Goal: Transaction & Acquisition: Purchase product/service

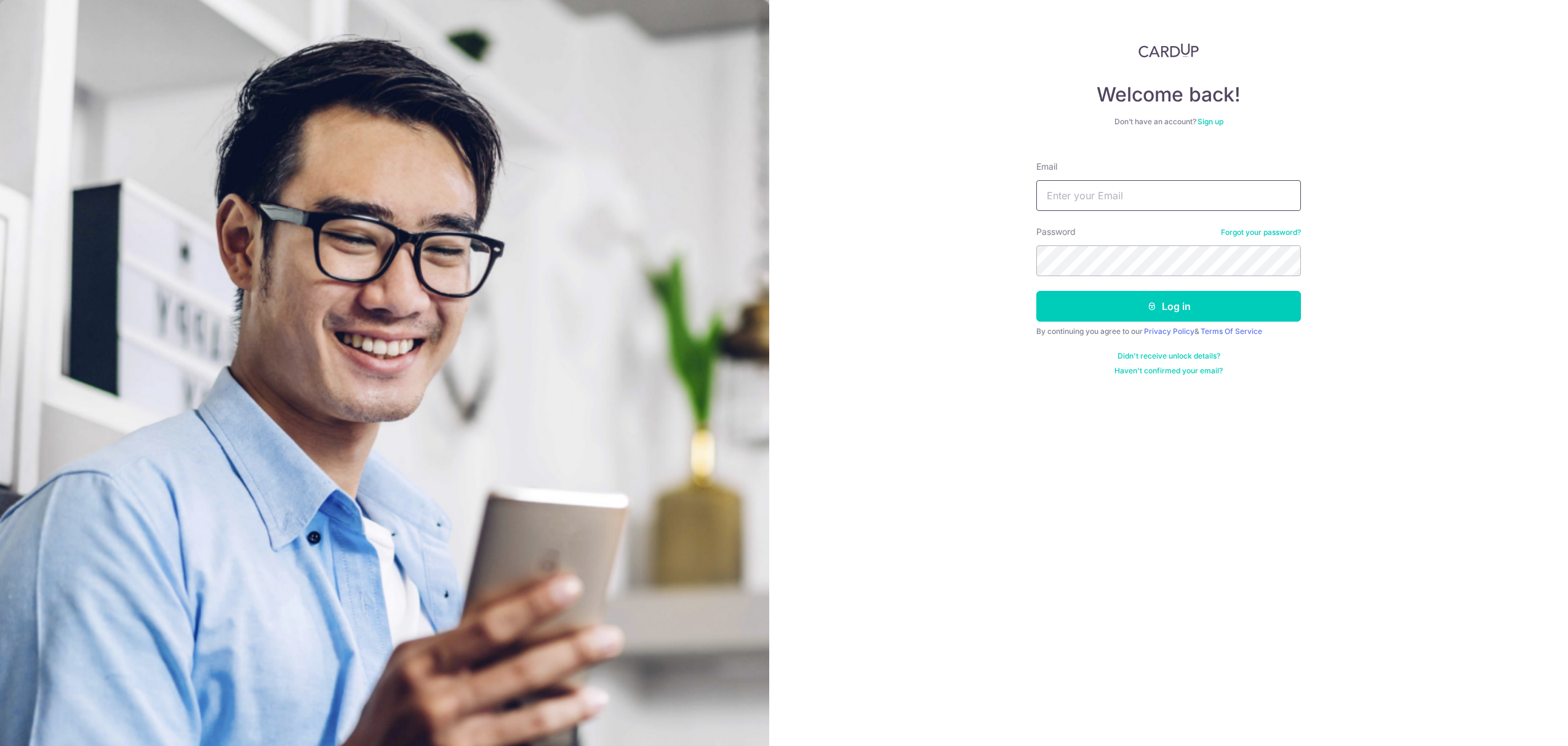
type input "ryanncheng@hotmail.com"
click at [1193, 294] on button "Log in" at bounding box center [1169, 306] width 265 height 31
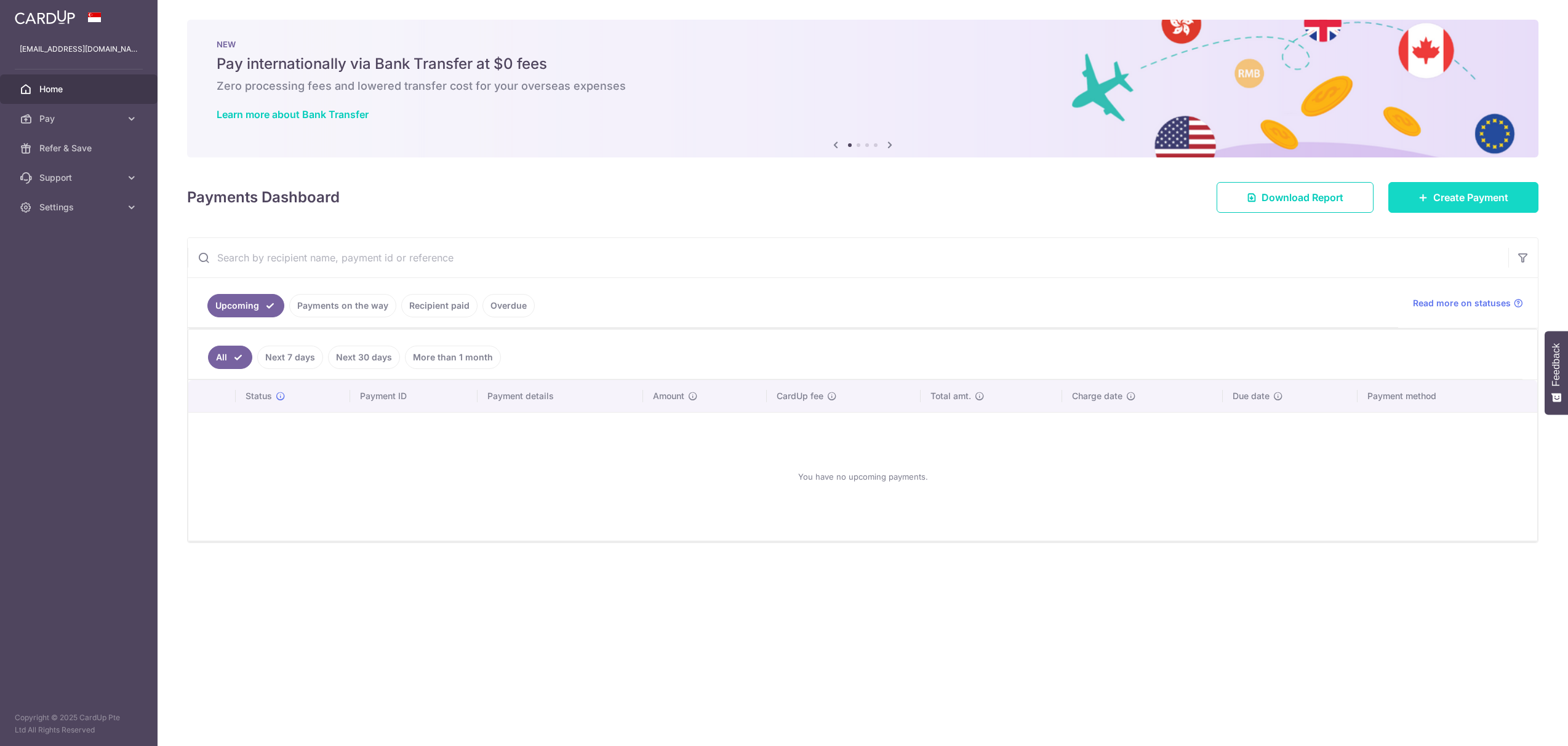
click at [1456, 206] on link "Create Payment" at bounding box center [1464, 198] width 150 height 31
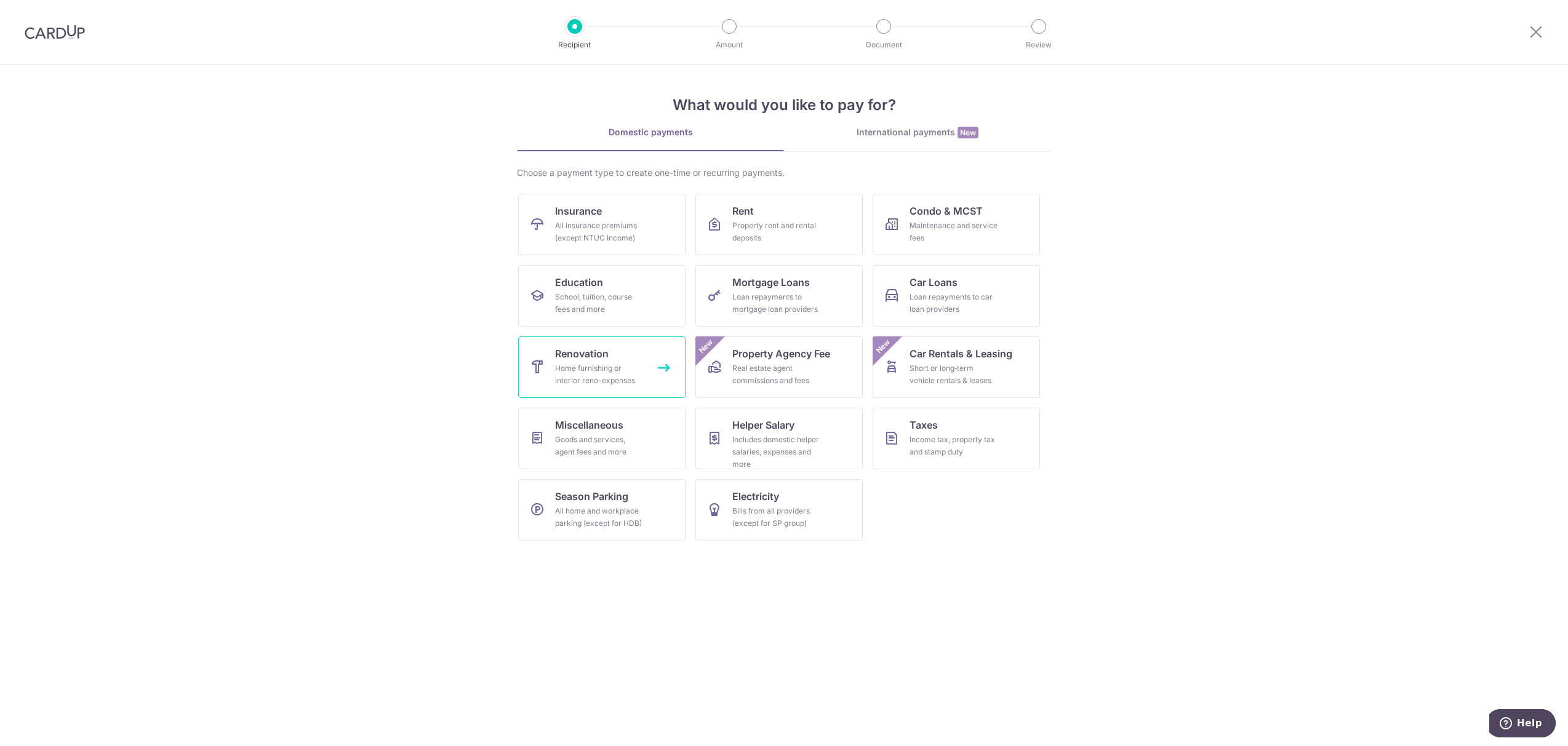
click at [565, 344] on link "Renovation Home furnishing or interior reno-expenses" at bounding box center [602, 367] width 167 height 61
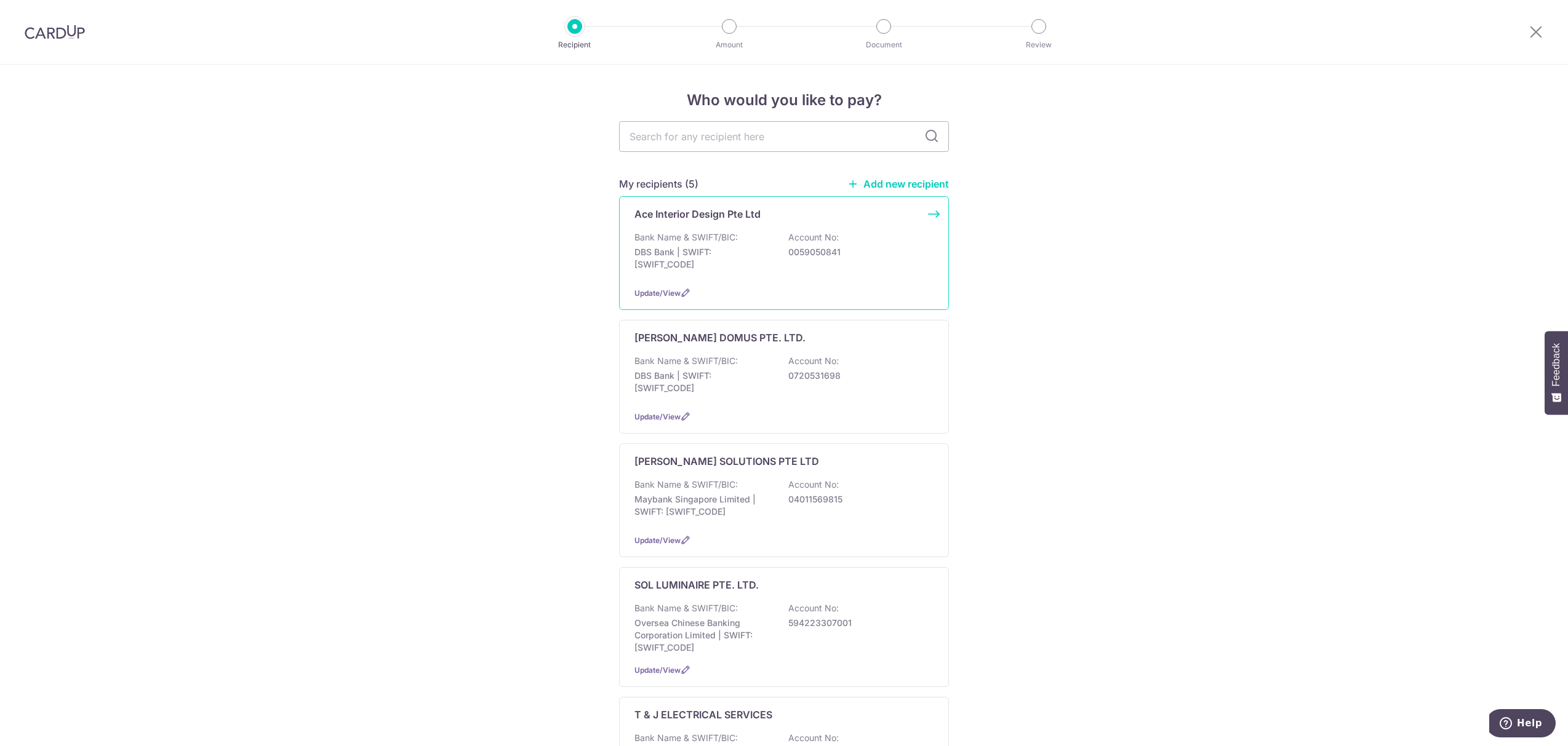
click at [712, 245] on div "Bank Name & SWIFT/BIC: DBS Bank | SWIFT: [SWIFT_CODE] Account No: 0059050841" at bounding box center [784, 253] width 299 height 45
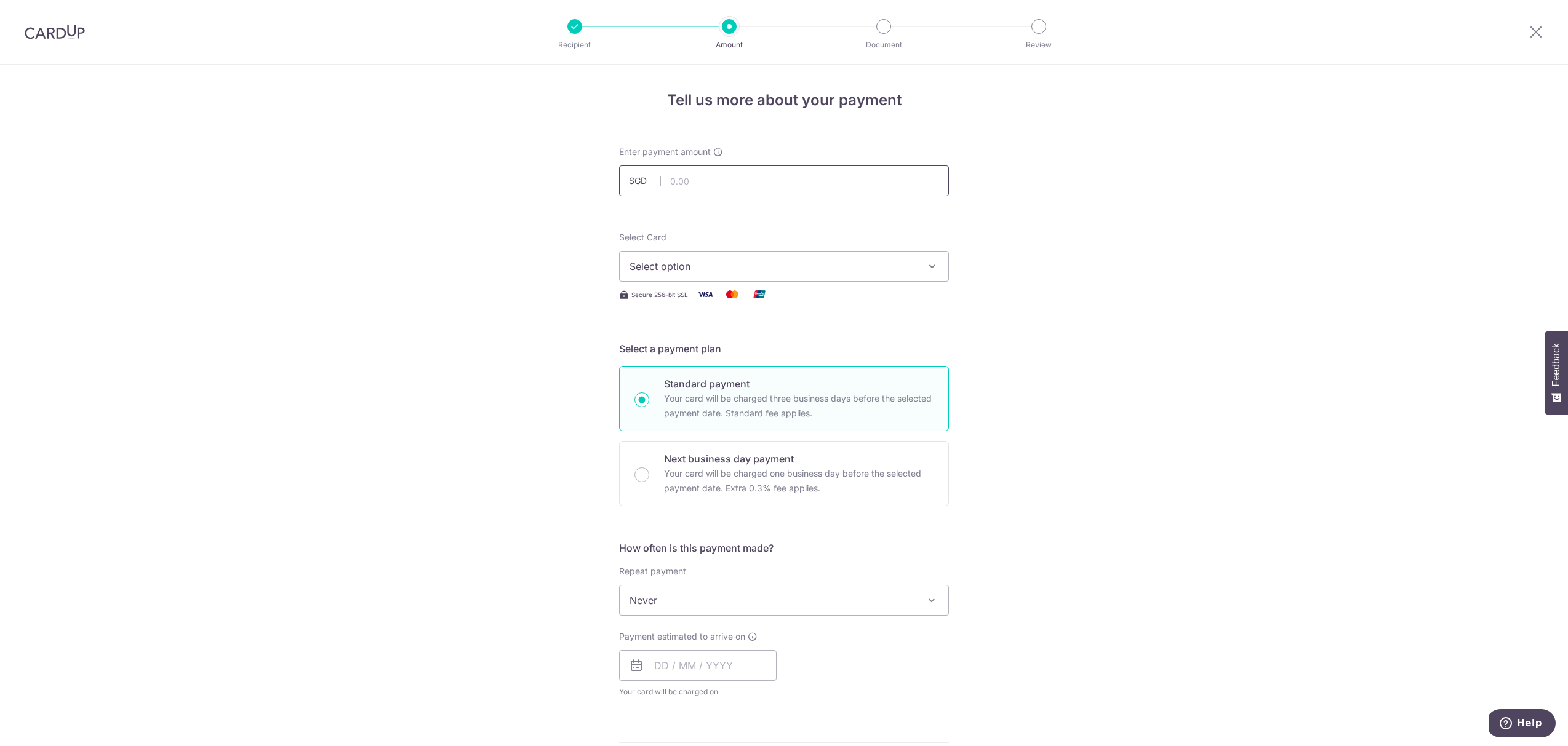
click at [732, 168] on input "text" at bounding box center [784, 181] width 330 height 31
type input "795.70"
click at [655, 269] on span "Select option" at bounding box center [773, 266] width 287 height 15
click at [698, 343] on link "**** 6830" at bounding box center [784, 354] width 328 height 29
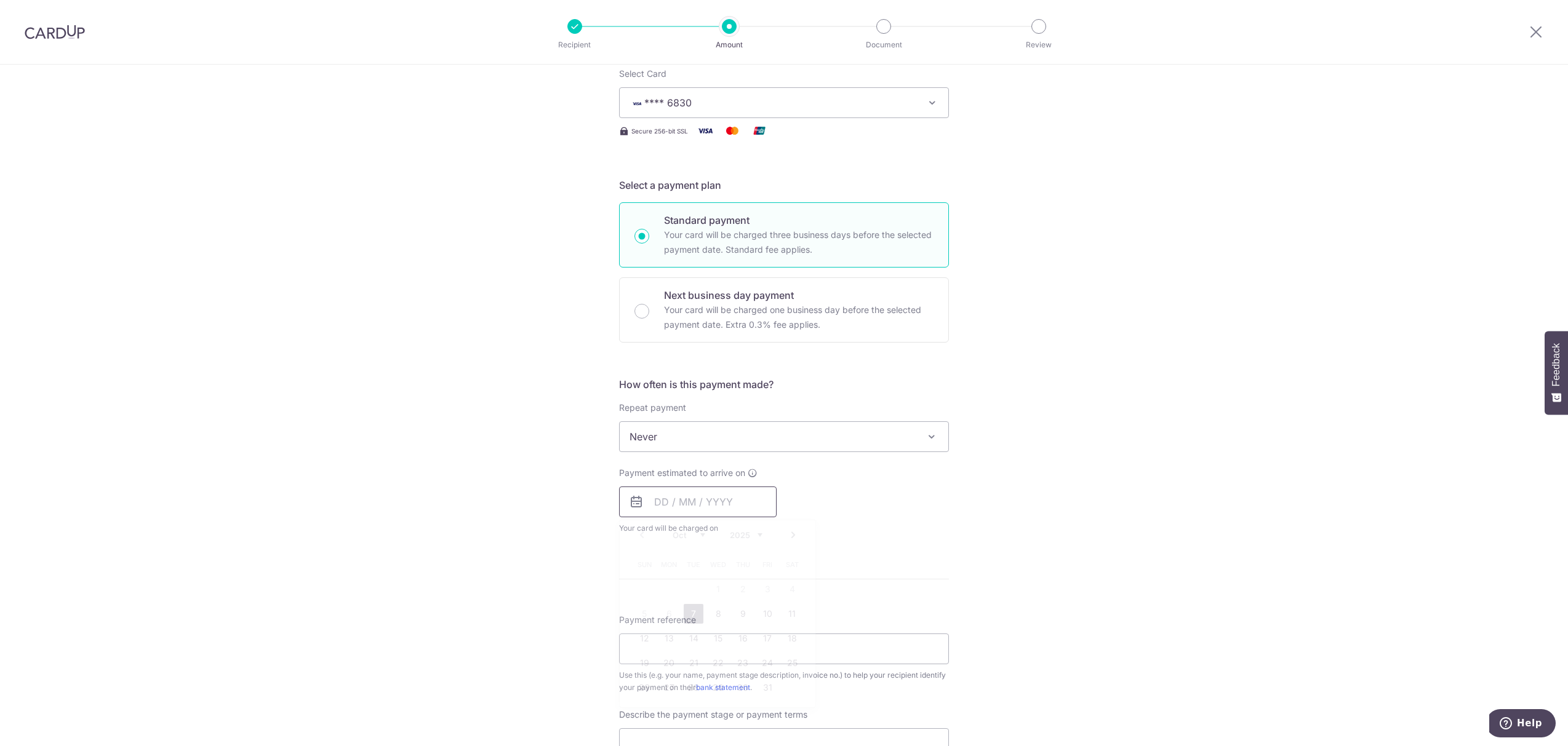
click at [683, 501] on input "text" at bounding box center [698, 502] width 158 height 31
click at [698, 618] on link "7" at bounding box center [694, 614] width 20 height 20
type input "07/10/2025"
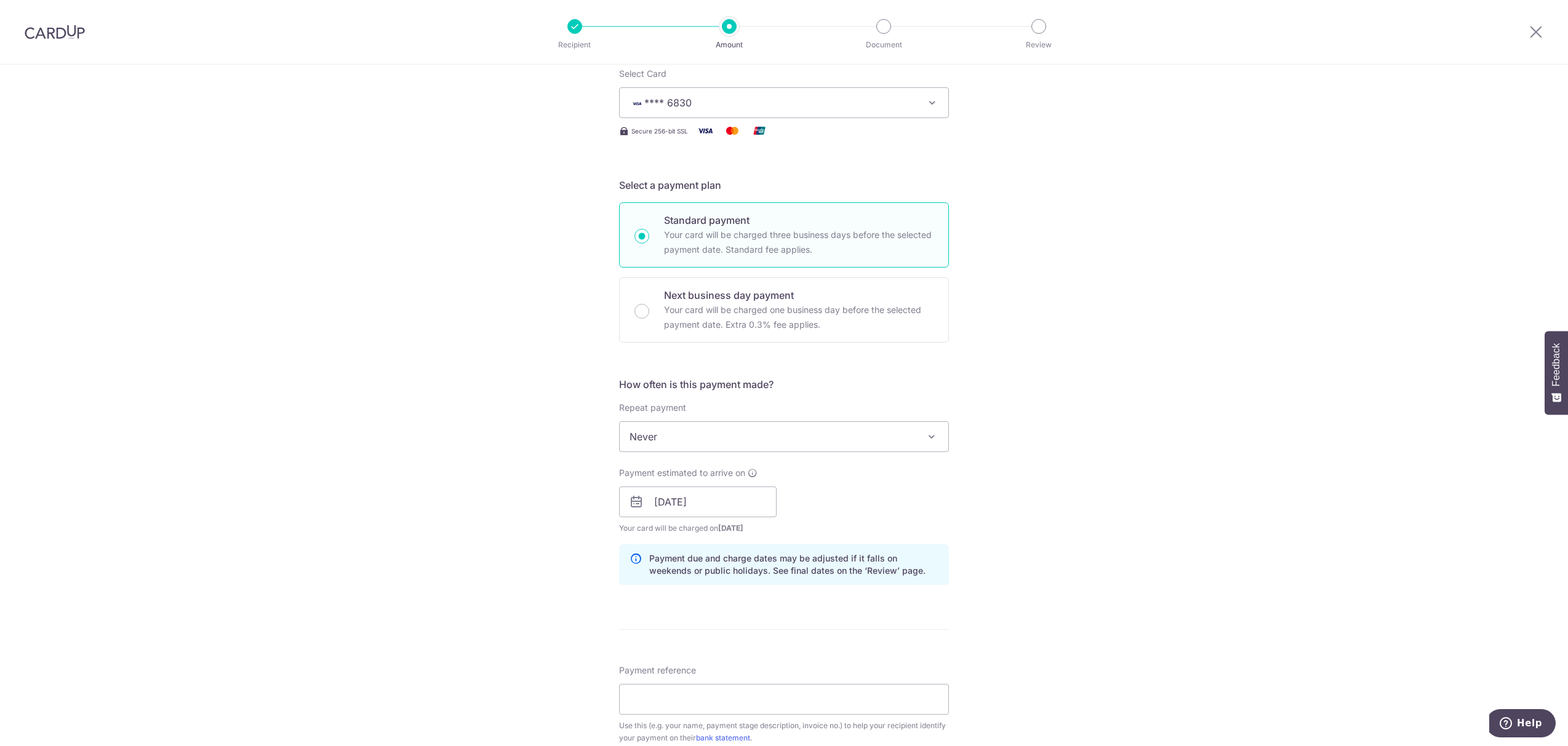
scroll to position [410, 0]
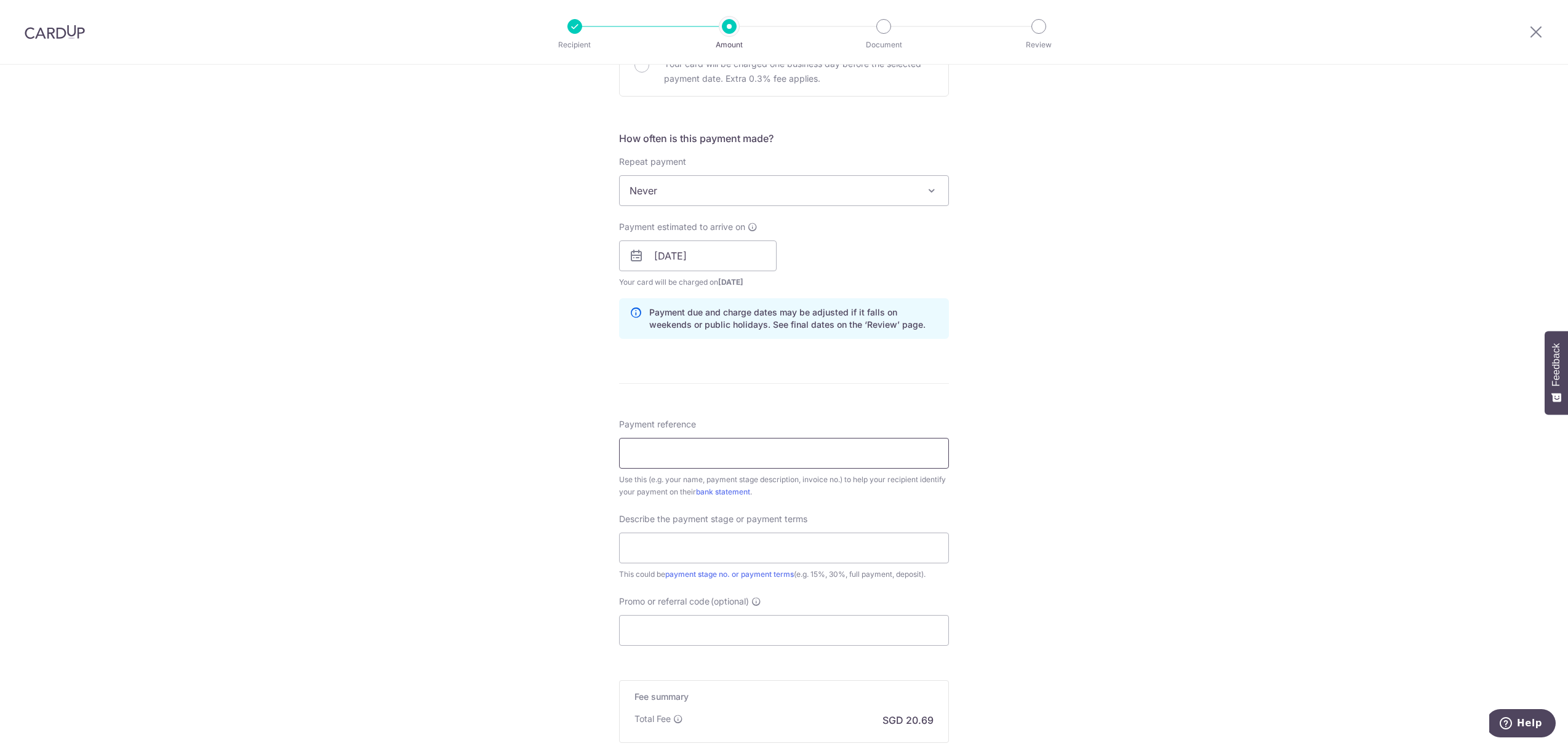
click at [744, 457] on input "Payment reference" at bounding box center [784, 453] width 330 height 31
paste input "CE-INV-25178-1"
click at [729, 559] on input "text" at bounding box center [784, 548] width 330 height 31
drag, startPoint x: 730, startPoint y: 456, endPoint x: 493, endPoint y: 447, distance: 237.2
click at [493, 447] on div "Tell us more about your payment Enter payment amount SGD 795.70 795.70 Select C…" at bounding box center [784, 277] width 1568 height 1246
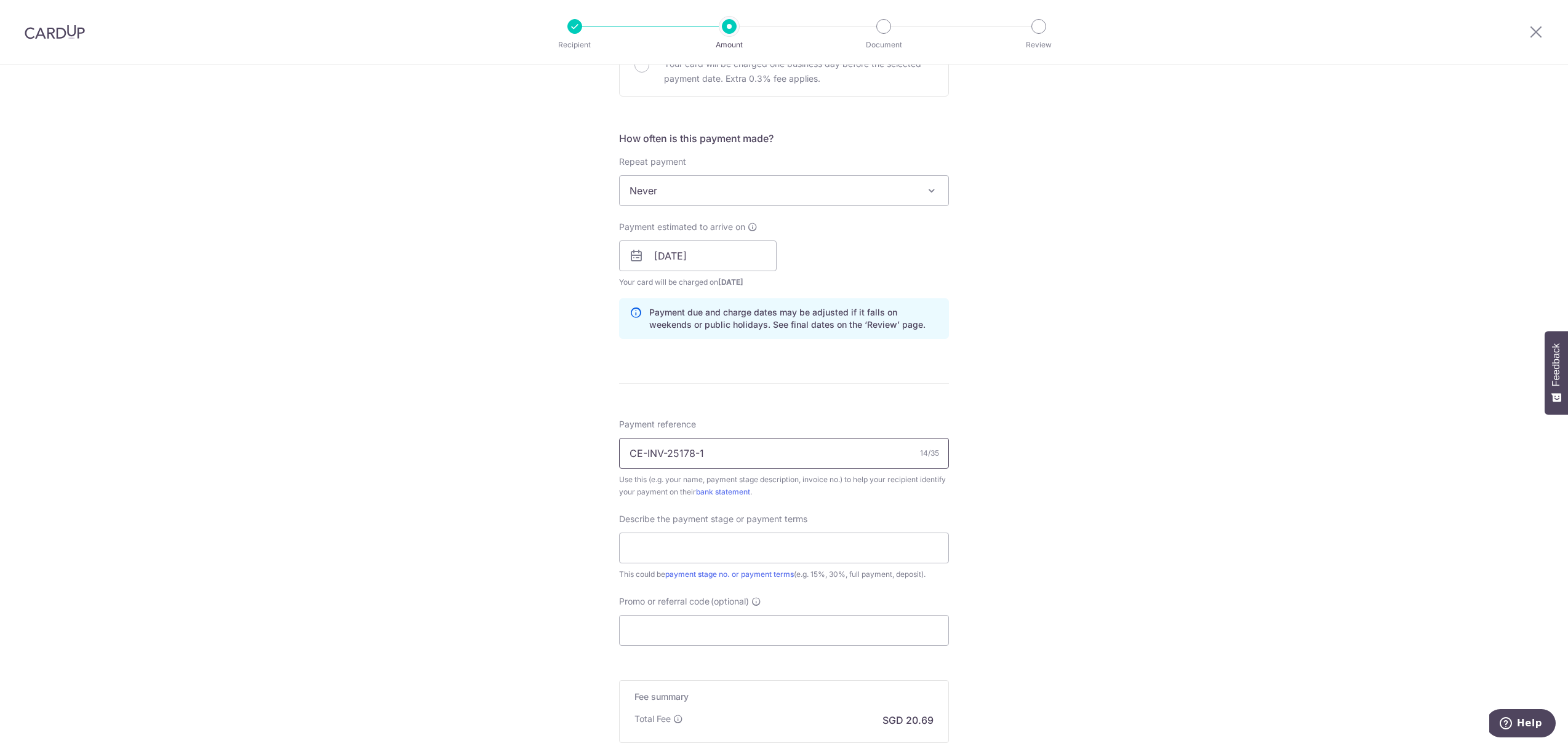
paste input "A"
type input "ACE-INV-25178-1"
click at [682, 535] on input "text" at bounding box center [784, 548] width 330 height 31
click at [695, 539] on input "text" at bounding box center [784, 548] width 330 height 31
paste input "ACE-INV-25178-1"
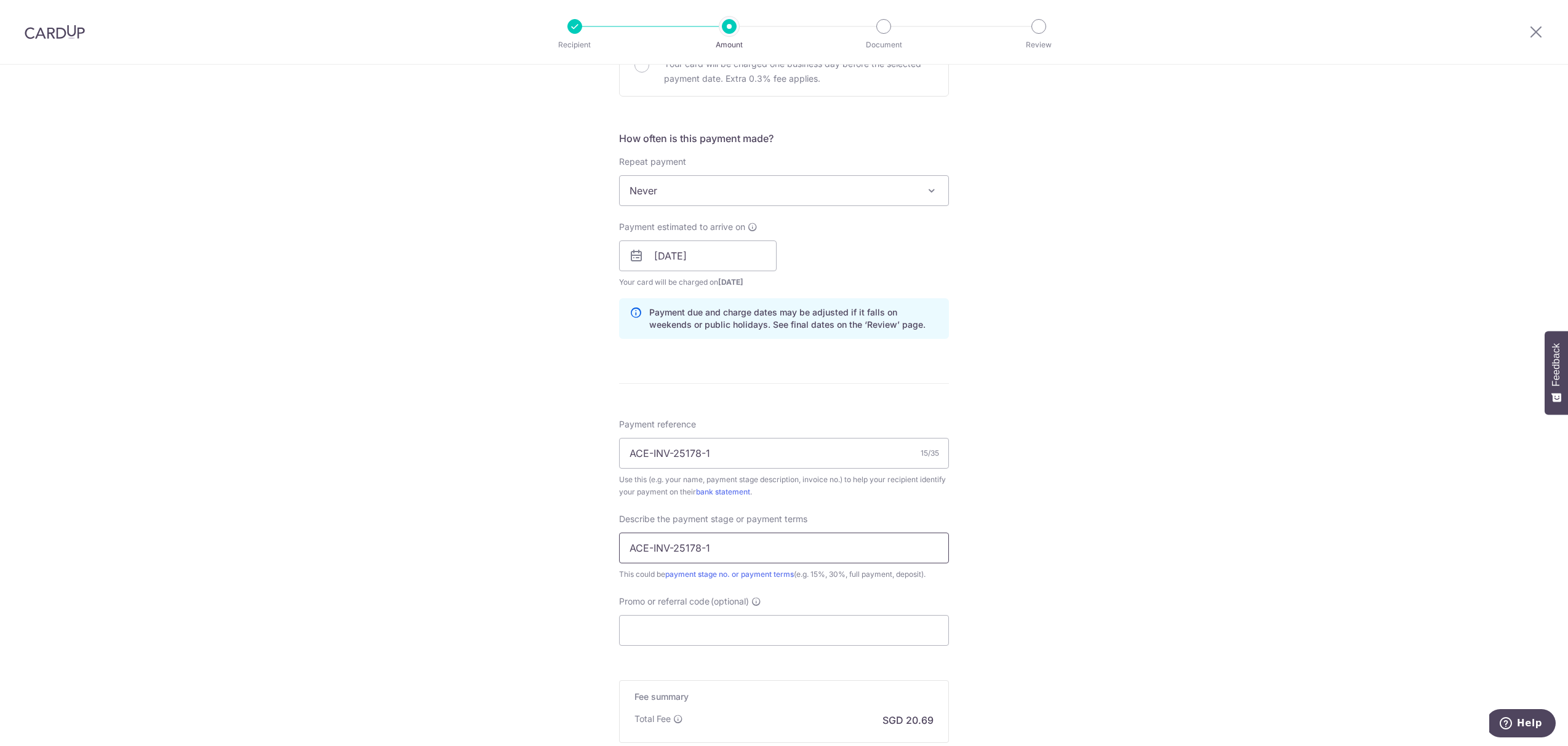
drag, startPoint x: 758, startPoint y: 542, endPoint x: 528, endPoint y: 536, distance: 230.1
click at [528, 536] on div "Tell us more about your payment Enter payment amount SGD 795.70 795.70 Select C…" at bounding box center [784, 277] width 1568 height 1246
click at [744, 547] on input "ACE-INV-25178-1" at bounding box center [784, 548] width 330 height 31
type input "ACE-INV-25178-1 Full Payment"
click at [695, 631] on input "Promo or referral code (optional)" at bounding box center [784, 630] width 330 height 31
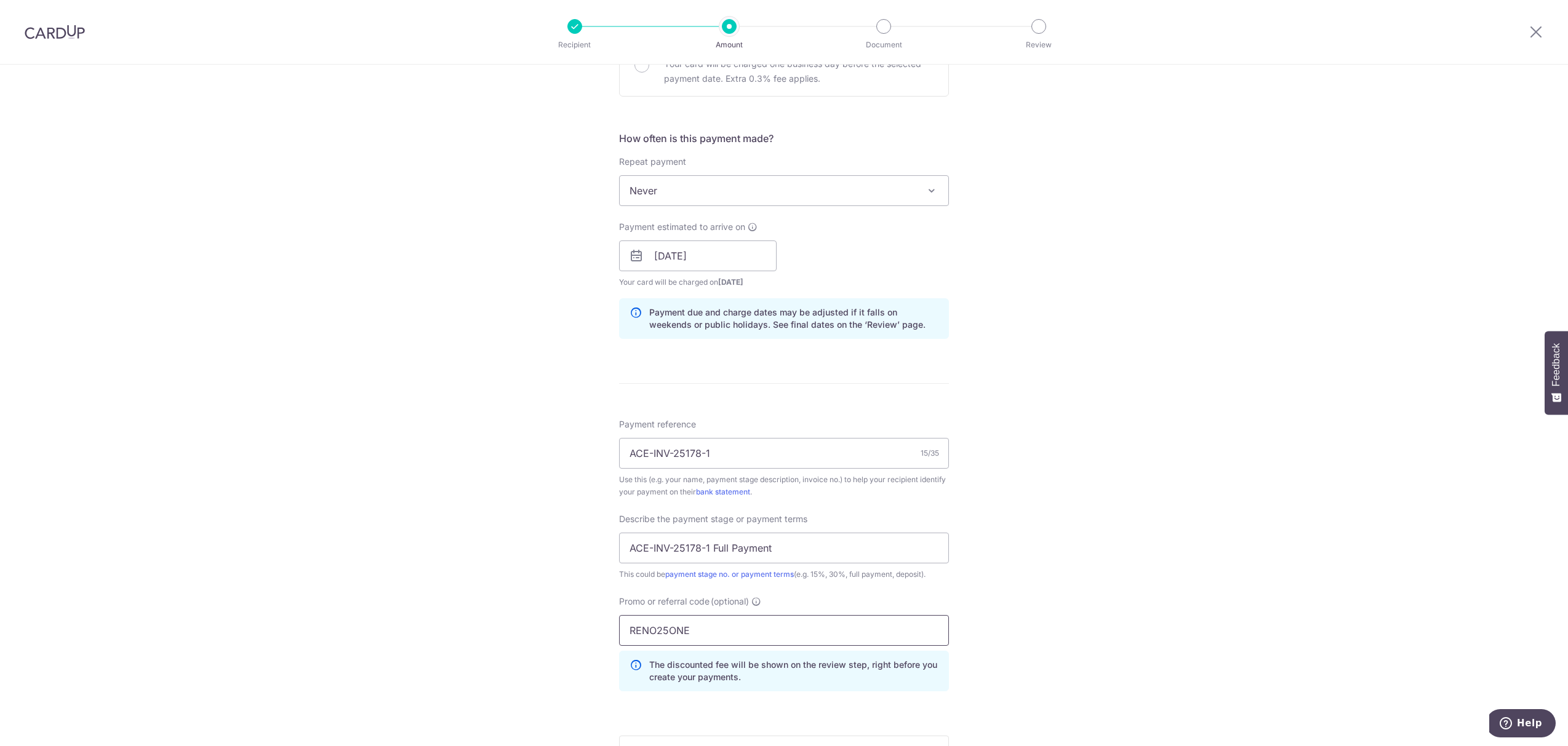
scroll to position [622, 0]
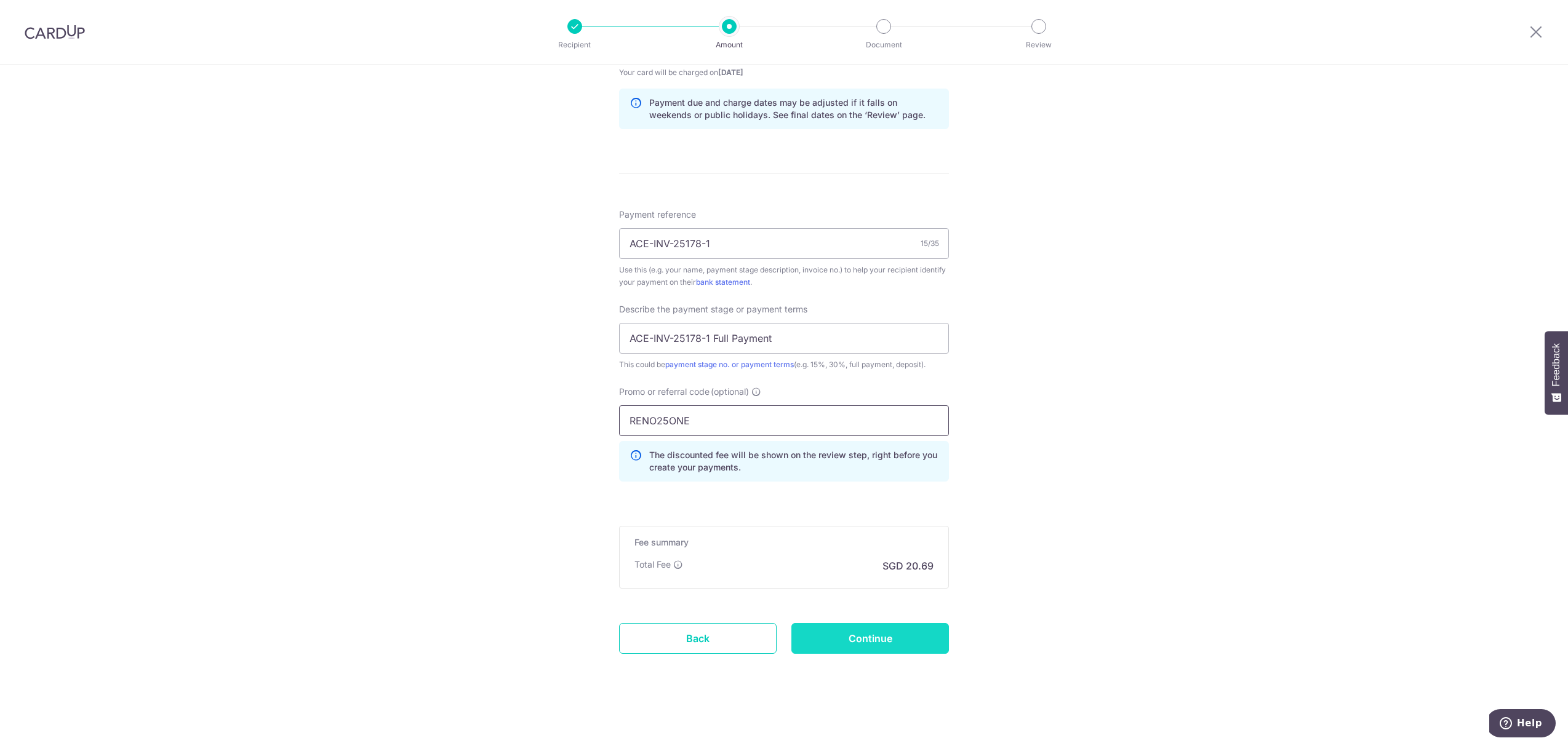
type input "RENO25ONE"
click at [923, 641] on input "Continue" at bounding box center [870, 638] width 158 height 31
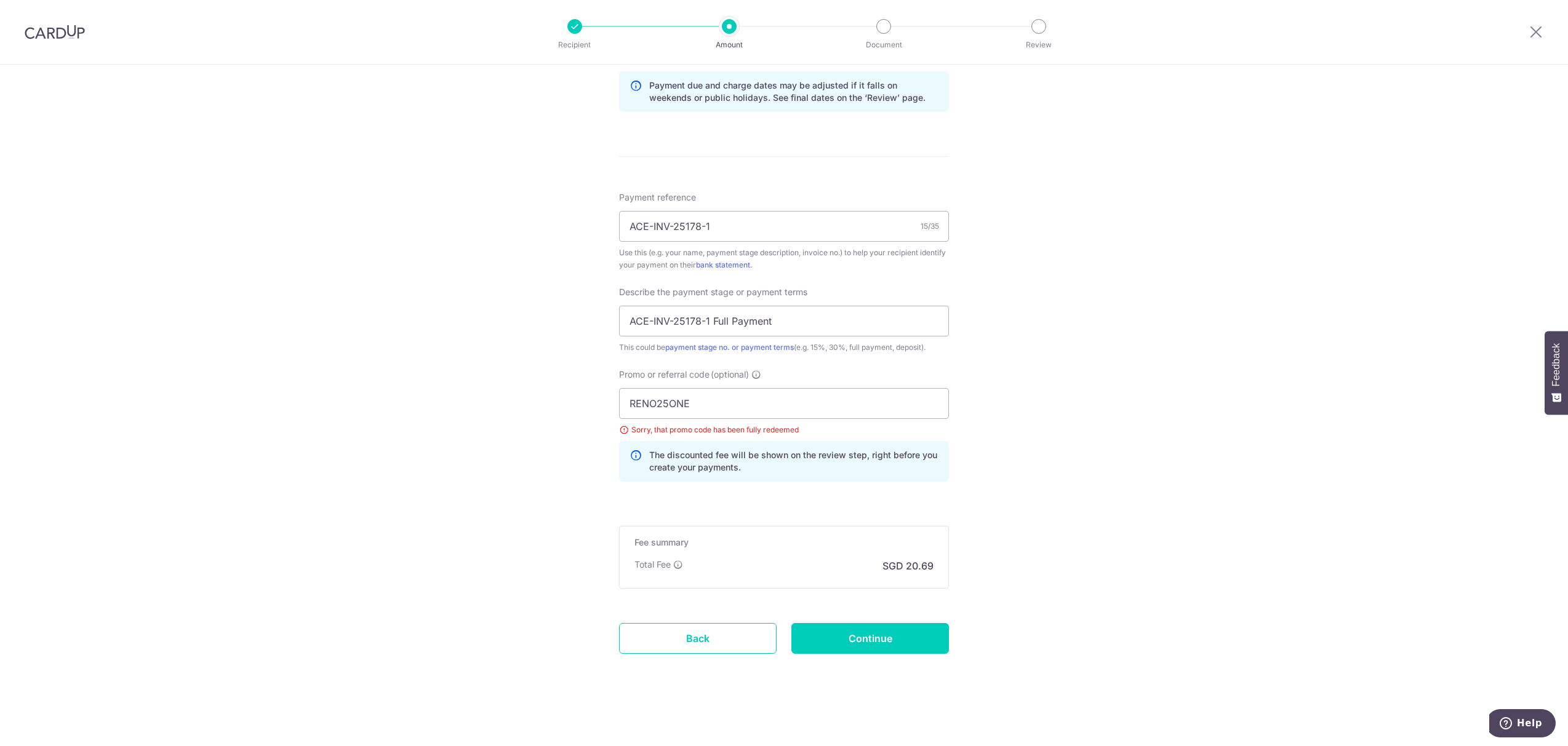
scroll to position [394, 0]
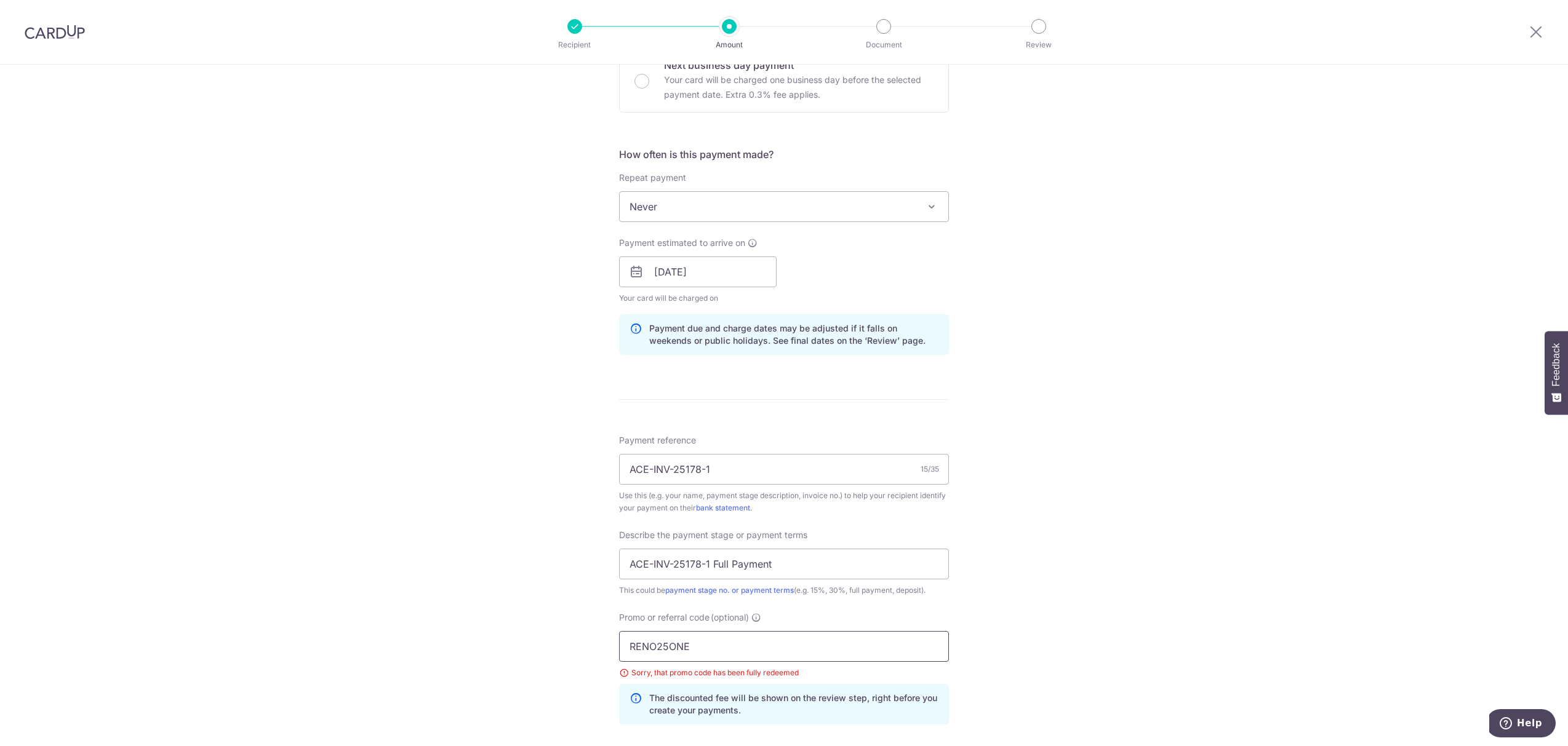
drag, startPoint x: 729, startPoint y: 643, endPoint x: 429, endPoint y: 633, distance: 300.2
click at [436, 638] on div "Tell us more about your payment Enter payment amount SGD 795.70 795.70 Select C…" at bounding box center [784, 330] width 1568 height 1318
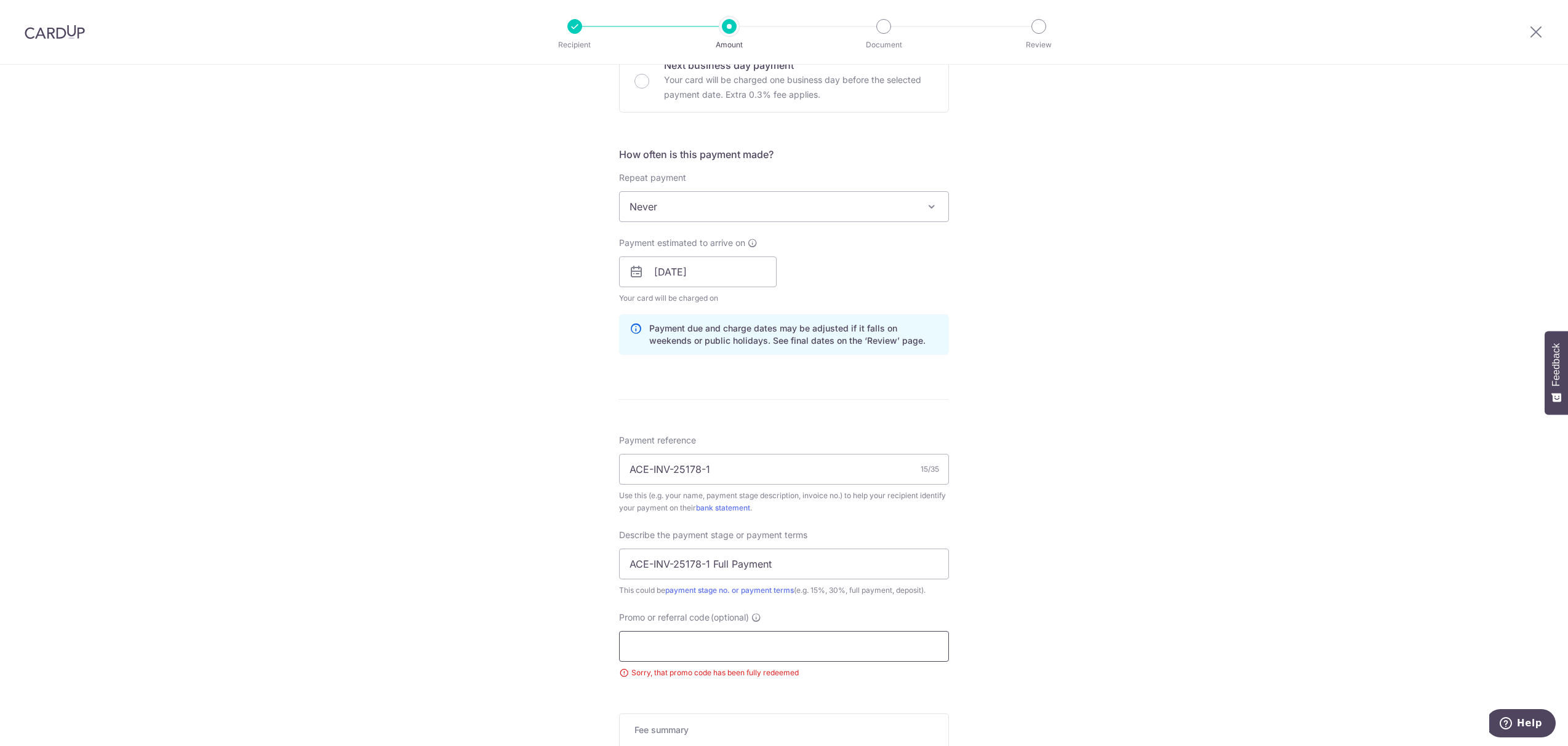
scroll to position [584, 0]
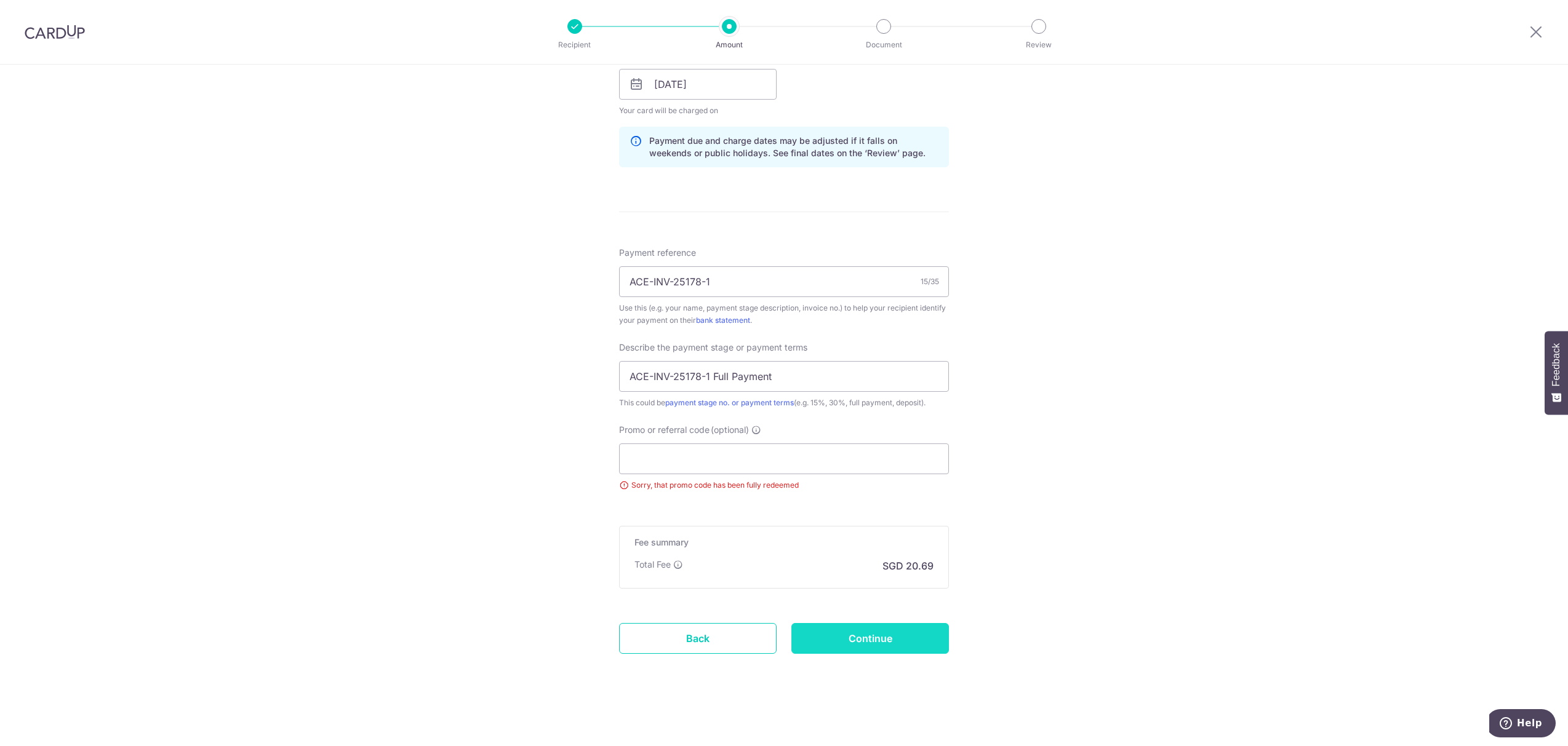
click at [877, 638] on input "Continue" at bounding box center [870, 638] width 158 height 31
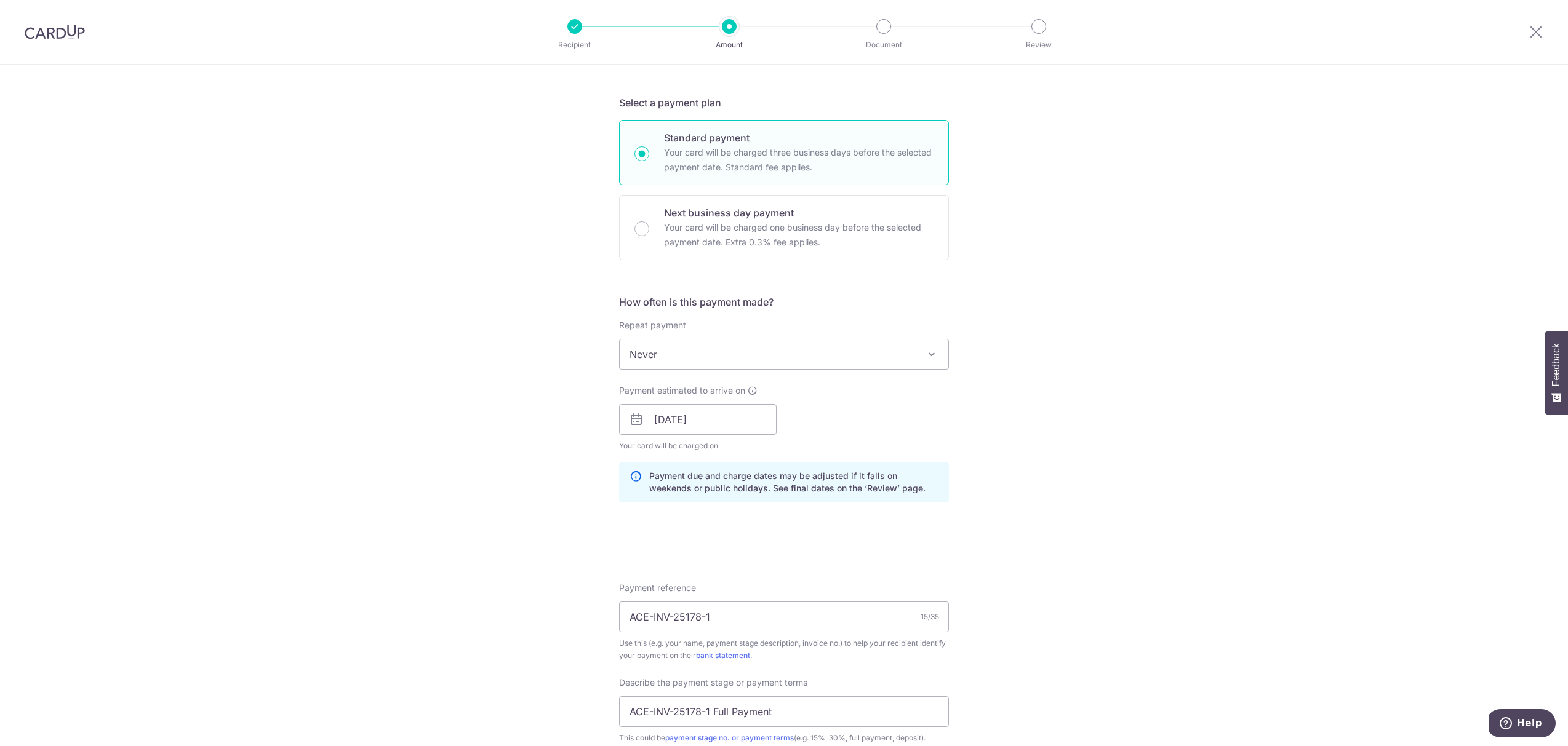
scroll to position [567, 0]
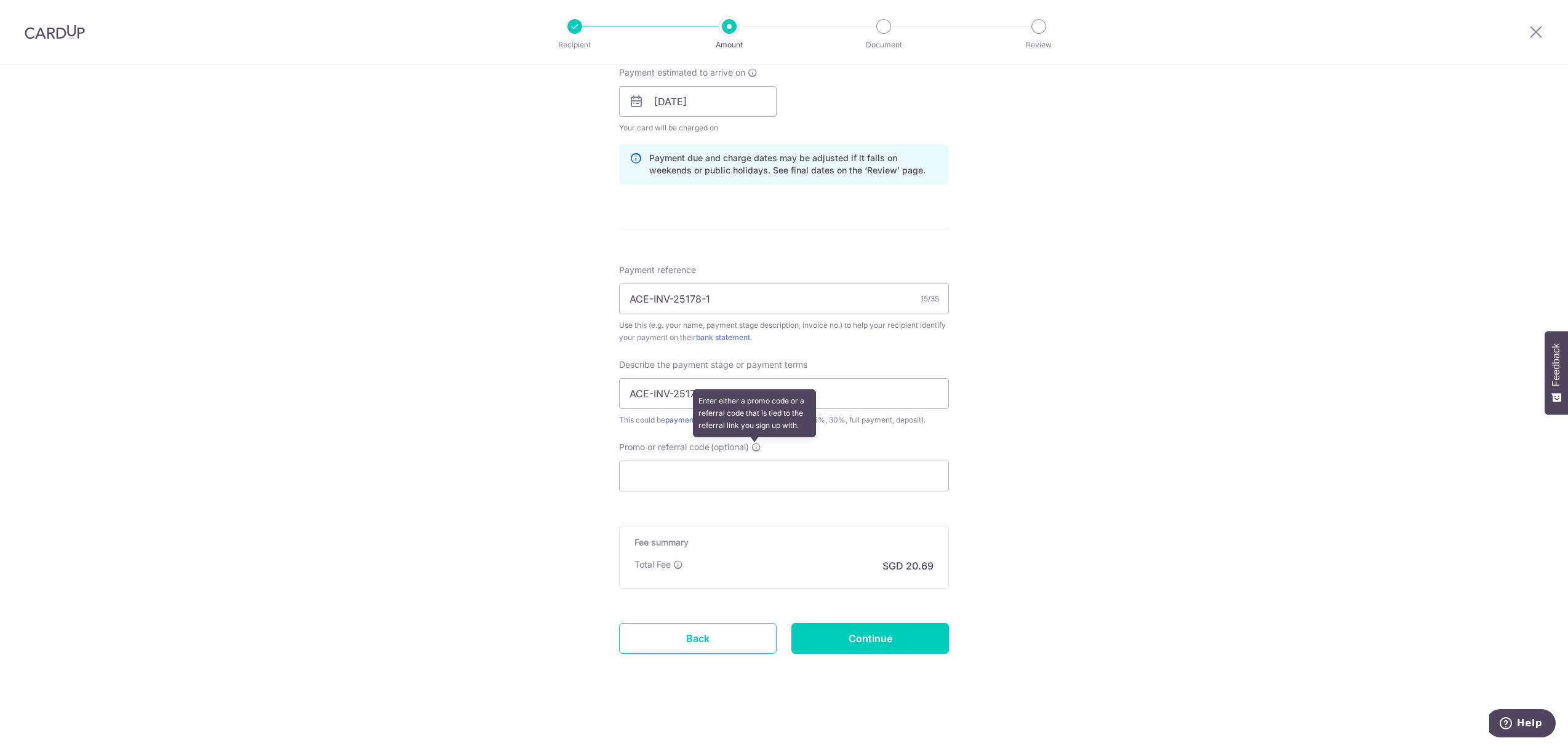
click at [752, 444] on icon at bounding box center [756, 447] width 10 height 10
click at [751, 461] on input "Promo or referral code (optional) Enter either a promo code or a referral code …" at bounding box center [784, 476] width 330 height 31
click at [752, 450] on icon at bounding box center [756, 447] width 10 height 10
click at [751, 461] on input "Promo or referral code (optional) Enter either a promo code or a referral code …" at bounding box center [784, 476] width 330 height 31
click at [757, 442] on icon at bounding box center [756, 447] width 10 height 10
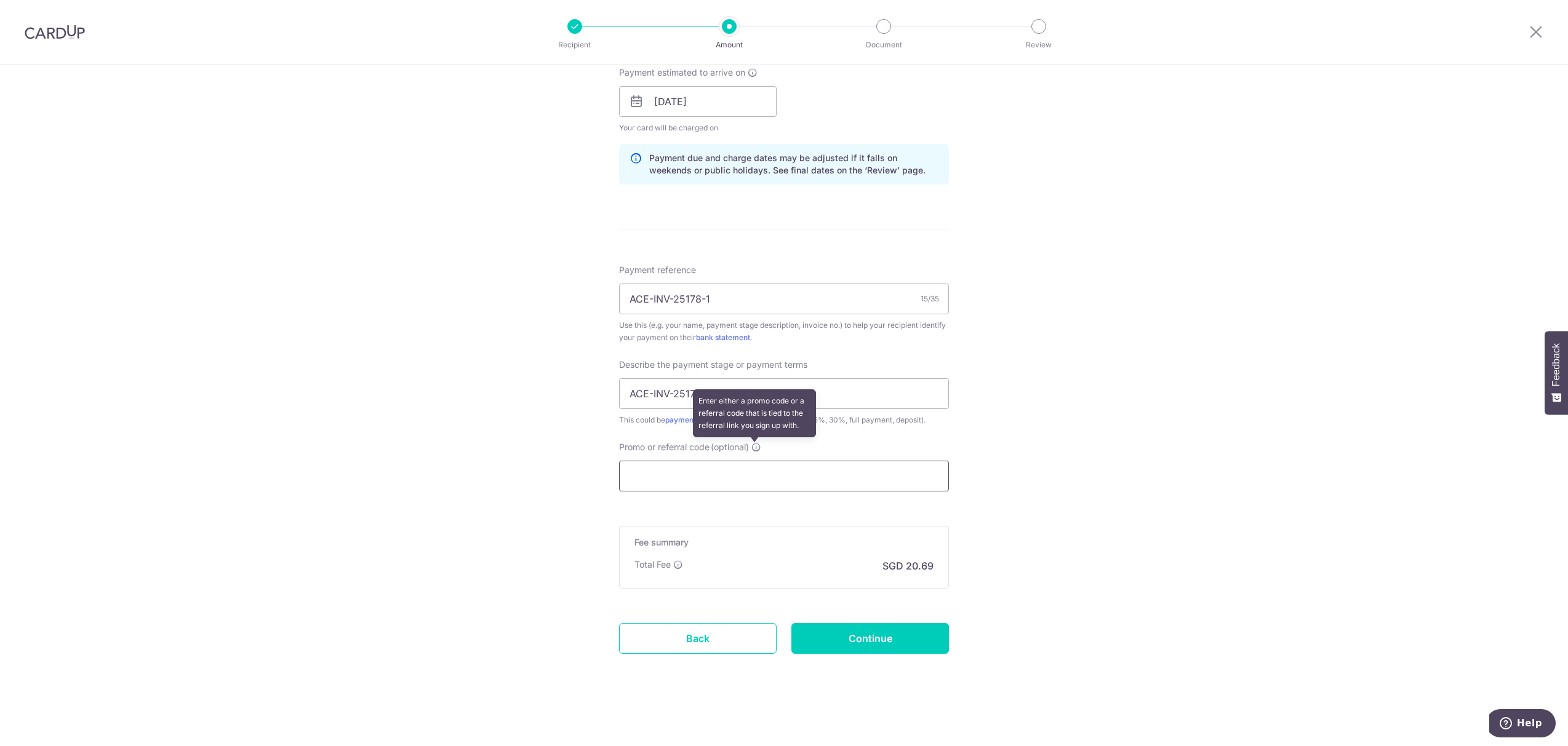
click at [757, 461] on input "Promo or referral code (optional) Enter either a promo code or a referral code …" at bounding box center [784, 476] width 330 height 31
click at [768, 421] on link "payment stage no. or payment terms" at bounding box center [729, 420] width 128 height 10
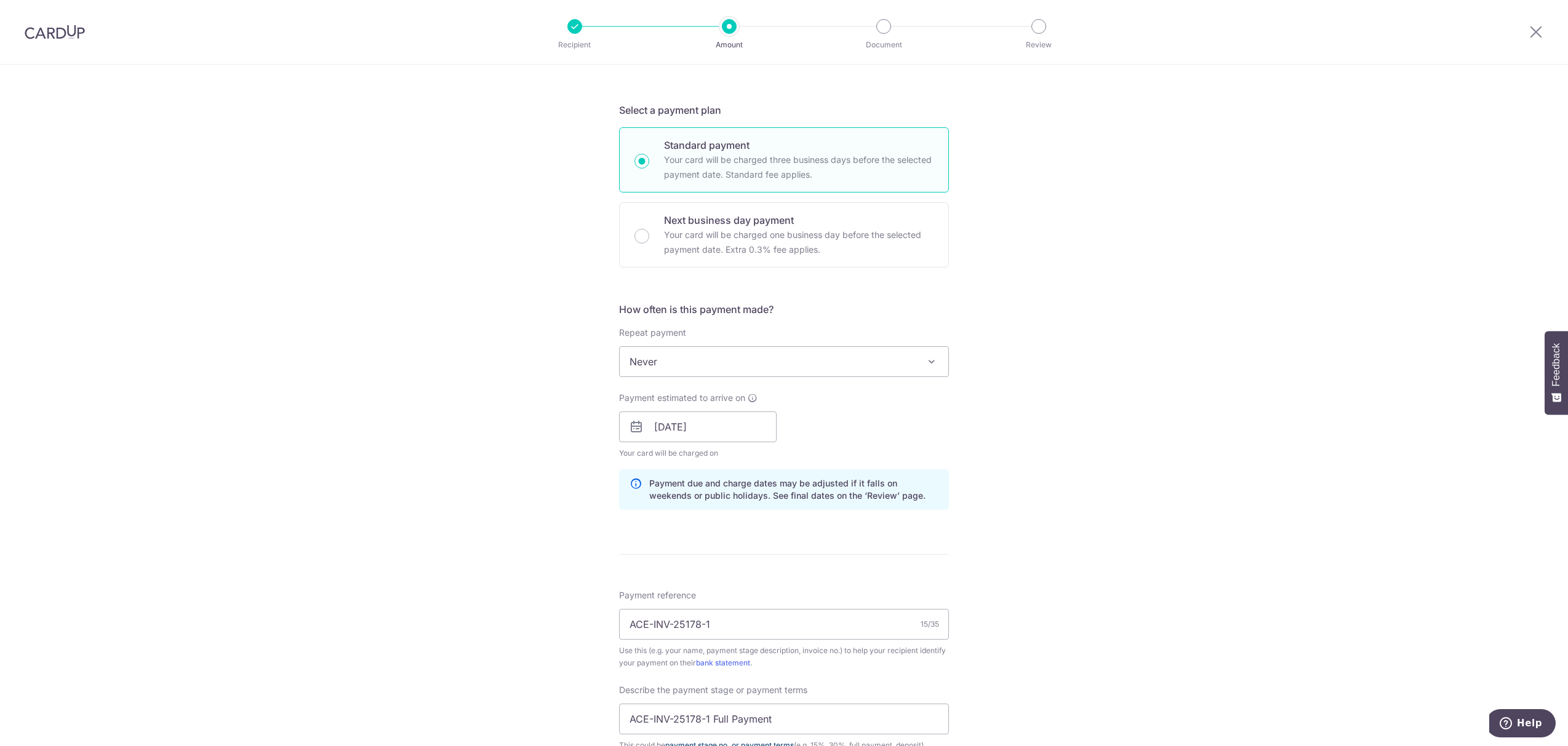
scroll to position [0, 0]
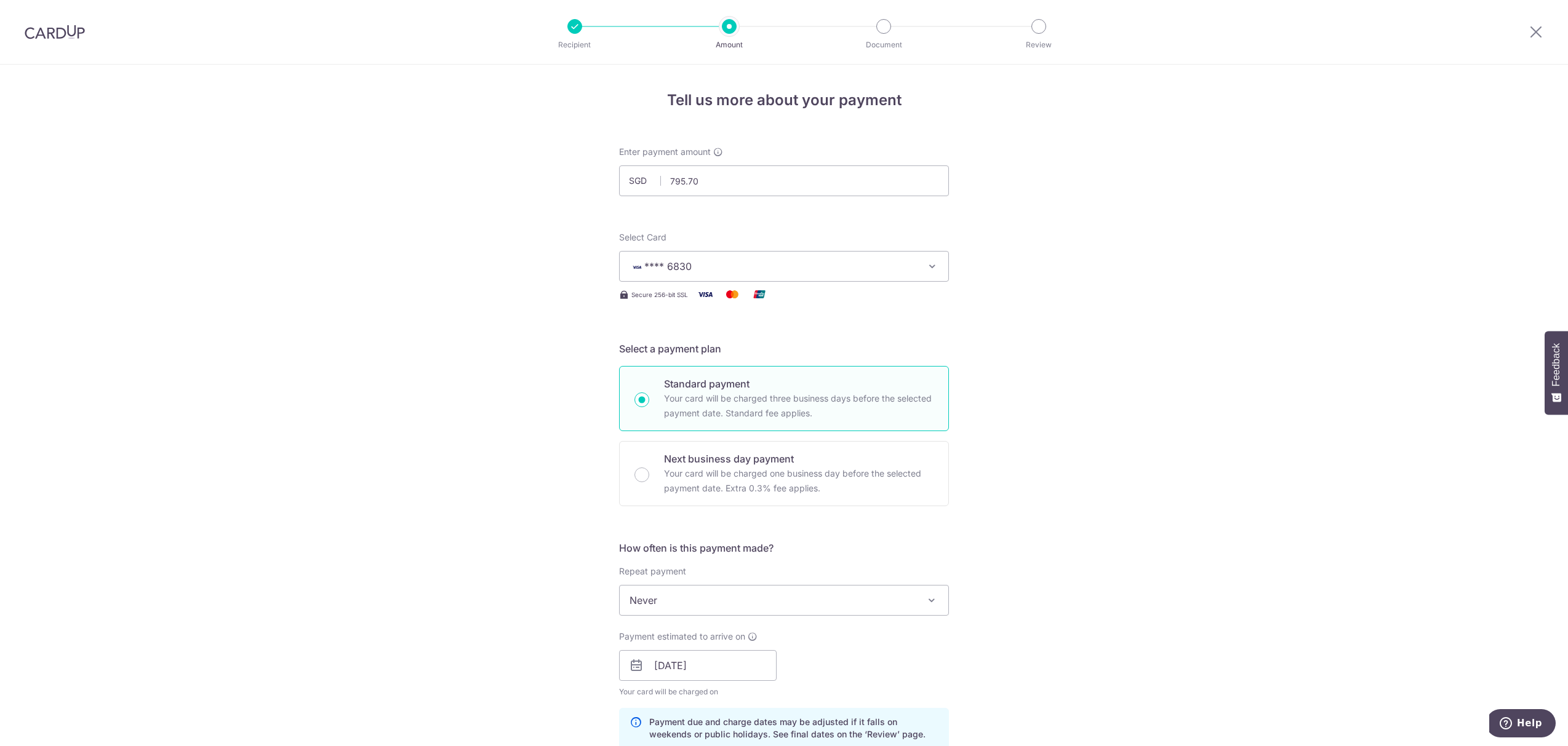
click at [926, 266] on icon "button" at bounding box center [932, 266] width 12 height 12
click at [922, 266] on button "**** 6830" at bounding box center [784, 266] width 330 height 31
click at [1002, 280] on div "Tell us more about your payment Enter payment amount SGD 795.70 795.70 Select C…" at bounding box center [784, 687] width 1568 height 1246
click at [439, 525] on div "Tell us more about your payment Enter payment amount SGD 795.70 795.70 Select C…" at bounding box center [784, 687] width 1568 height 1246
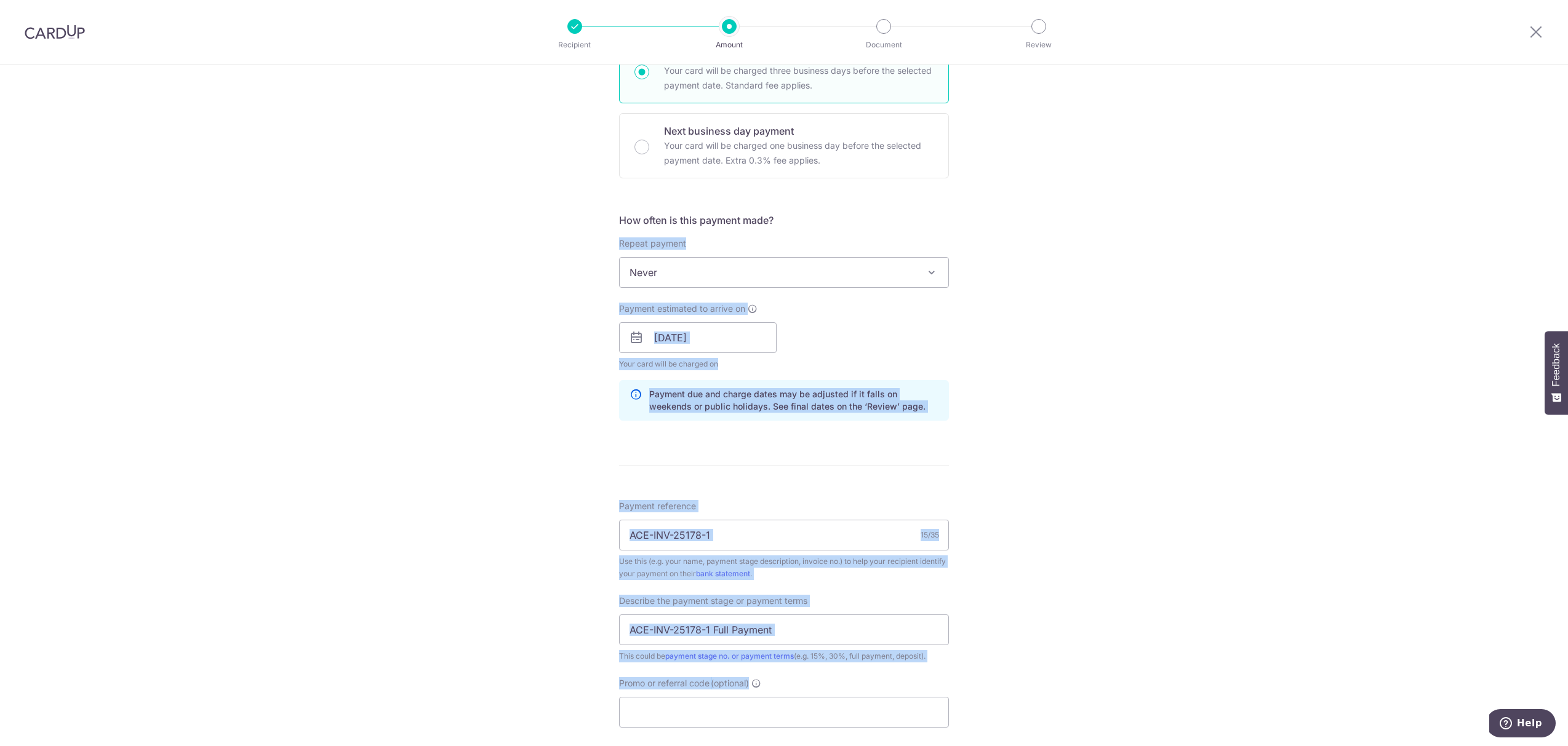
drag, startPoint x: 654, startPoint y: 377, endPoint x: 1451, endPoint y: 689, distance: 855.9
click at [1451, 689] on div "Tell us more about your payment Enter payment amount SGD 795.70 795.70 Select C…" at bounding box center [784, 359] width 1568 height 1246
click at [1351, 642] on div "Tell us more about your payment Enter payment amount SGD 795.70 795.70 Select C…" at bounding box center [784, 359] width 1568 height 1246
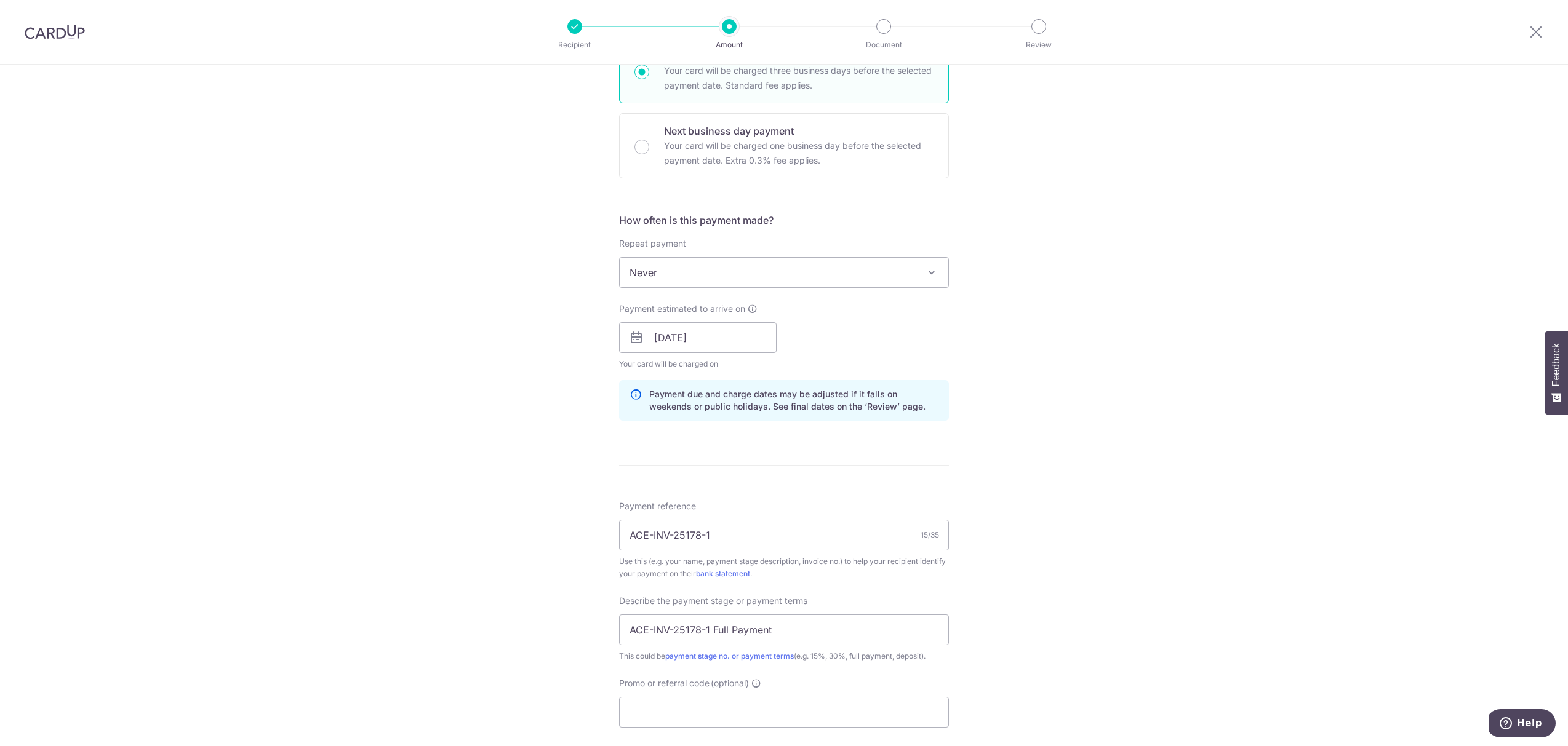
click at [305, 444] on div "Tell us more about your payment Enter payment amount SGD 795.70 795.70 Select C…" at bounding box center [784, 359] width 1568 height 1246
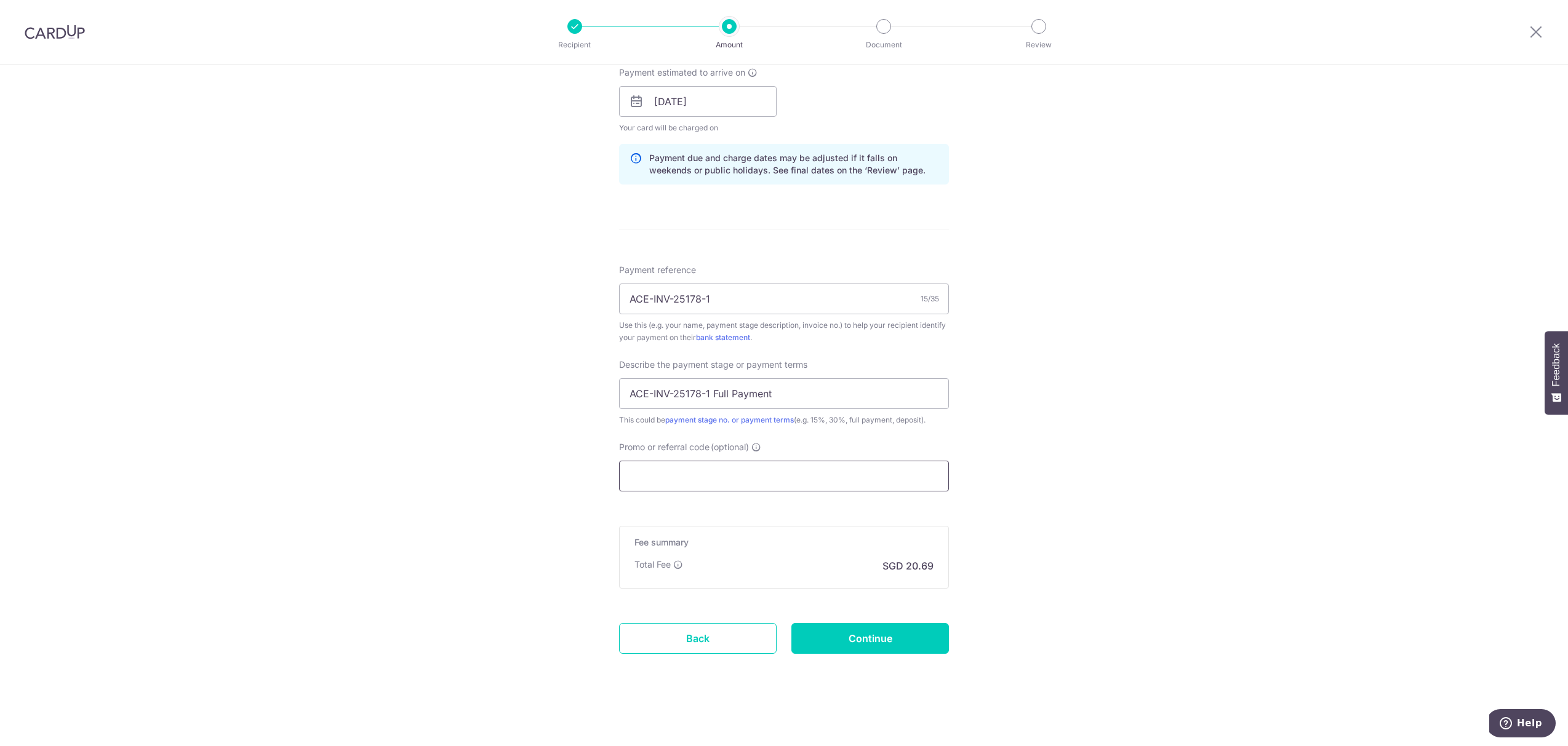
click at [668, 477] on input "Promo or referral code (optional)" at bounding box center [784, 476] width 330 height 31
paste input "GET225"
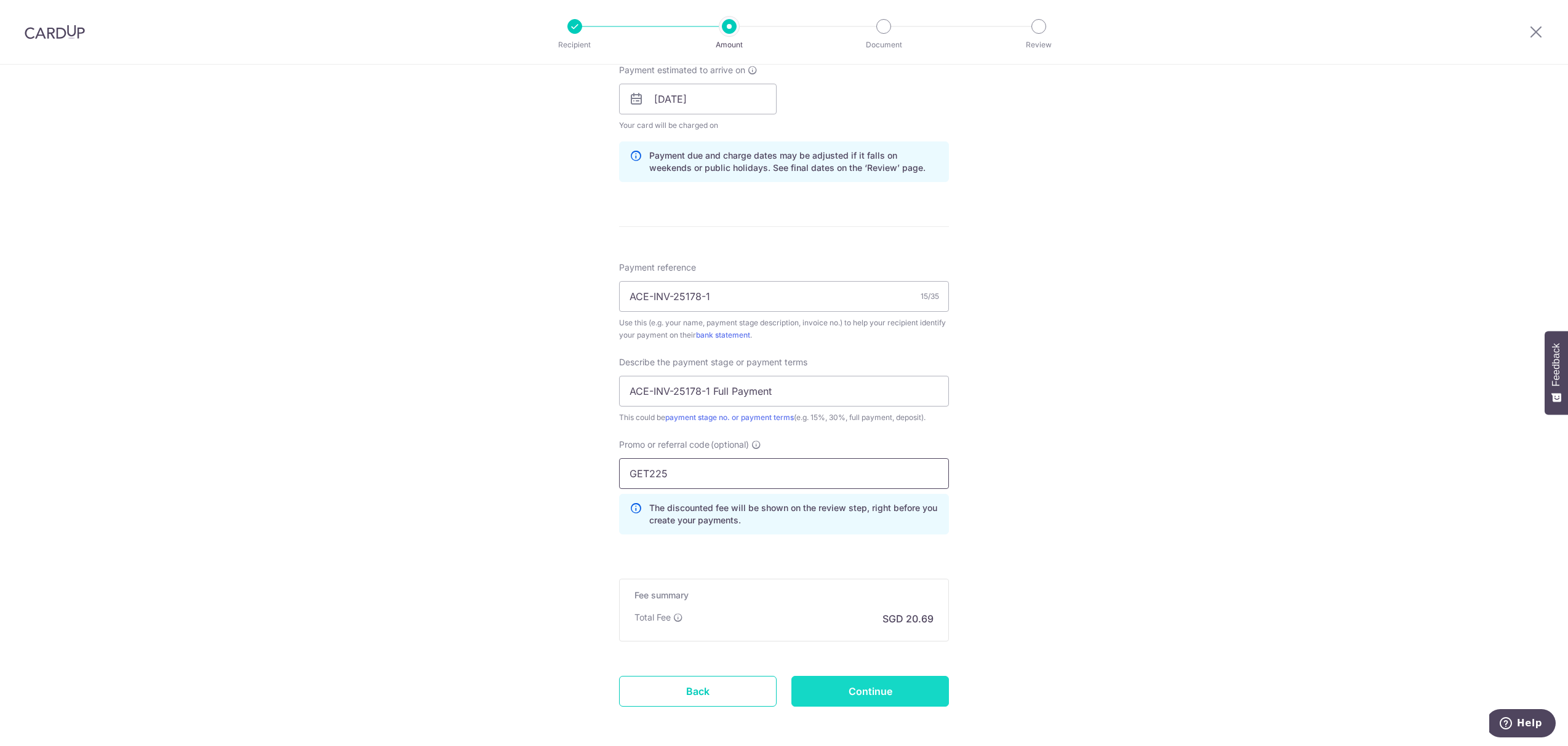
type input "GET225"
click at [845, 681] on input "Continue" at bounding box center [870, 691] width 158 height 31
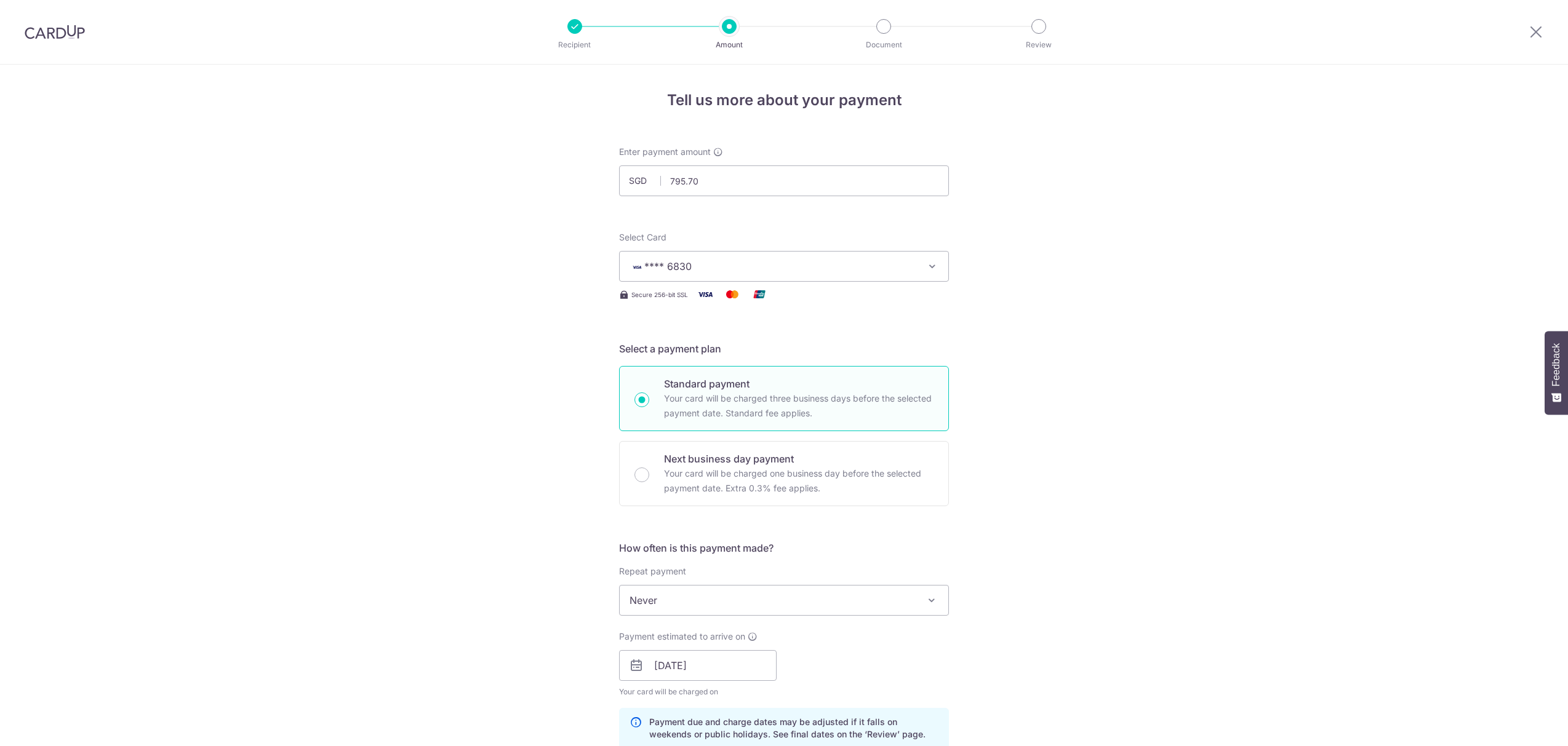
scroll to position [640, 0]
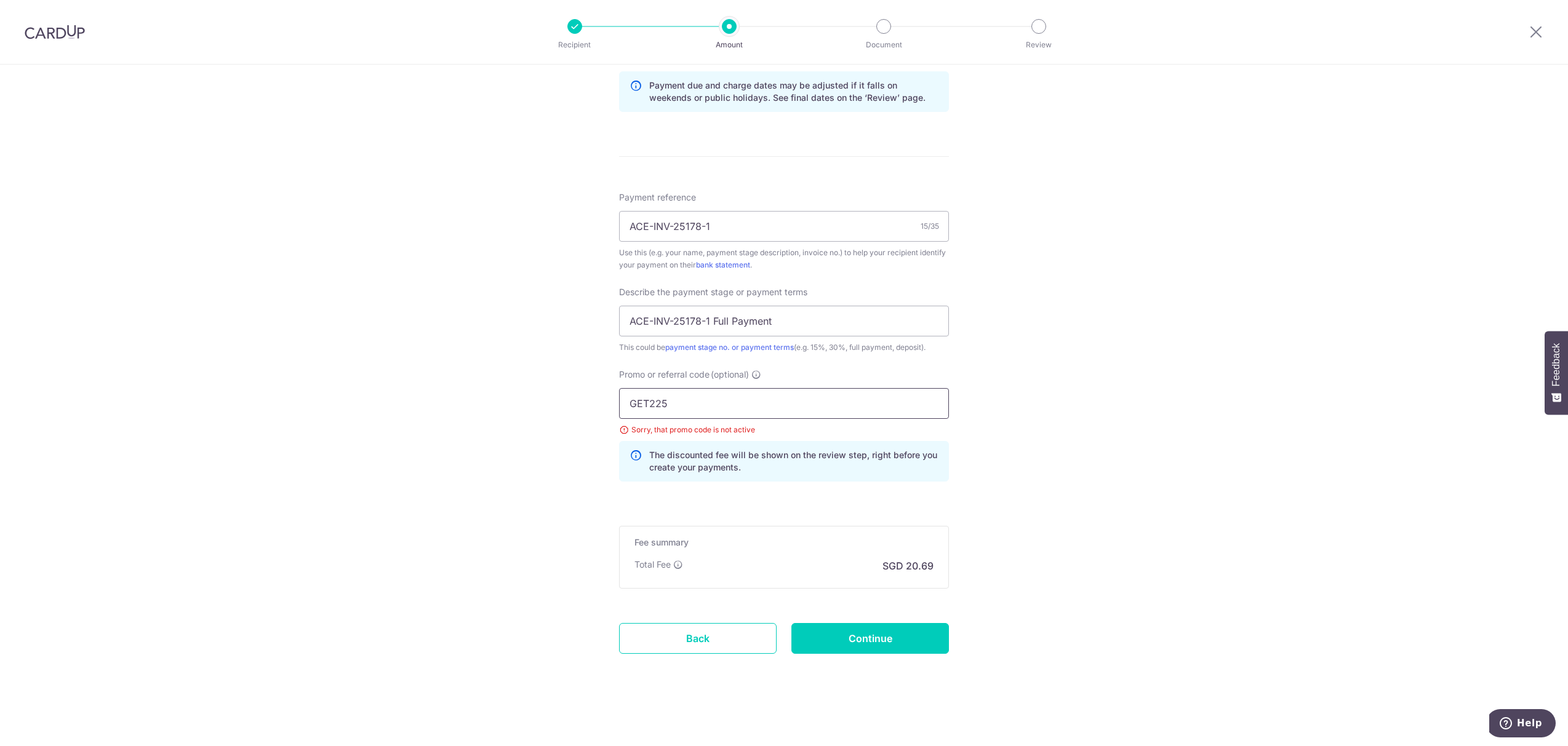
drag, startPoint x: 634, startPoint y: 410, endPoint x: 538, endPoint y: 430, distance: 98.1
click at [540, 416] on div "Tell us more about your payment Enter payment amount SGD 795.70 795.70 Select C…" at bounding box center [784, 87] width 1568 height 1318
paste input "MILELION"
type input "MILELION"
click at [792, 629] on input "Continue" at bounding box center [870, 638] width 158 height 31
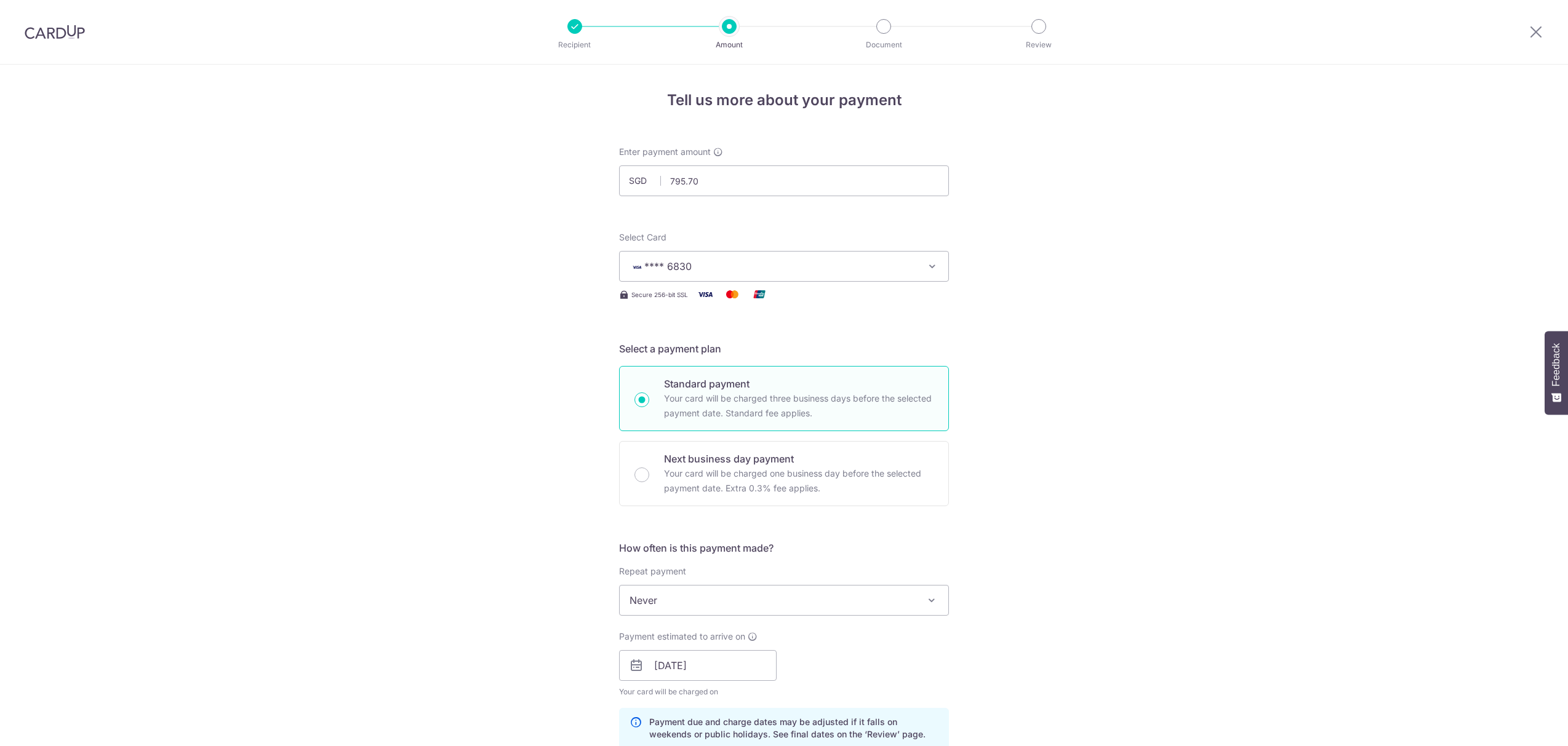
scroll to position [640, 0]
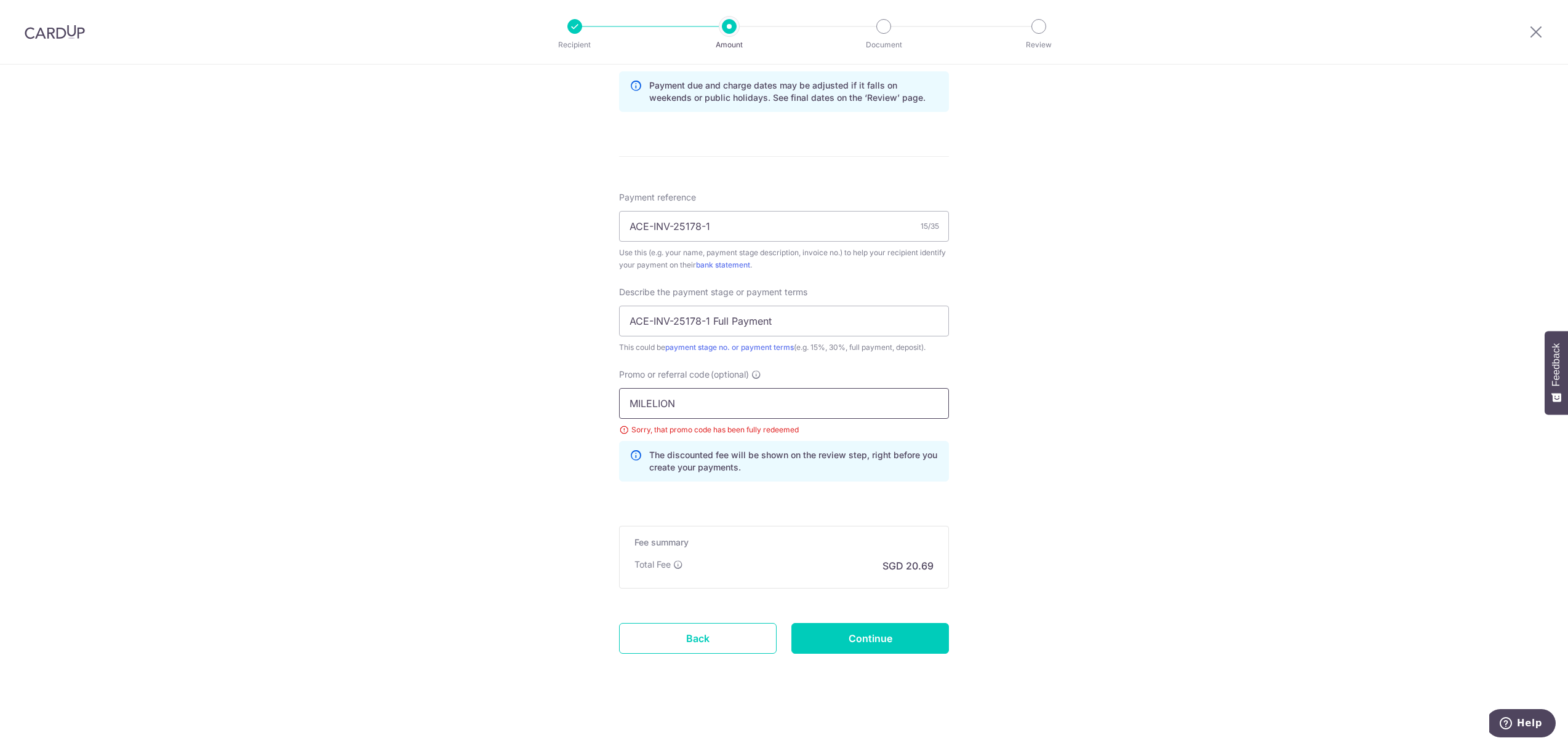
drag, startPoint x: 673, startPoint y: 412, endPoint x: 570, endPoint y: 473, distance: 119.7
click at [505, 395] on div "Tell us more about your payment Enter payment amount SGD 795.70 795.70 Select C…" at bounding box center [784, 87] width 1568 height 1318
paste input "OFF225"
type input "OFF225"
click at [853, 648] on input "Continue" at bounding box center [870, 638] width 158 height 31
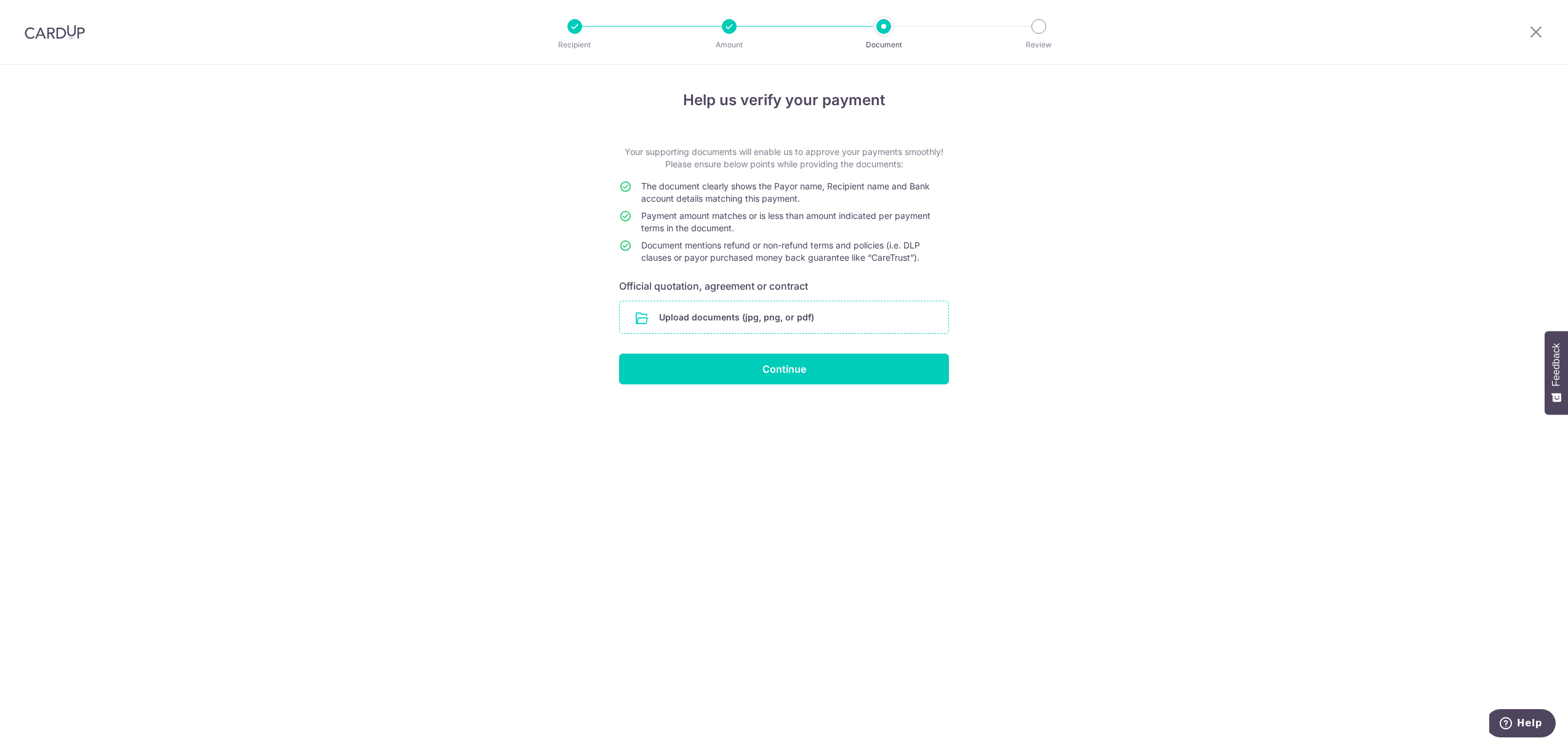
click at [733, 320] on input "file" at bounding box center [784, 317] width 328 height 32
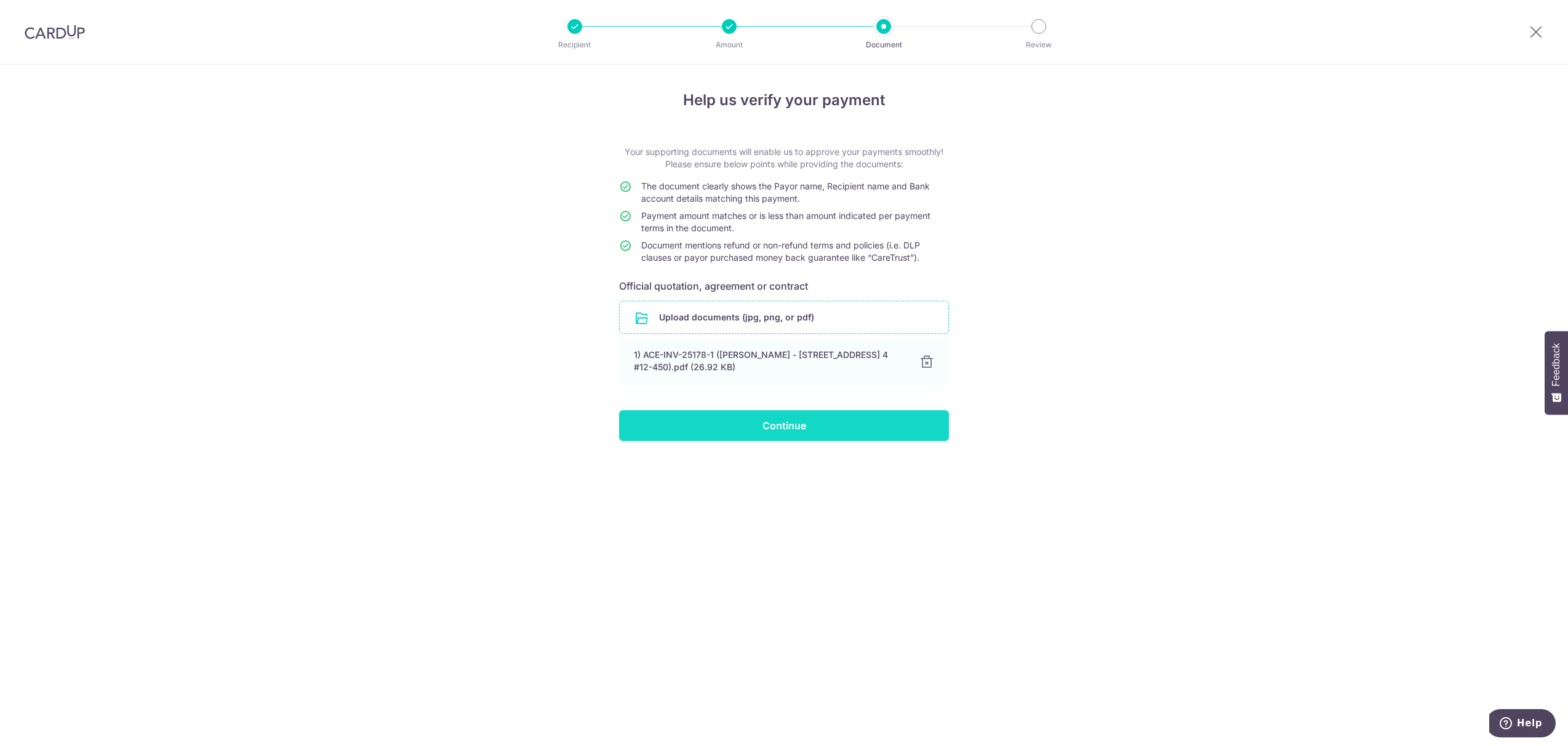
click at [768, 423] on input "Continue" at bounding box center [784, 426] width 330 height 31
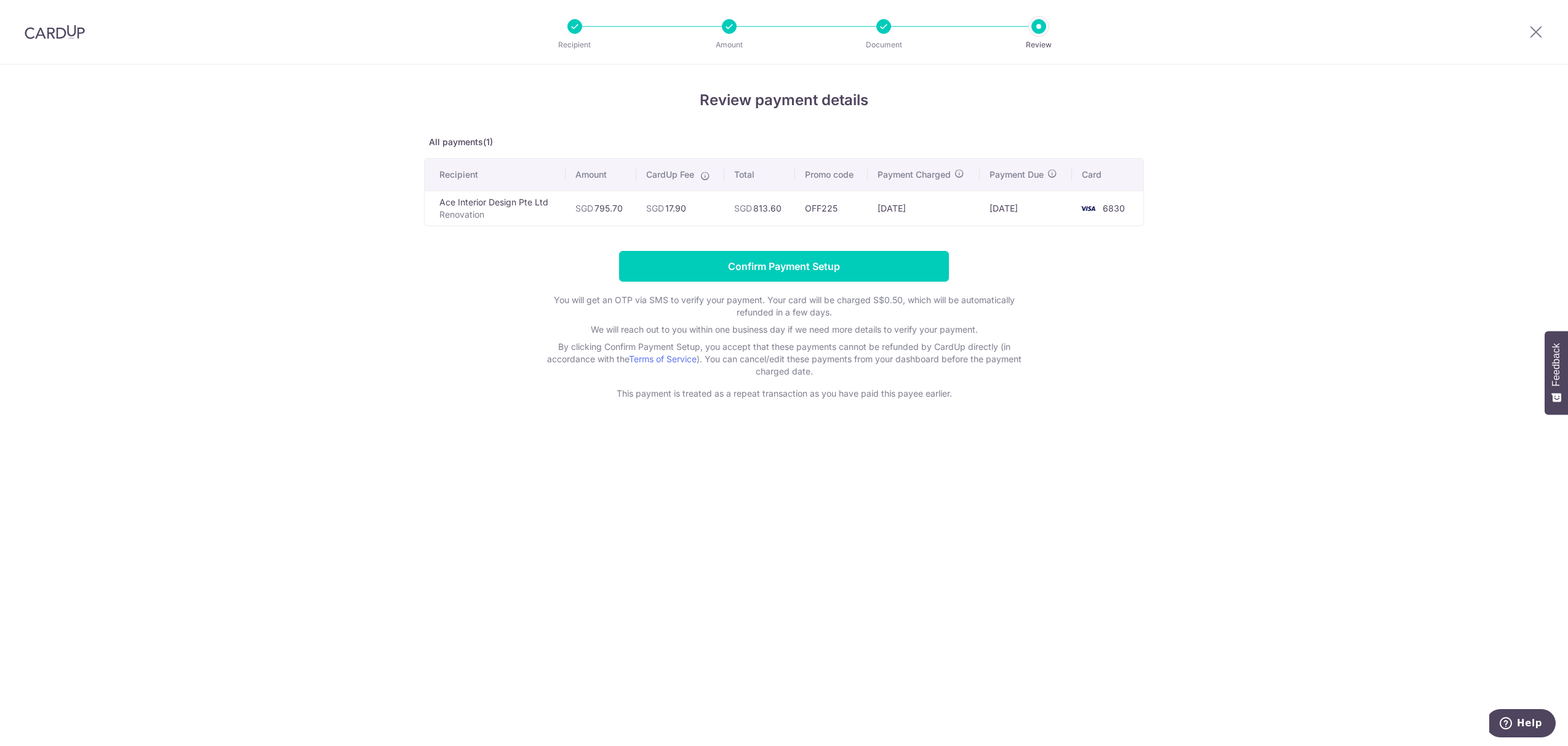
click at [489, 648] on div "Review payment details All payments(1) Recipient Amount CardUp Fee Total Promo …" at bounding box center [784, 405] width 1568 height 681
drag, startPoint x: 61, startPoint y: 38, endPoint x: 847, endPoint y: 96, distance: 788.1
click at [61, 38] on img at bounding box center [55, 32] width 61 height 15
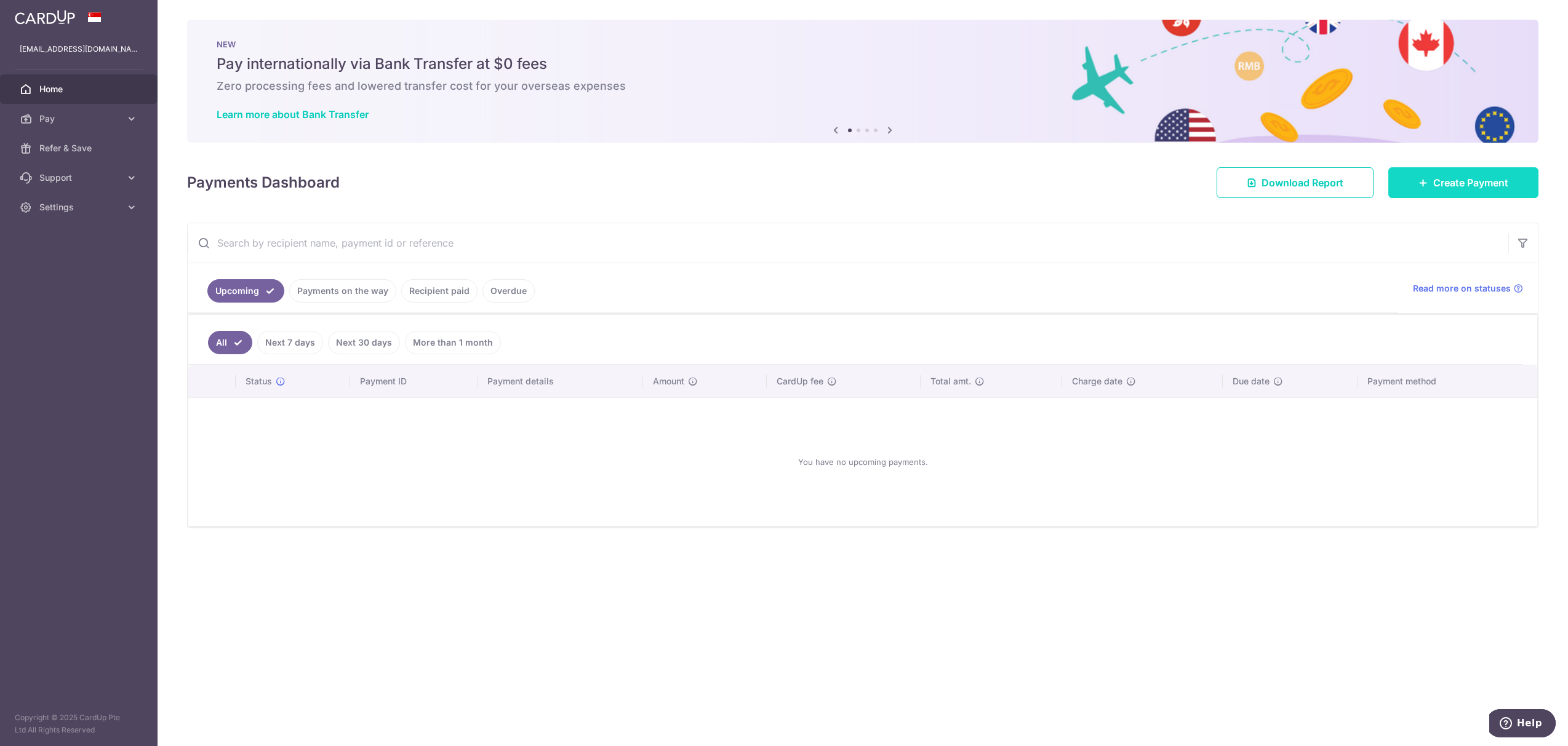
click at [1400, 186] on link "Create Payment" at bounding box center [1464, 183] width 150 height 31
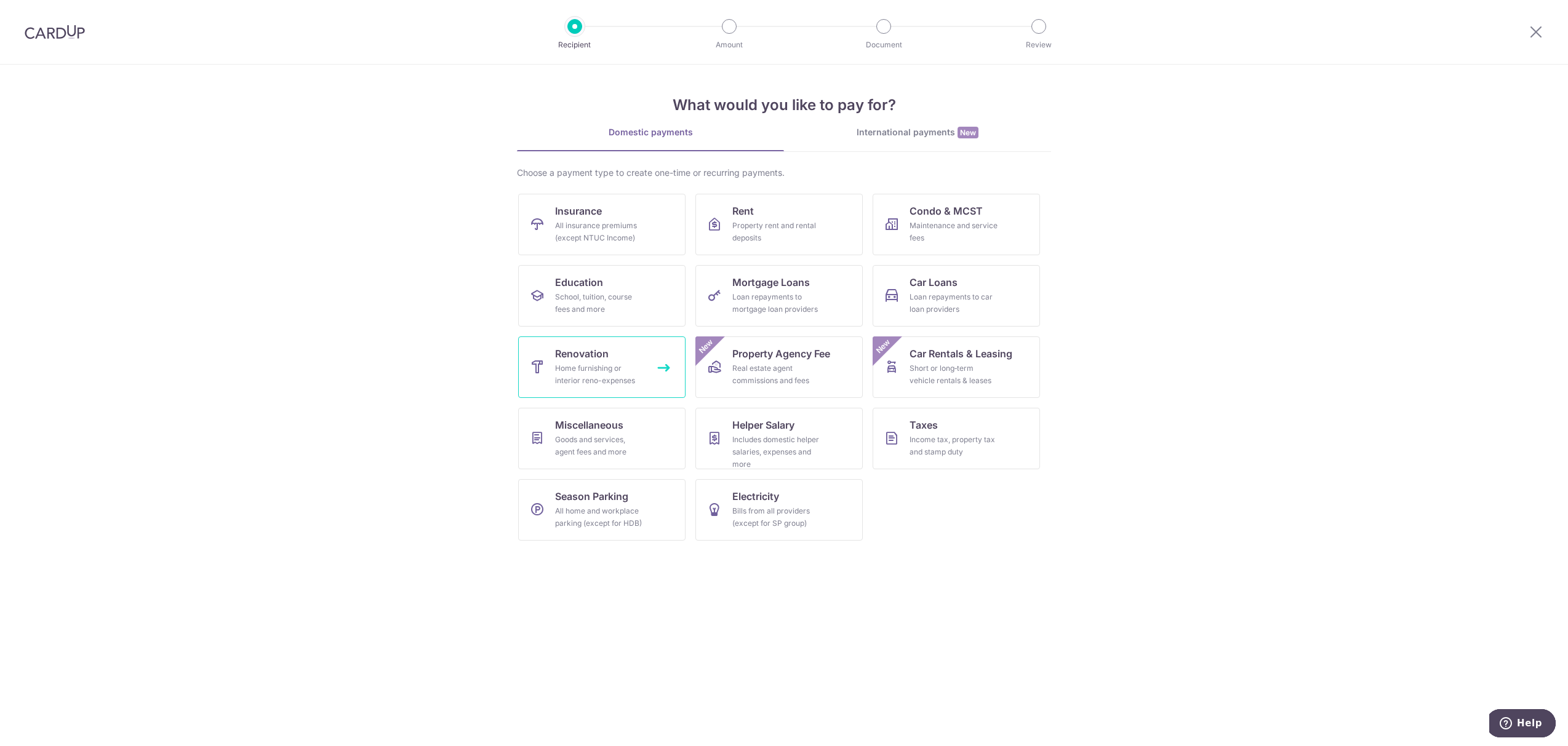
click at [634, 382] on div "Home furnishing or interior reno-expenses" at bounding box center [599, 375] width 88 height 25
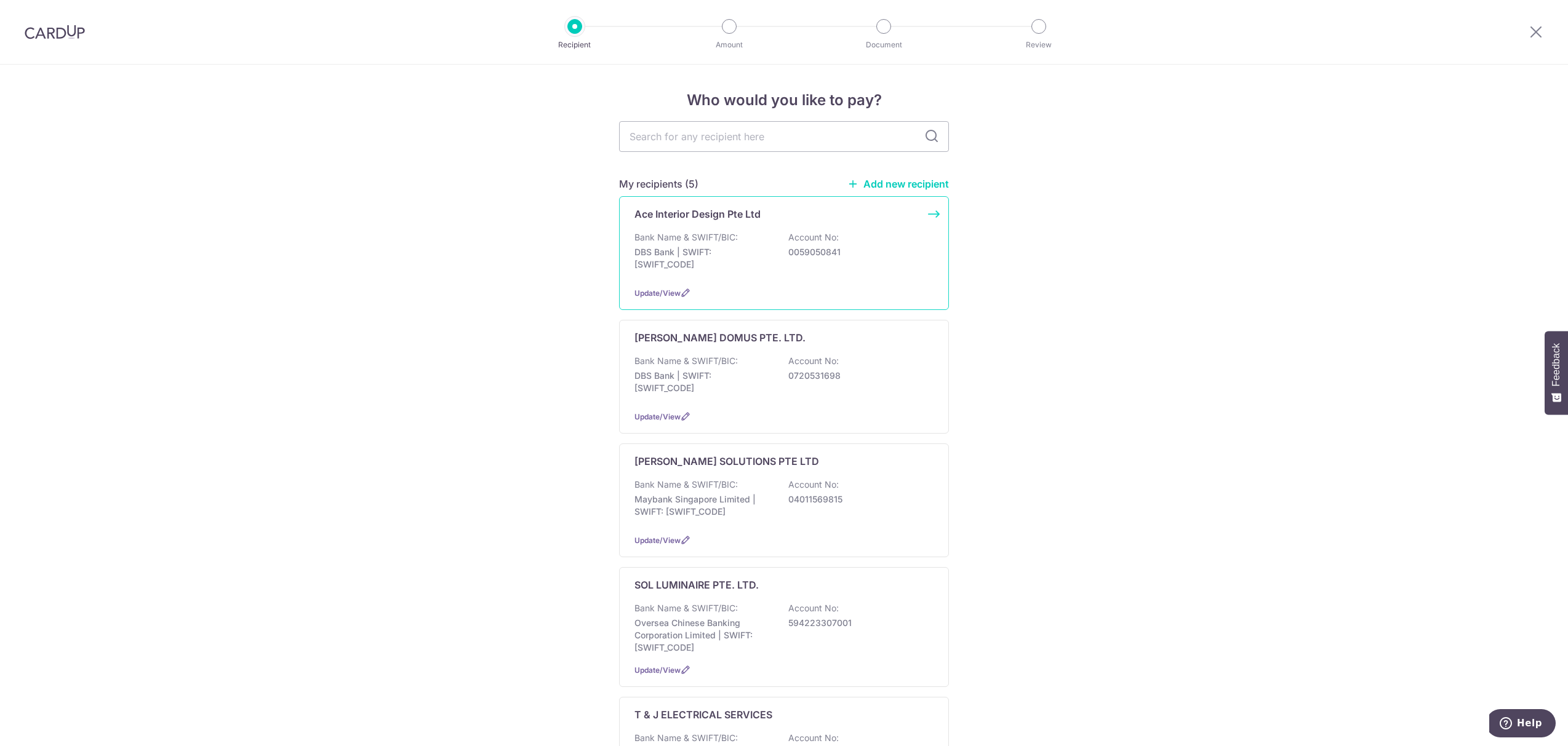
click at [745, 285] on div "Ace Interior Design Pte Ltd Bank Name & SWIFT/BIC: DBS Bank | SWIFT: DBSSSGSGXX…" at bounding box center [784, 253] width 330 height 114
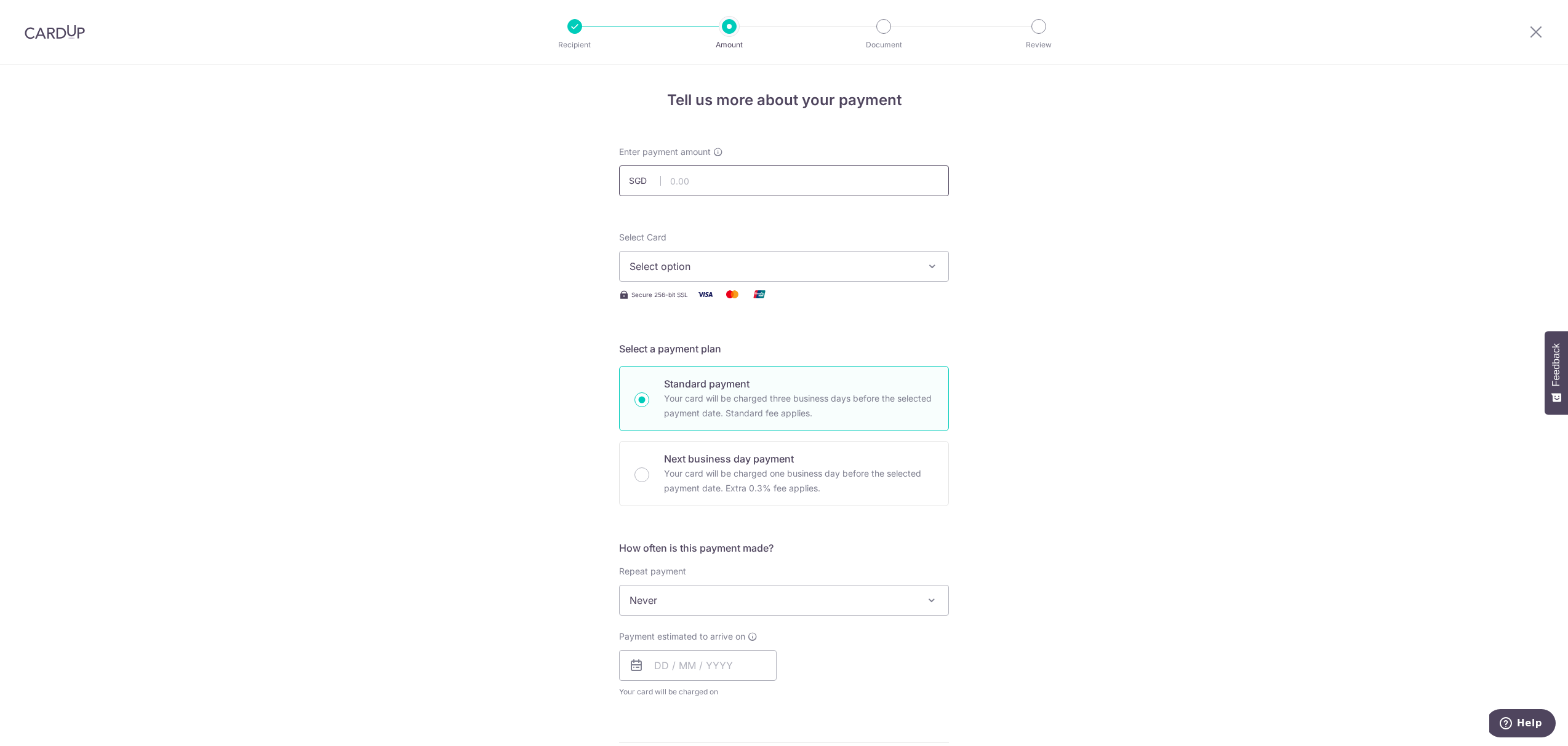
click at [682, 183] on input "text" at bounding box center [784, 181] width 330 height 31
type input "795.70"
click at [709, 261] on span "Select option" at bounding box center [773, 266] width 287 height 15
click at [674, 343] on link "**** 6830" at bounding box center [784, 354] width 328 height 29
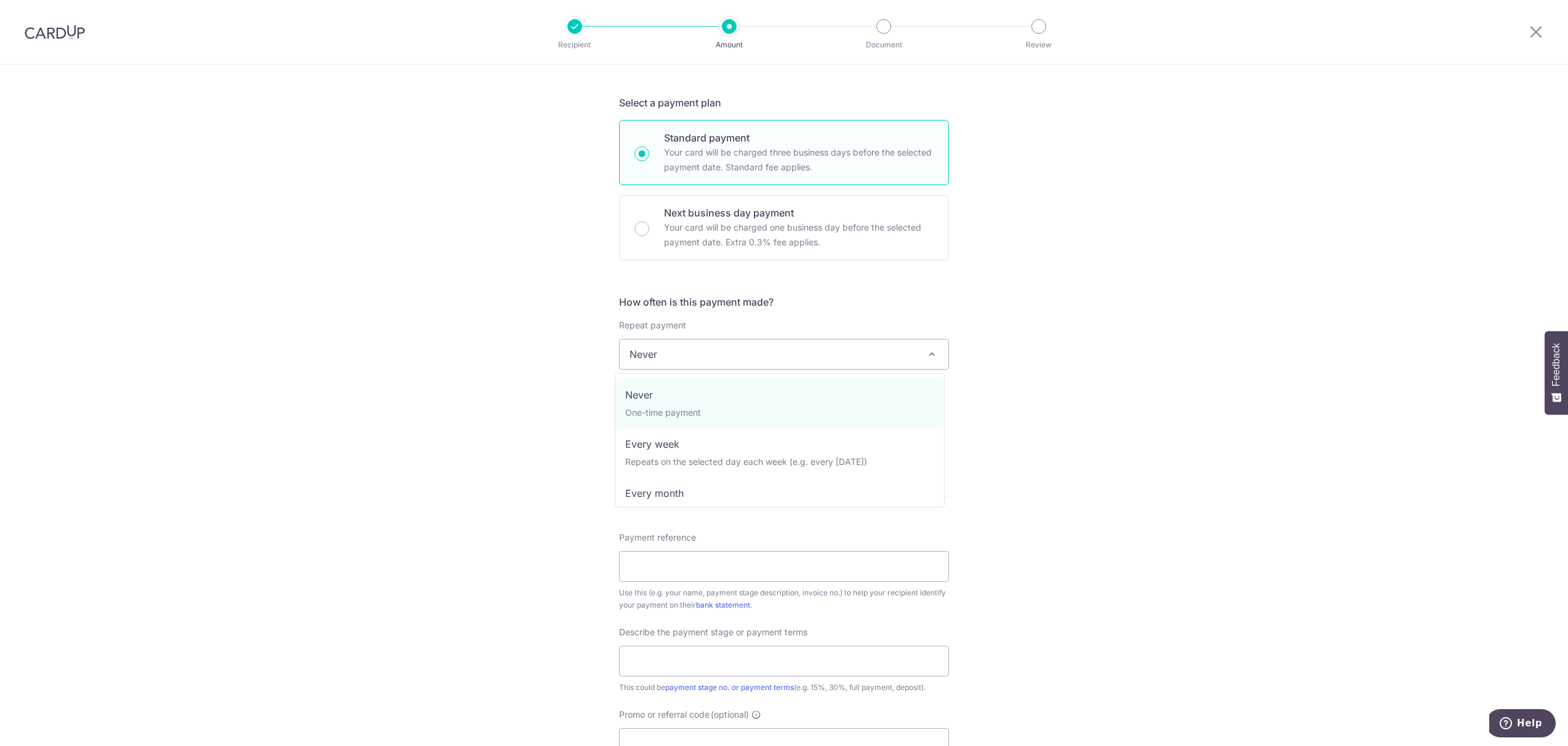
click at [763, 352] on span "Never" at bounding box center [784, 354] width 328 height 29
click at [540, 377] on div "Tell us more about your payment Enter payment amount SGD 795.70 795.70 Select C…" at bounding box center [784, 416] width 1568 height 1196
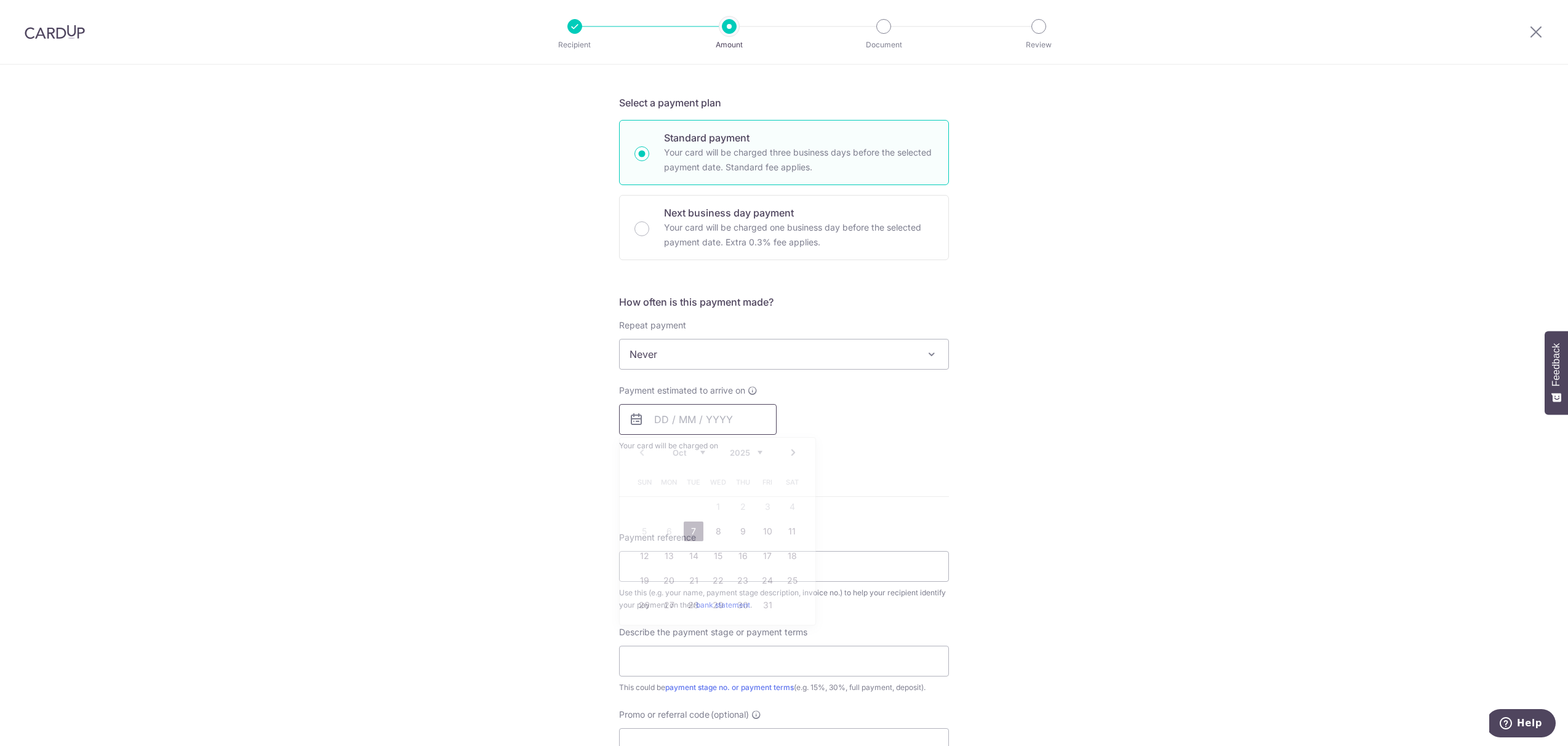
click at [690, 434] on input "text" at bounding box center [698, 419] width 158 height 31
click at [695, 534] on link "7" at bounding box center [694, 532] width 20 height 20
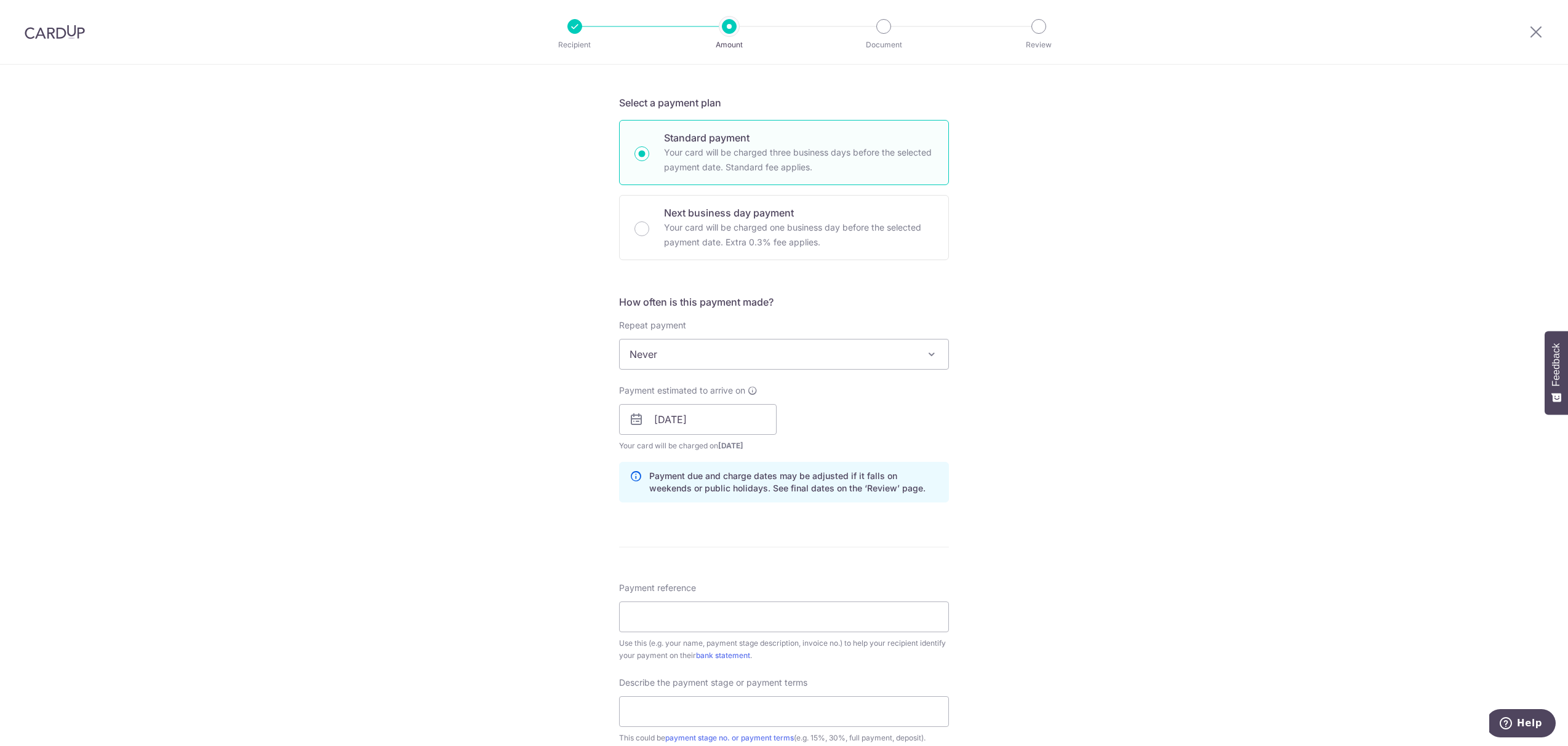
click at [518, 516] on div "Tell us more about your payment Enter payment amount SGD 795.70 795.70 Select C…" at bounding box center [784, 441] width 1568 height 1246
click at [668, 422] on input "07/10/2025" at bounding box center [698, 419] width 158 height 31
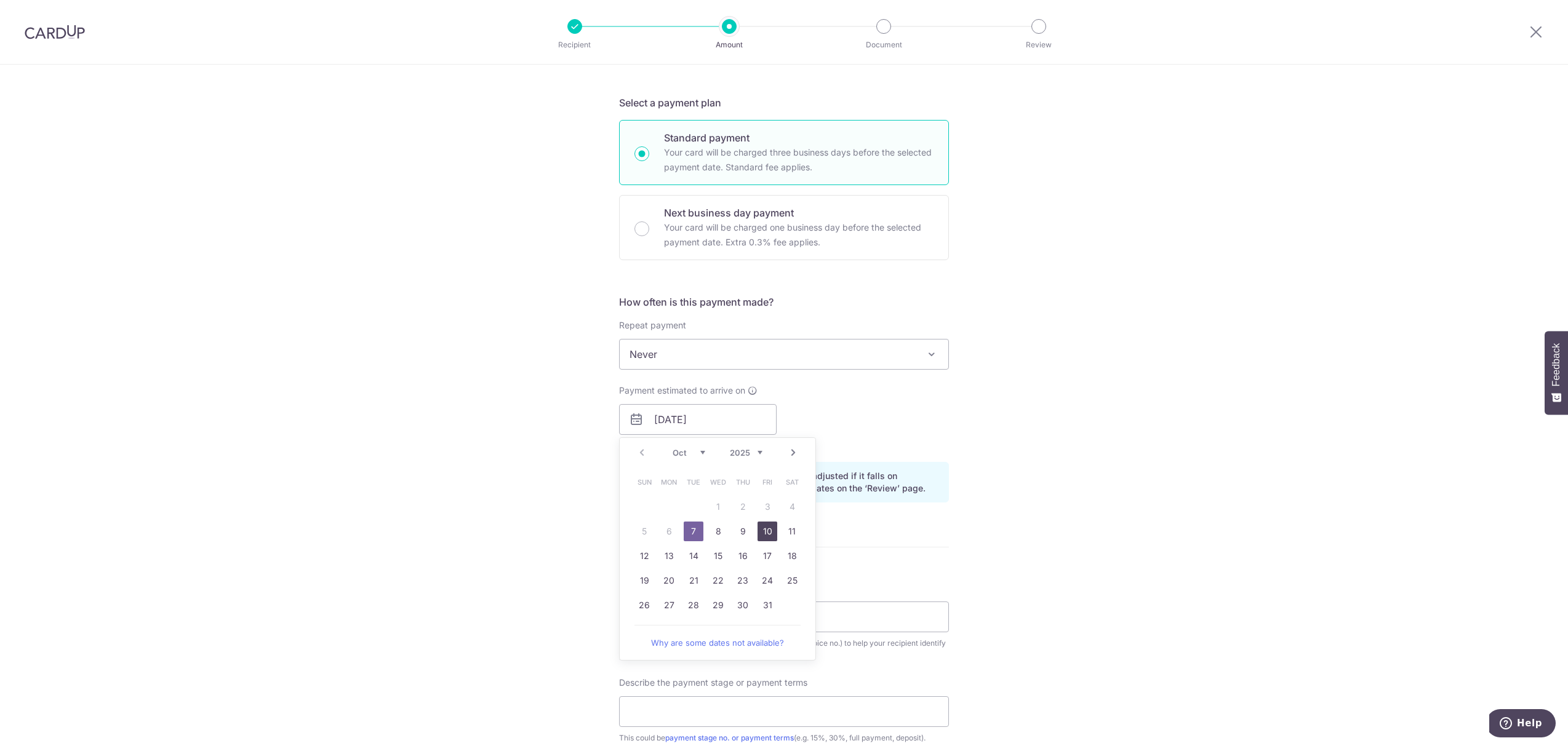
click at [762, 532] on link "10" at bounding box center [767, 532] width 20 height 20
type input "10/10/2025"
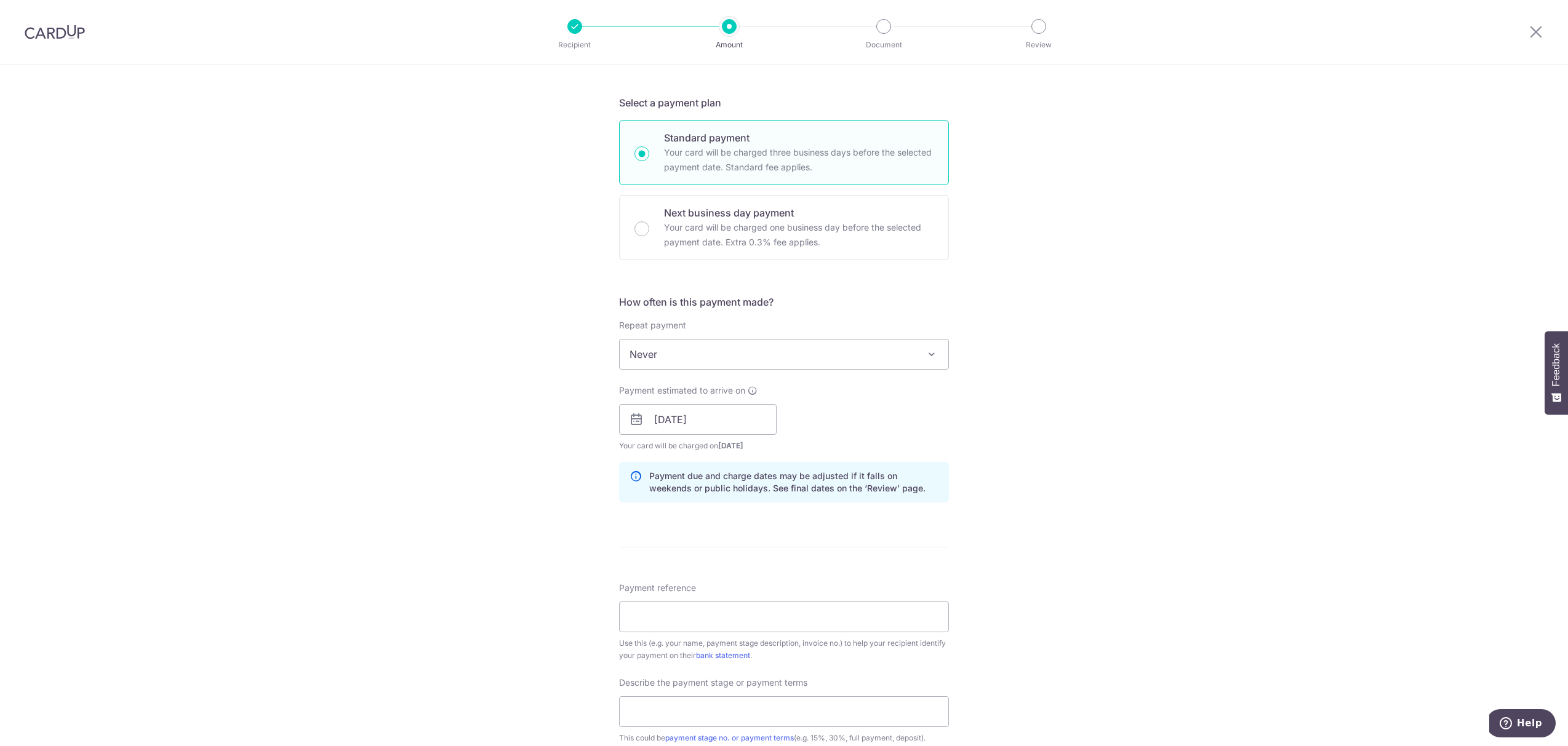
click at [502, 483] on div "Tell us more about your payment Enter payment amount SGD 795.70 795.70 Select C…" at bounding box center [784, 441] width 1568 height 1246
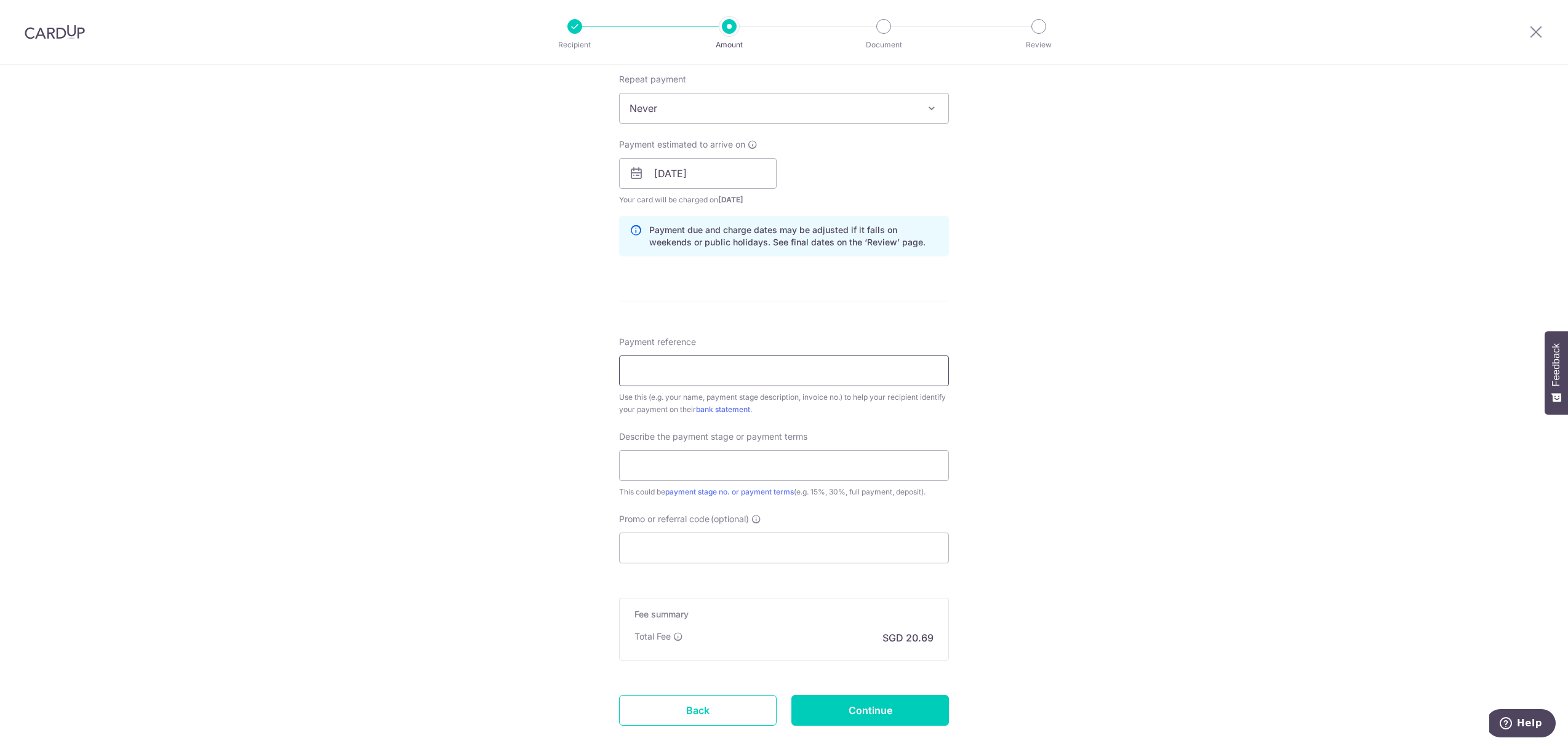
click at [682, 384] on input "Payment reference" at bounding box center [784, 371] width 330 height 31
type input "ACE-INV-25178-1"
click at [650, 477] on input "text" at bounding box center [784, 465] width 330 height 31
type input "ACE-INV-25178-1 Full Payment"
click at [667, 552] on input "Promo or referral code (optional)" at bounding box center [784, 548] width 330 height 31
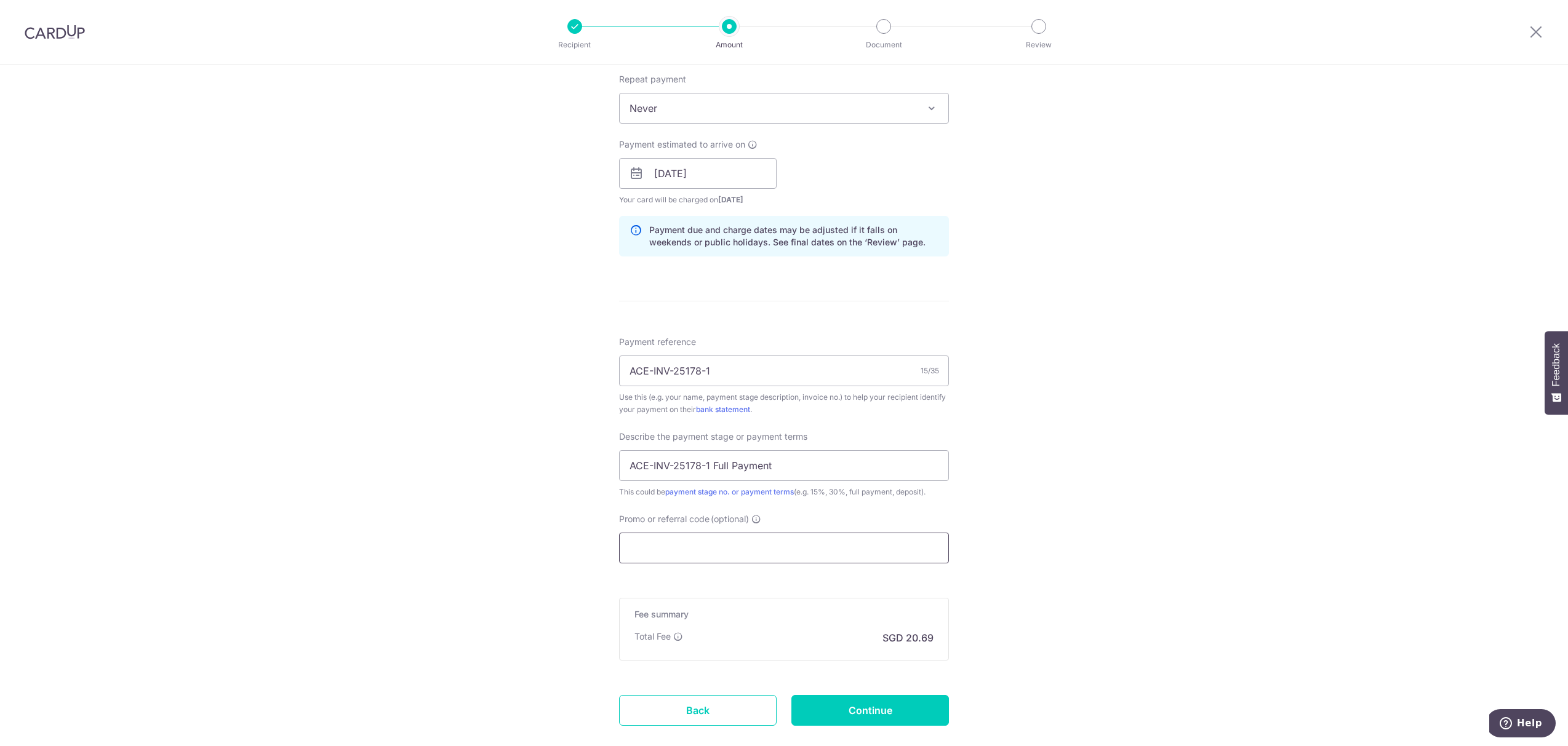
paste input "OFF225"
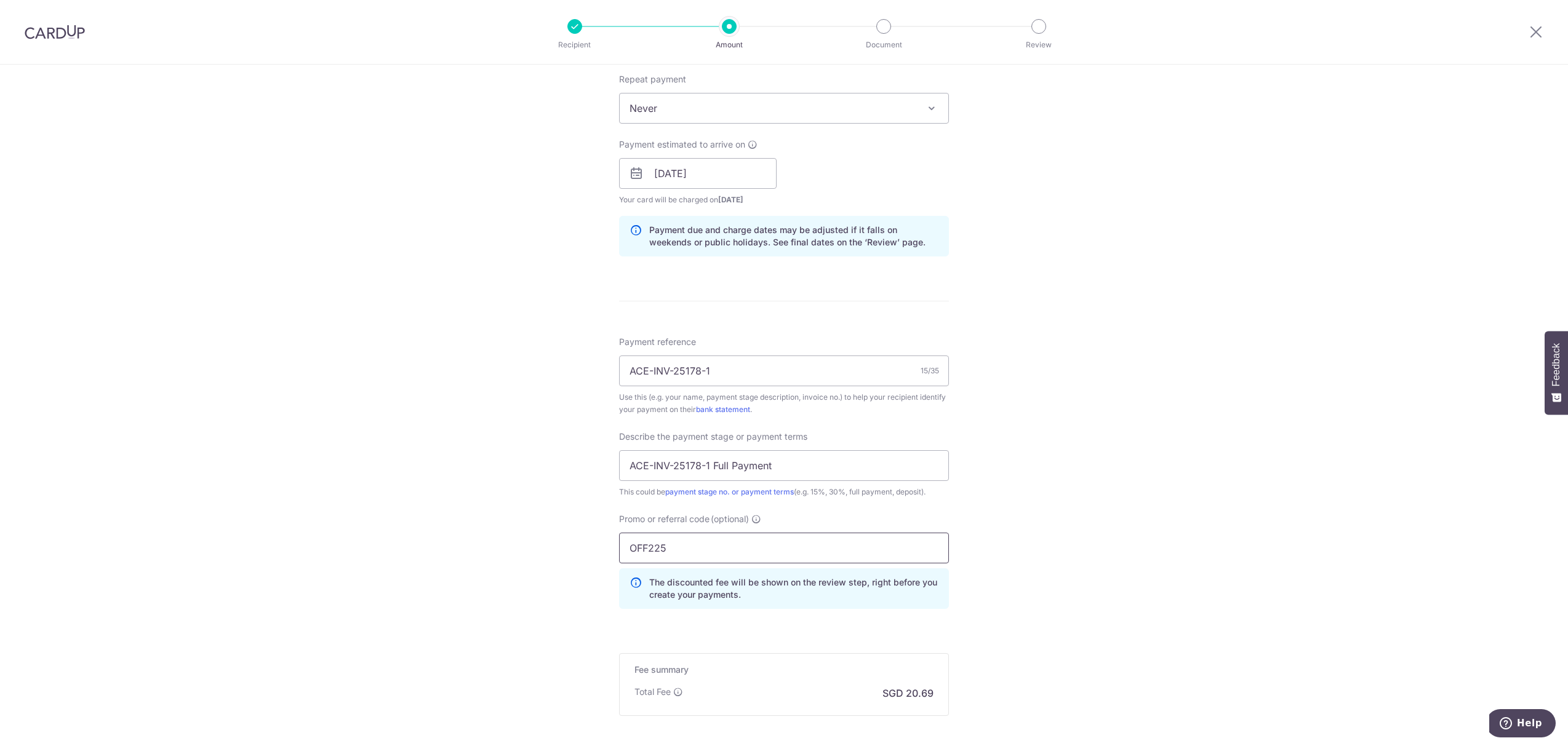
scroll to position [622, 0]
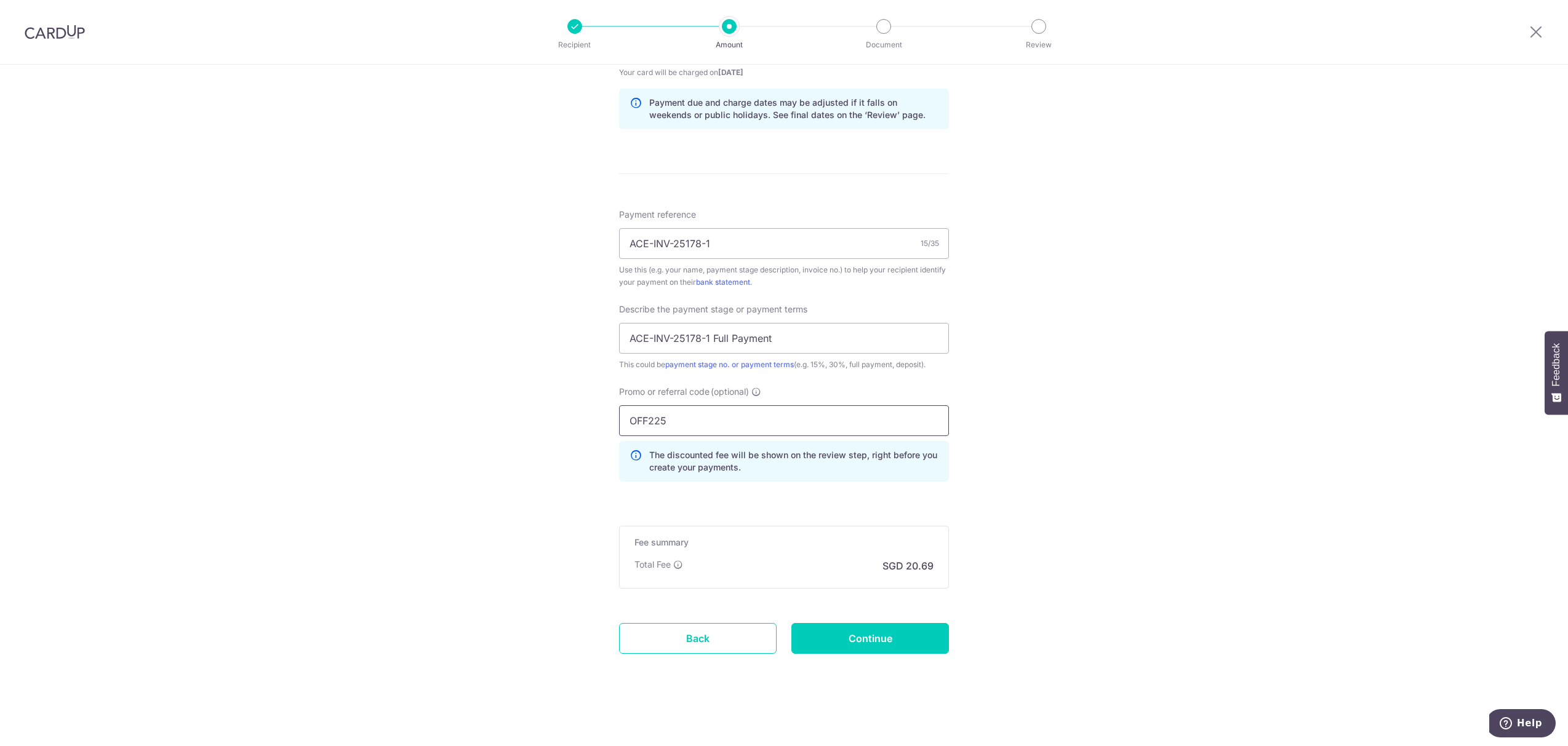
type input "OFF225"
drag, startPoint x: 876, startPoint y: 611, endPoint x: 874, endPoint y: 621, distance: 10.2
click at [875, 614] on form "Enter payment amount SGD 795.70 795.70 Select Card **** 6830 Add credit card Yo…" at bounding box center [784, 108] width 330 height 1162
click at [873, 630] on input "Continue" at bounding box center [870, 638] width 158 height 31
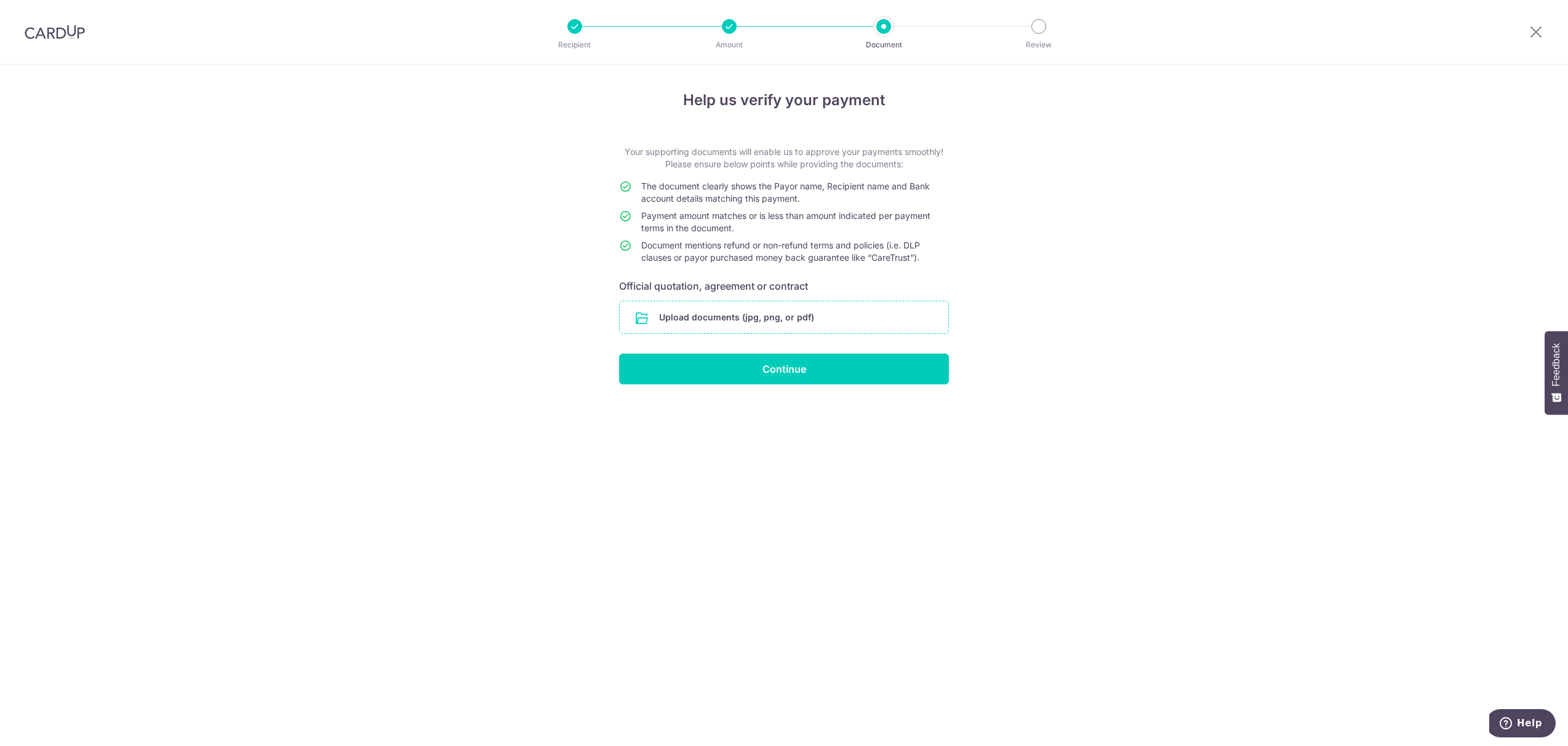
click at [710, 313] on input "file" at bounding box center [784, 317] width 328 height 32
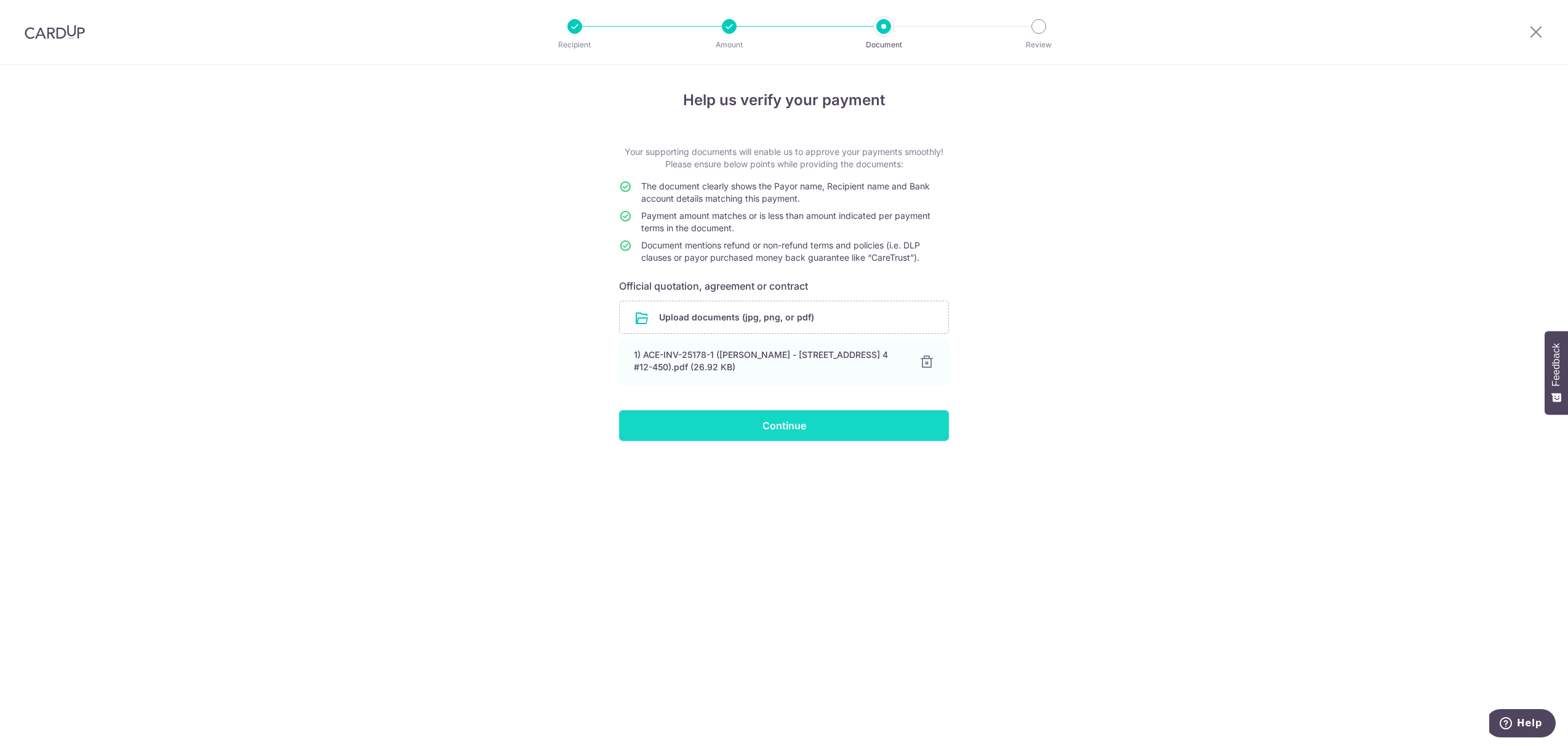
click at [752, 436] on input "Continue" at bounding box center [784, 426] width 330 height 31
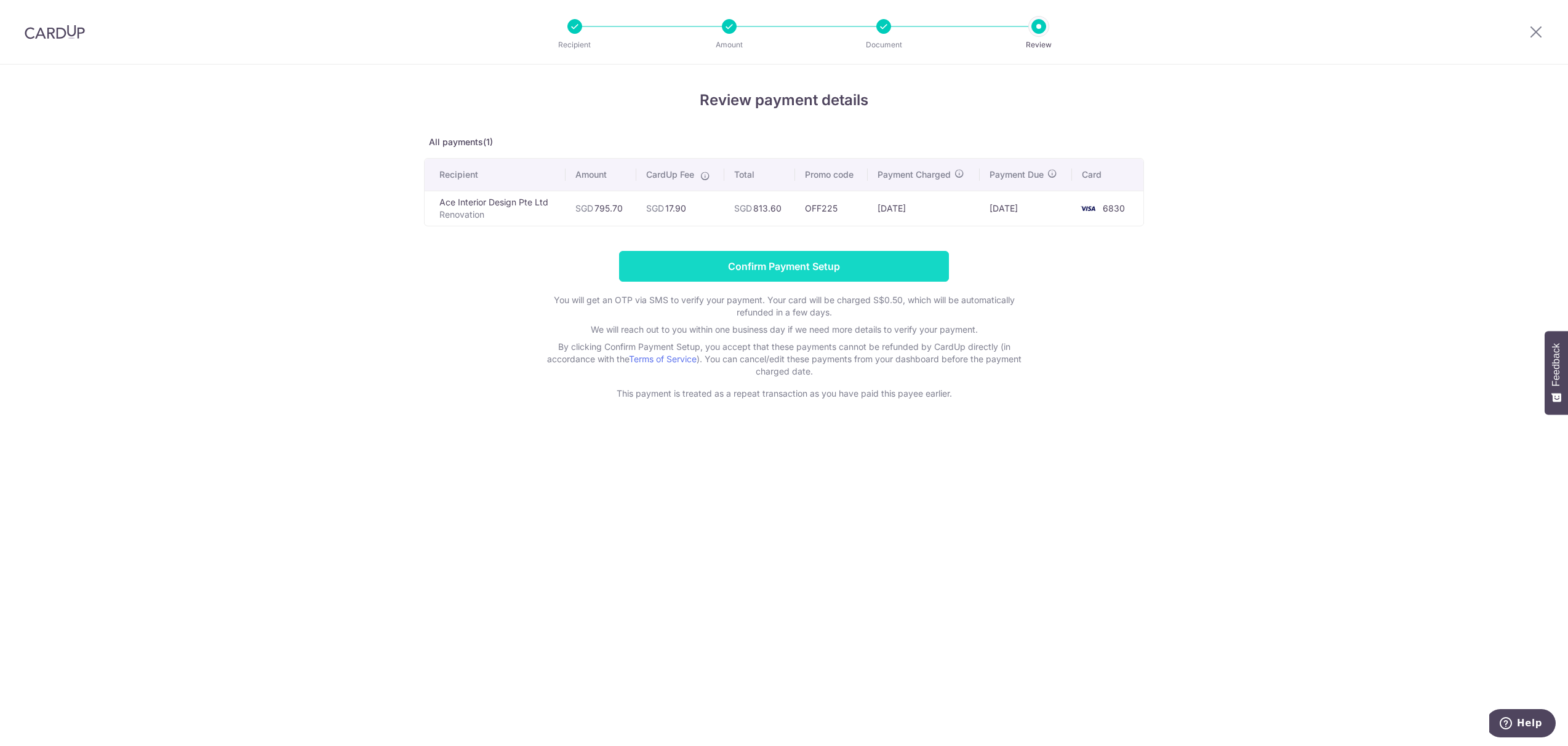
click at [787, 264] on input "Confirm Payment Setup" at bounding box center [784, 266] width 330 height 31
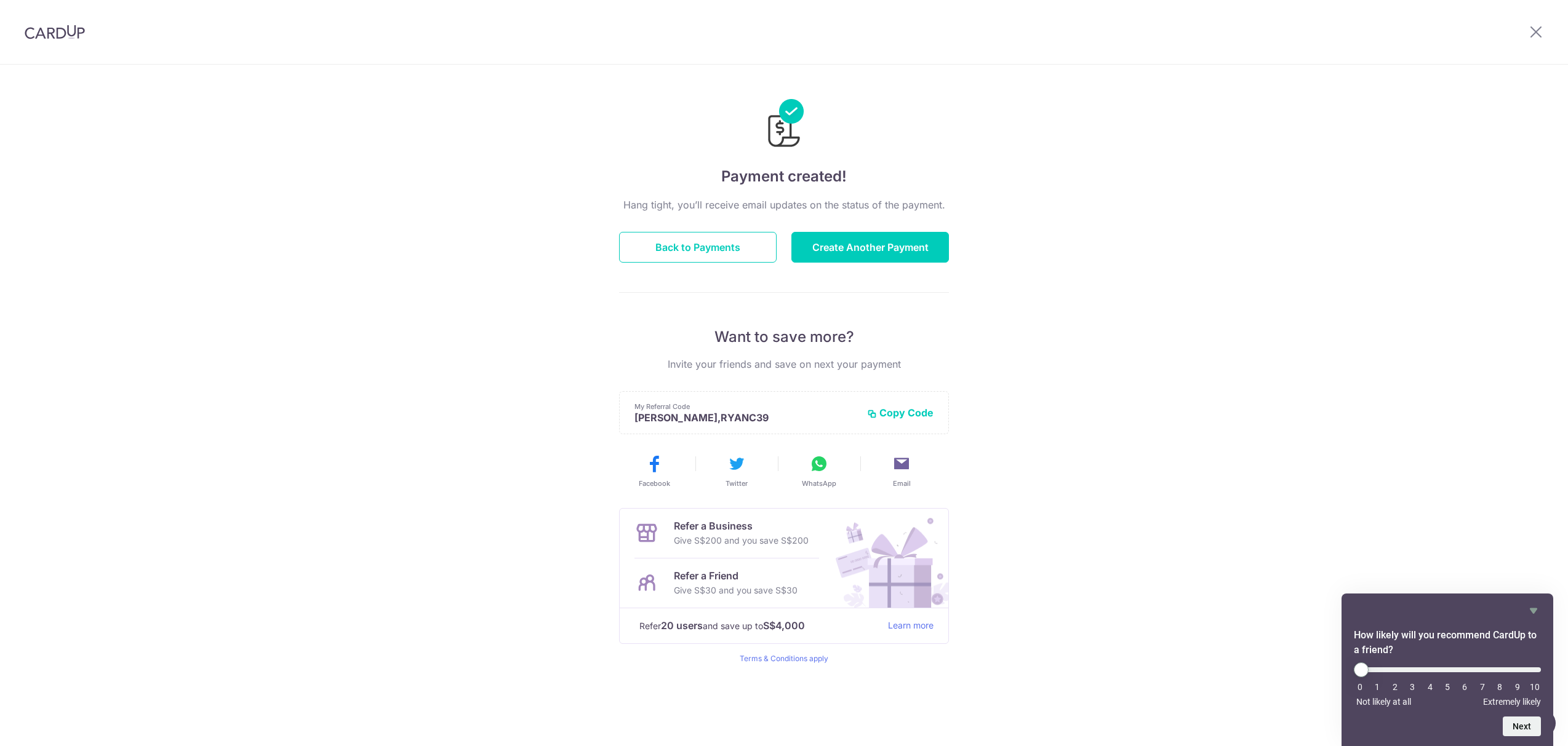
click at [815, 264] on div "Hang tight, you’ll receive email updates on the status of the payment. Back to …" at bounding box center [784, 430] width 330 height 466
click at [868, 257] on button "Create Another Payment" at bounding box center [870, 247] width 158 height 31
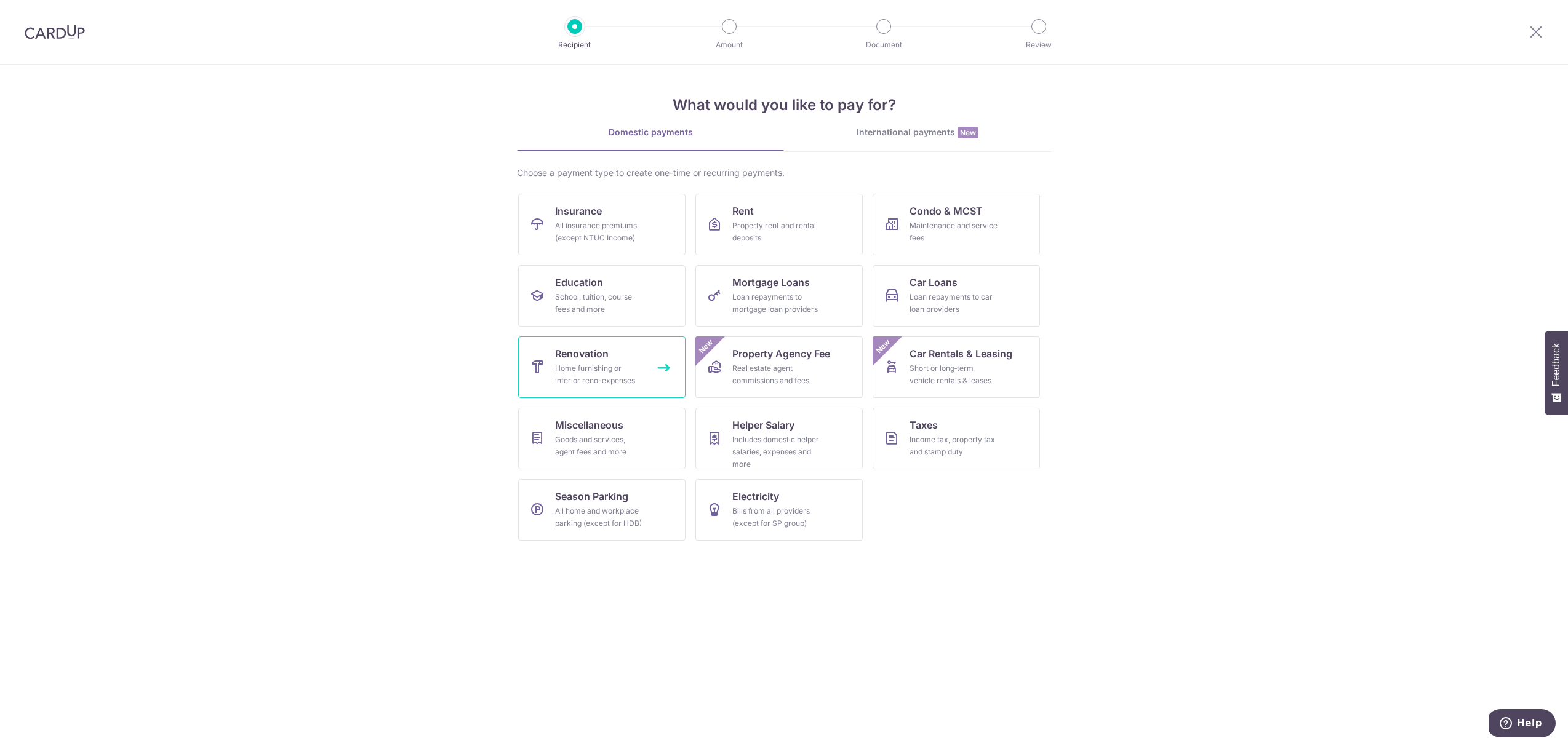
click at [598, 363] on div "Home furnishing or interior reno-expenses" at bounding box center [599, 375] width 88 height 25
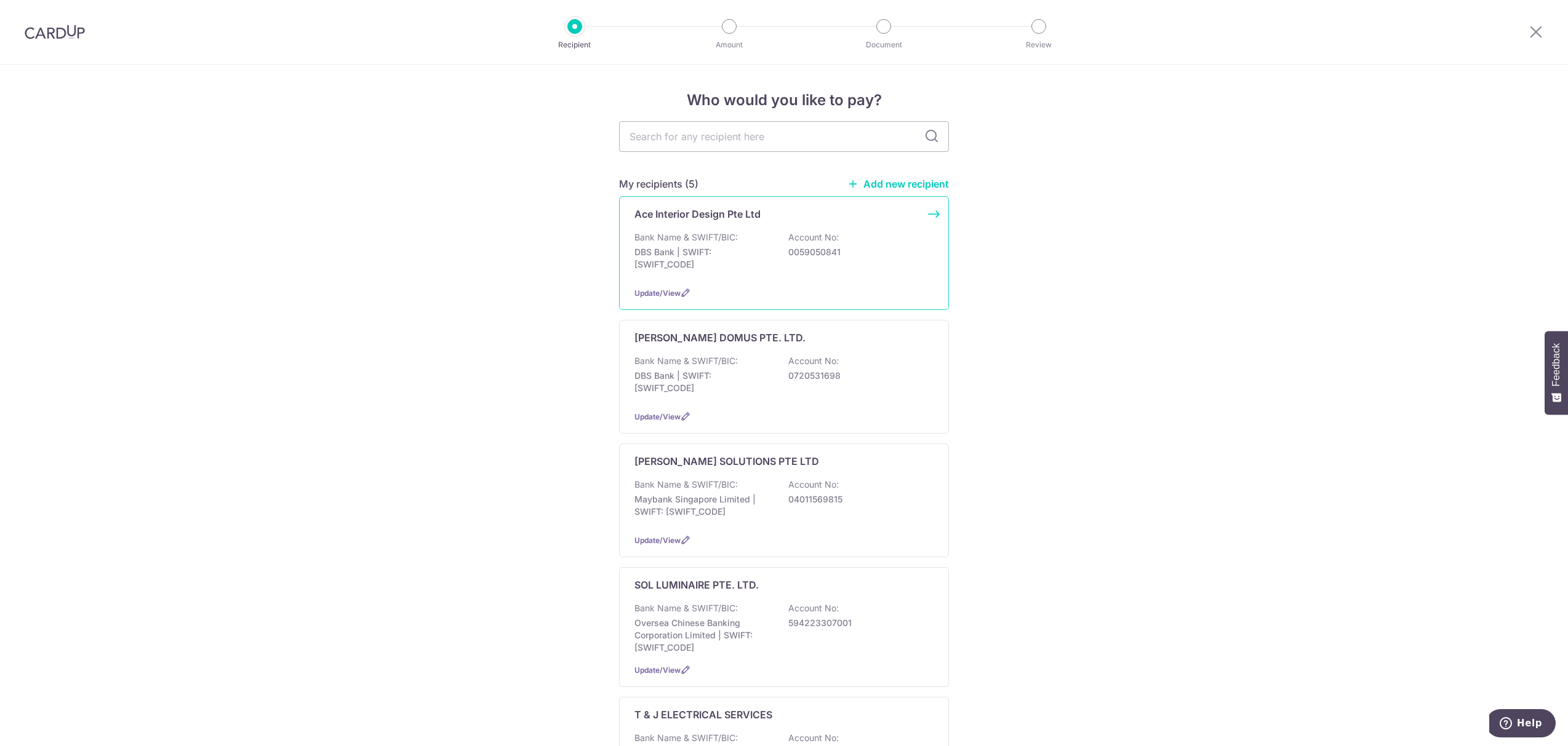
click at [744, 281] on div "Ace Interior Design Pte Ltd Bank Name & SWIFT/BIC: DBS Bank | SWIFT: [SWIFT_COD…" at bounding box center [784, 253] width 330 height 114
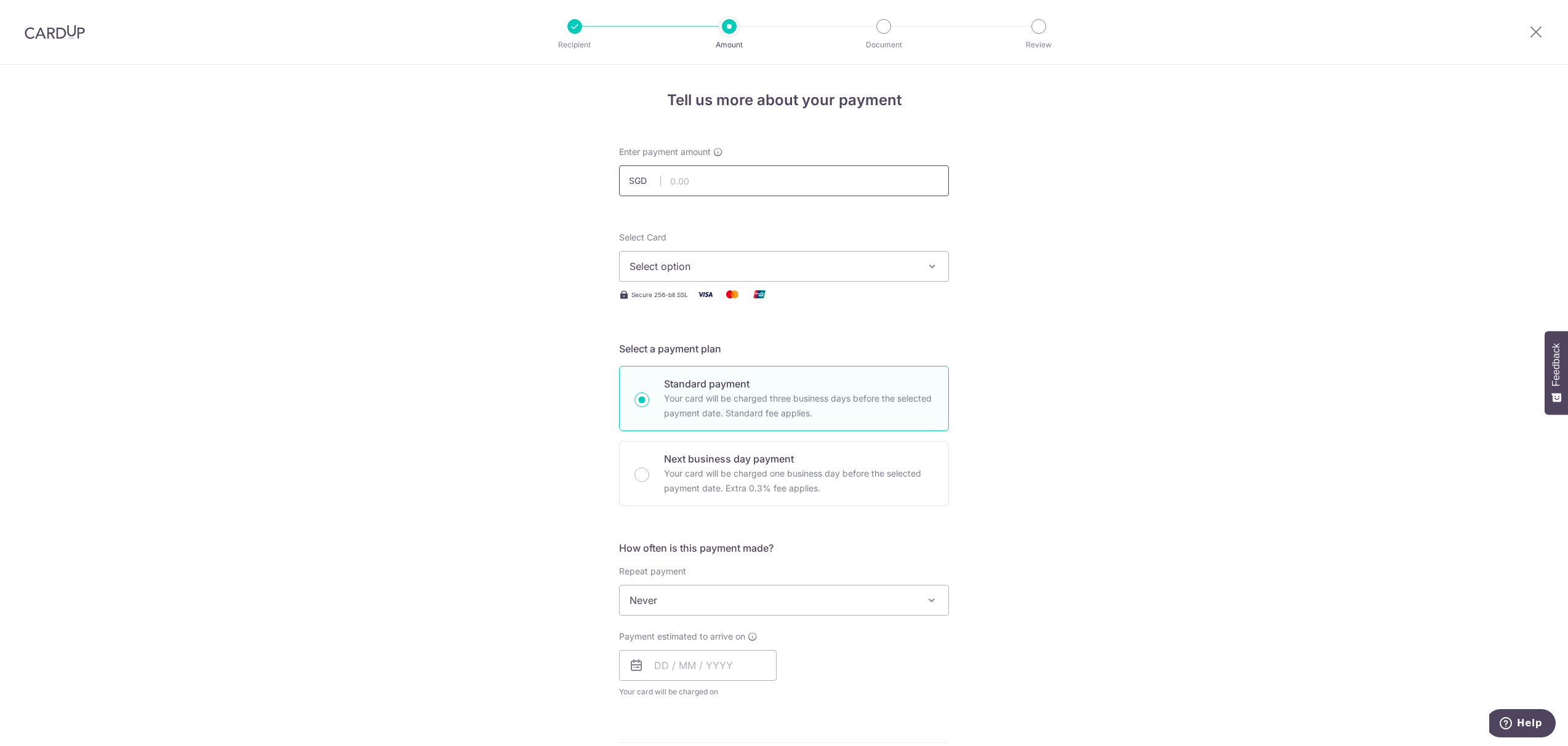
click at [693, 193] on input "text" at bounding box center [784, 181] width 330 height 31
type input "16,500.00"
click at [711, 269] on span "Select option" at bounding box center [773, 266] width 287 height 15
click at [693, 355] on span "**** 6830" at bounding box center [682, 354] width 47 height 15
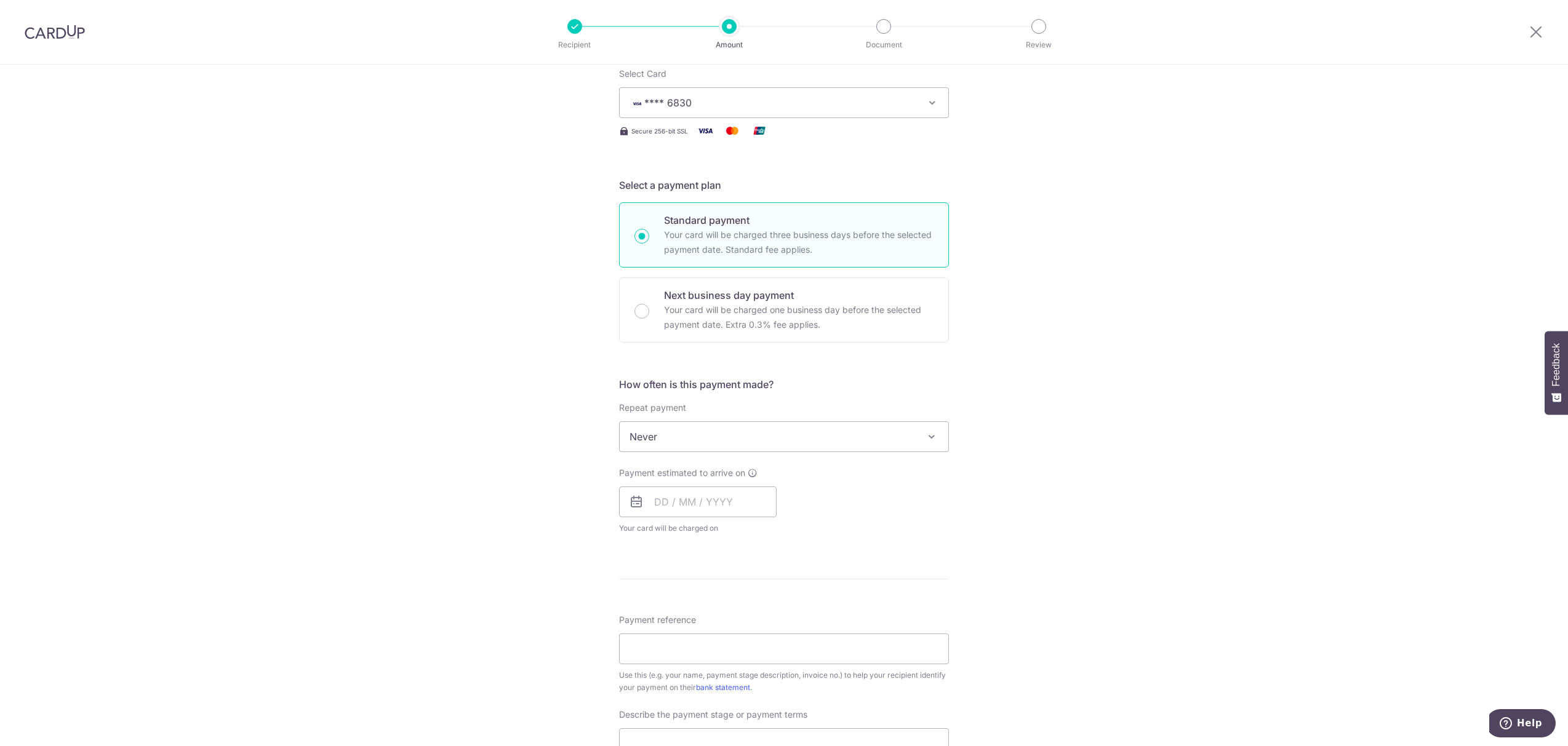
click at [720, 434] on span "Never" at bounding box center [784, 437] width 328 height 29
click at [703, 508] on input "text" at bounding box center [698, 502] width 158 height 31
click at [759, 620] on link "10" at bounding box center [767, 614] width 20 height 20
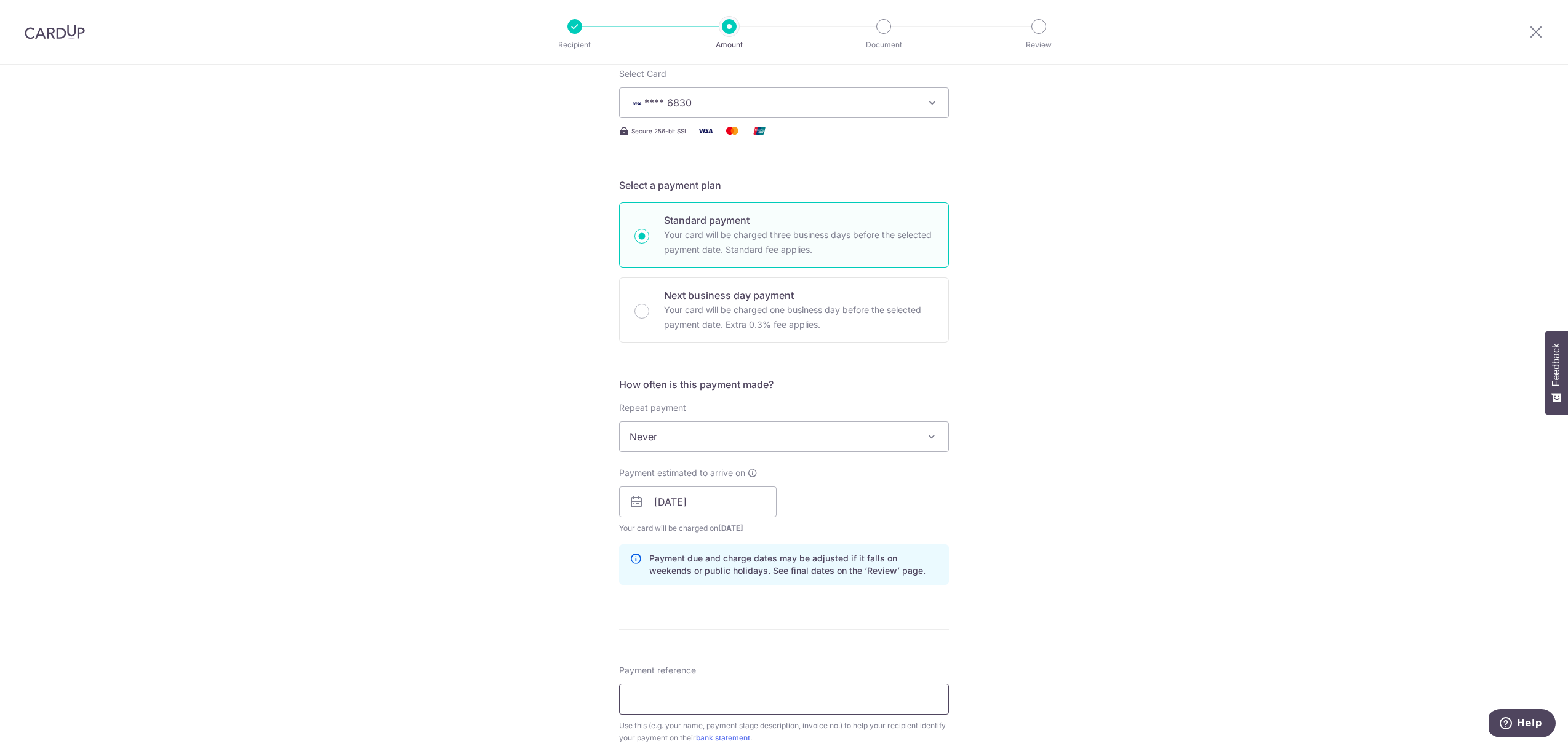
scroll to position [493, 0]
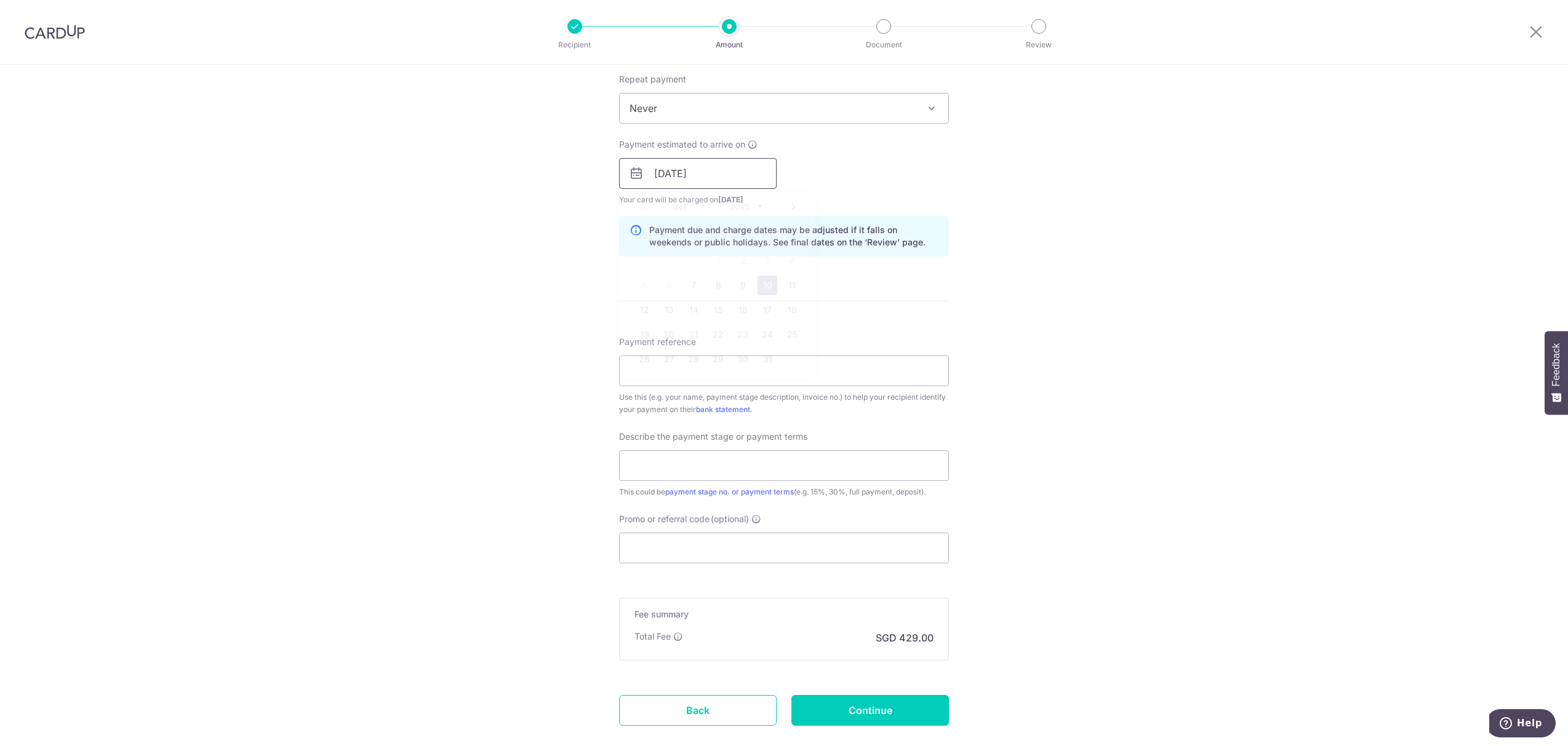
click at [686, 189] on input "10/10/2025" at bounding box center [698, 173] width 158 height 31
click at [661, 314] on link "13" at bounding box center [669, 310] width 20 height 20
type input "[DATE]"
click at [1054, 324] on div "Tell us more about your payment Enter payment amount SGD 16,500.00 16500.00 Sel…" at bounding box center [784, 194] width 1568 height 1246
drag, startPoint x: 654, startPoint y: 233, endPoint x: 821, endPoint y: 252, distance: 168.1
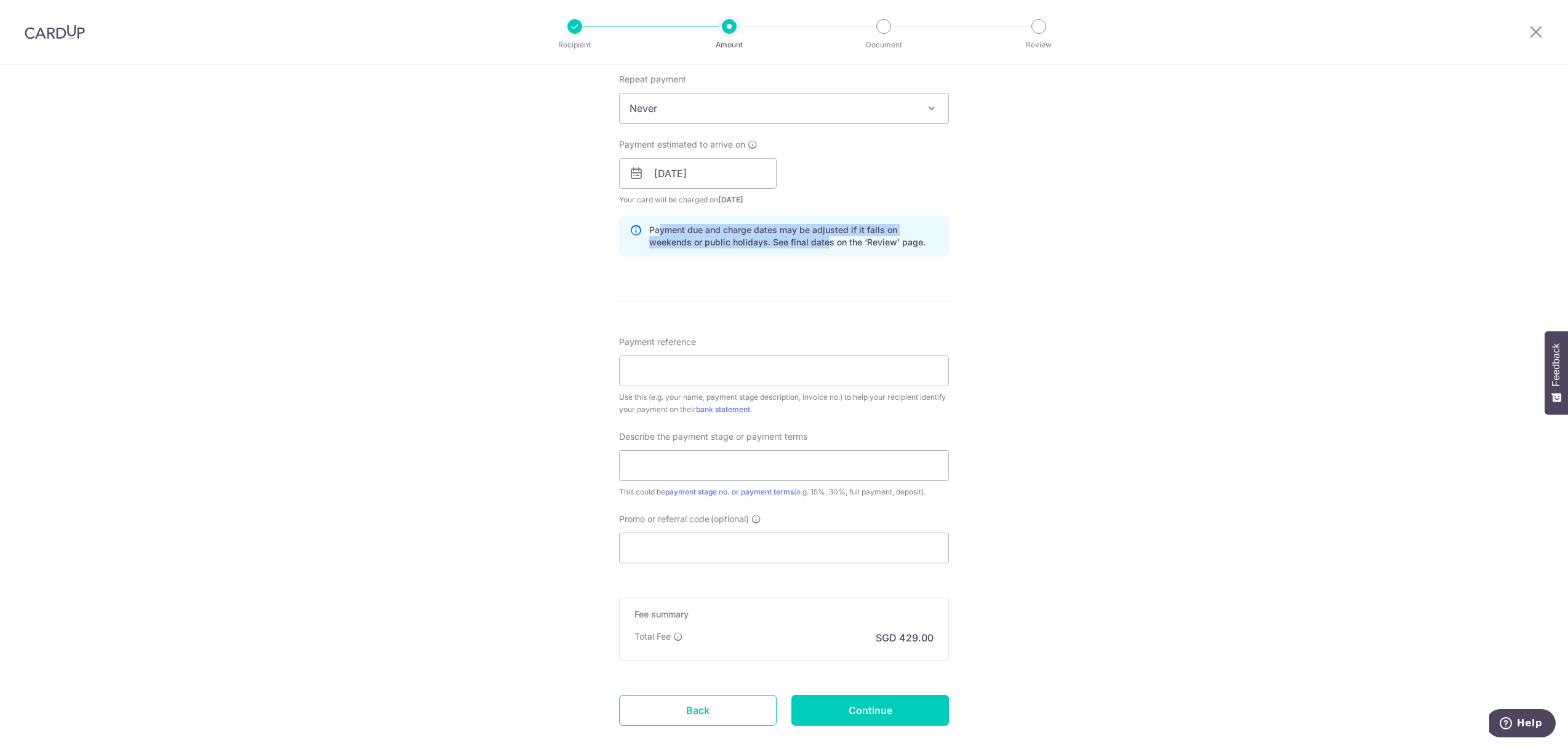
click at [821, 252] on div "Payment due and charge dates may be adjusted if it falls on weekends or public …" at bounding box center [784, 236] width 330 height 41
click at [747, 355] on div "Payment reference Use this (e.g. your name, payment stage description, invoice …" at bounding box center [784, 376] width 330 height 80
click at [737, 367] on input "Payment reference" at bounding box center [784, 371] width 330 height 31
type input "RR 338A Yishun Ave 6 14-661 761338"
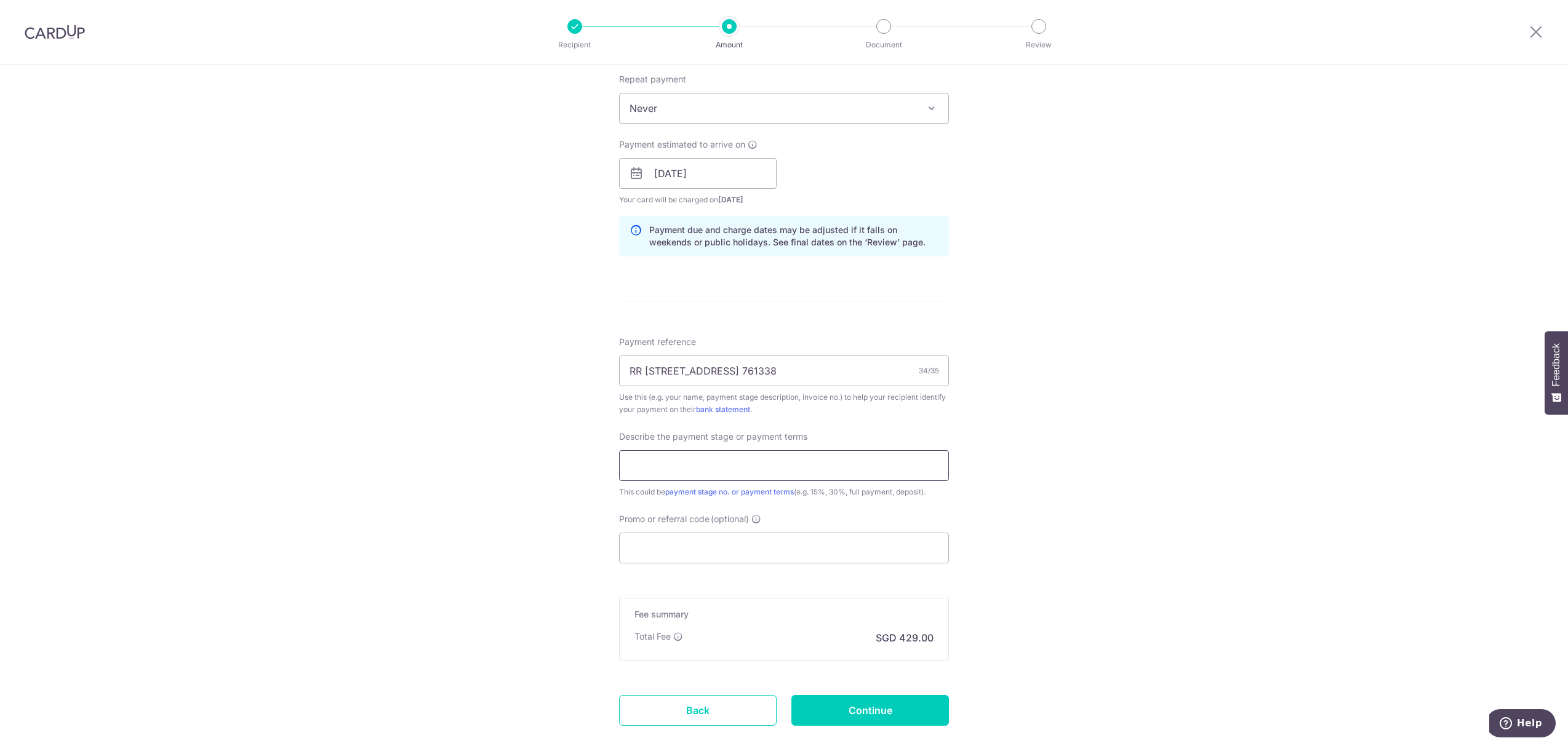
click at [705, 465] on input "text" at bounding box center [784, 465] width 330 height 31
type input "7th Payment 2ND Split 50%"
click at [690, 555] on input "Promo or referral code (optional)" at bounding box center [784, 548] width 330 height 31
paste input "OFF225"
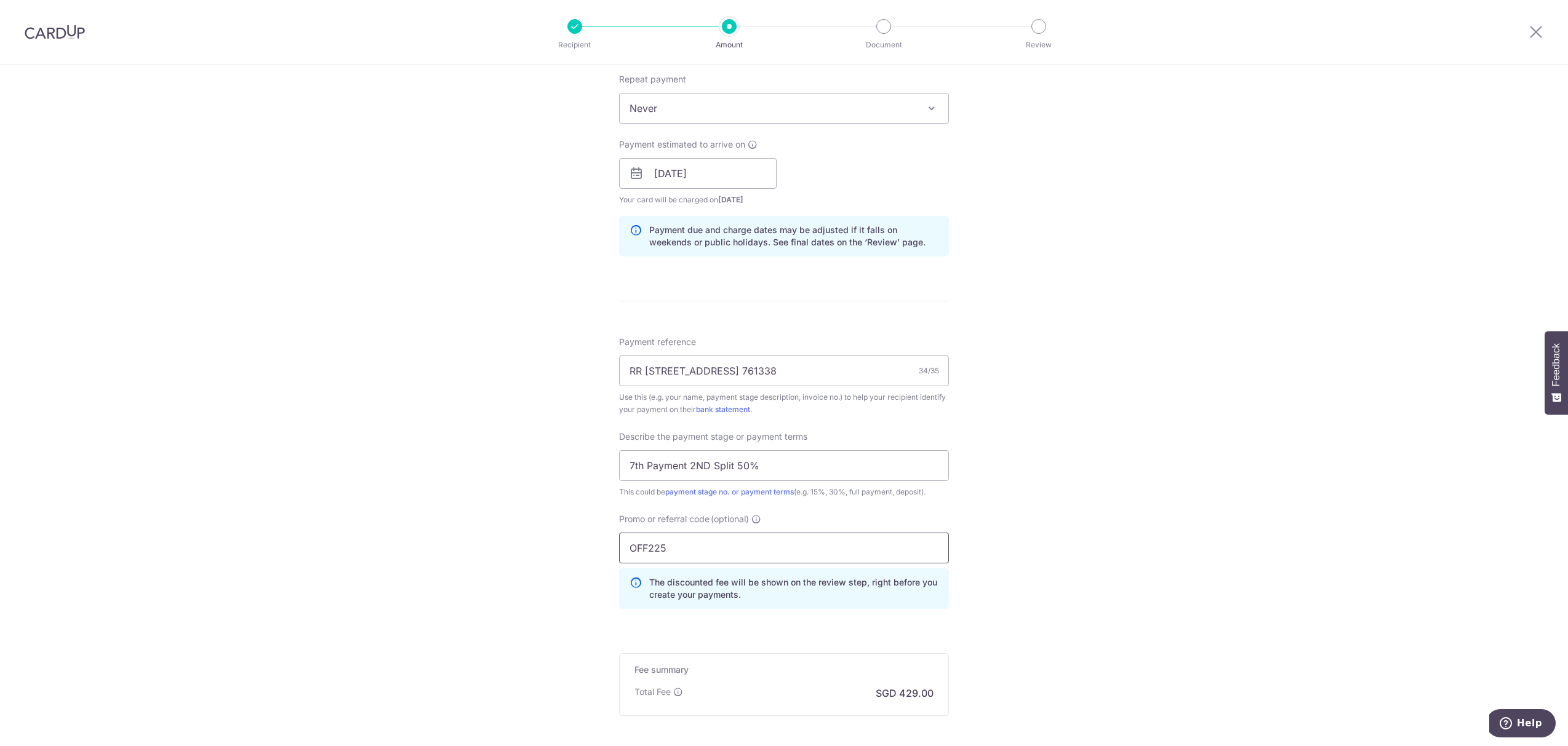
type input "OFF225"
click at [1059, 617] on div "Tell us more about your payment Enter payment amount SGD 16,500.00 16500.00 Sel…" at bounding box center [784, 222] width 1568 height 1302
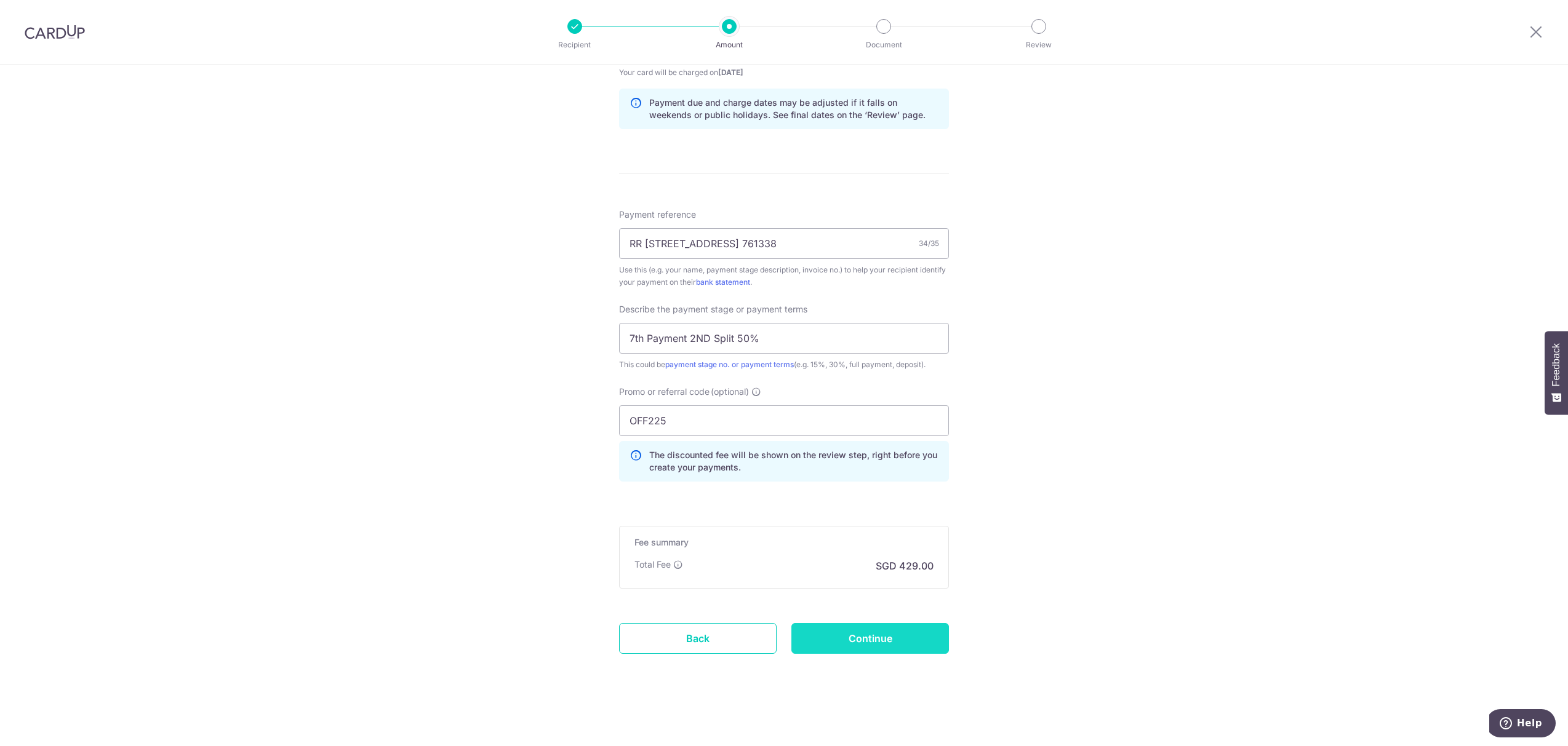
click at [900, 629] on input "Continue" at bounding box center [870, 638] width 158 height 31
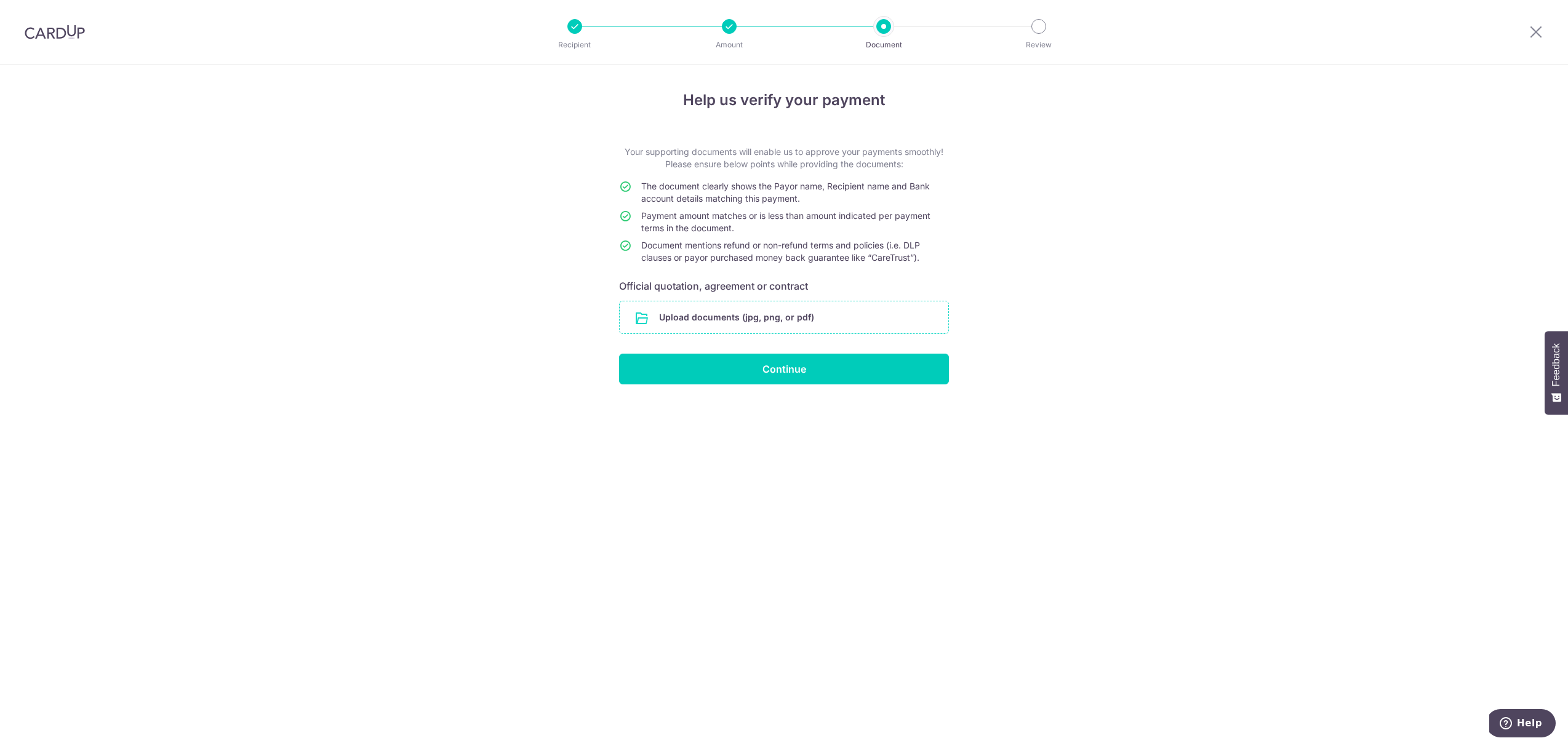
click at [731, 321] on input "file" at bounding box center [784, 317] width 328 height 32
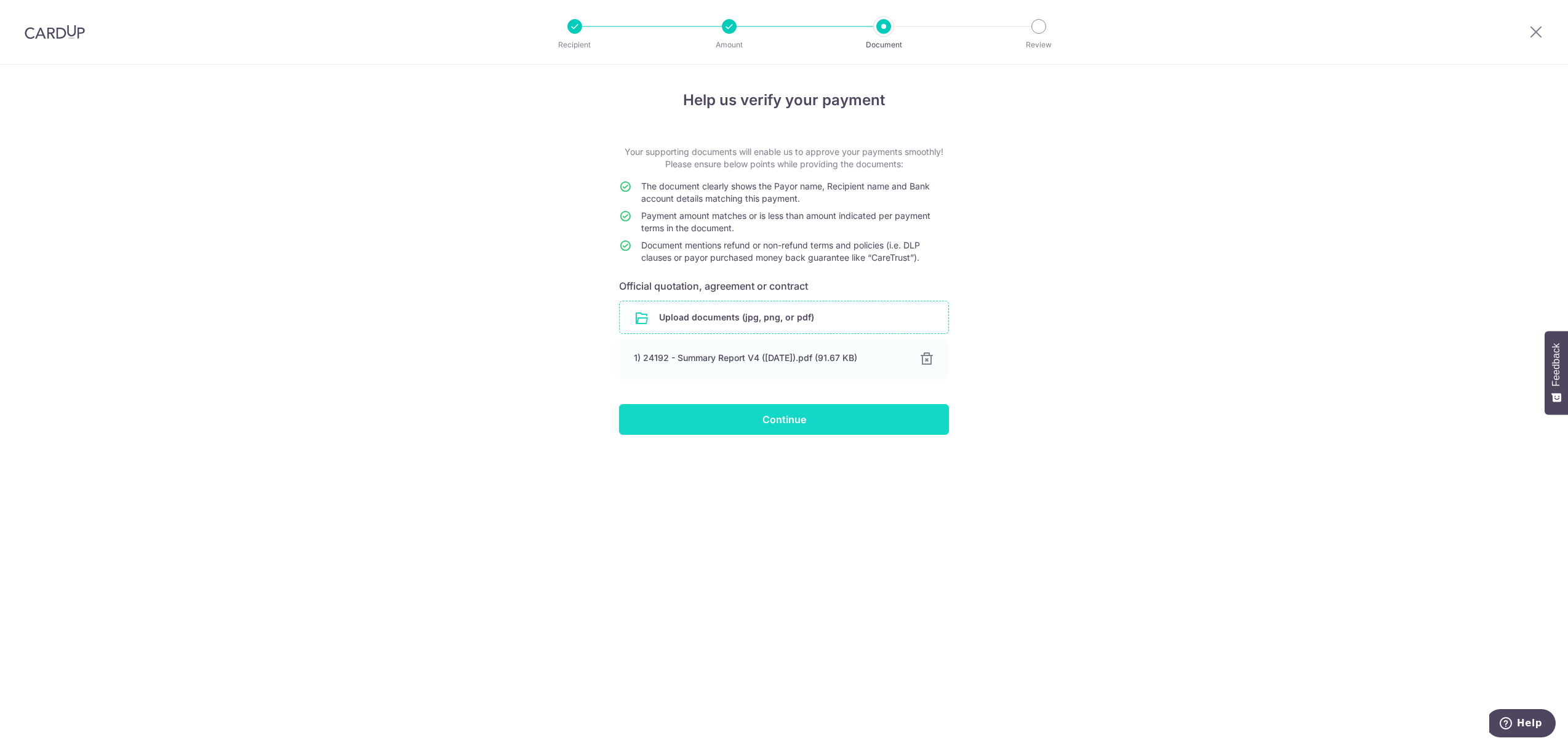
click at [755, 420] on input "Continue" at bounding box center [784, 419] width 330 height 31
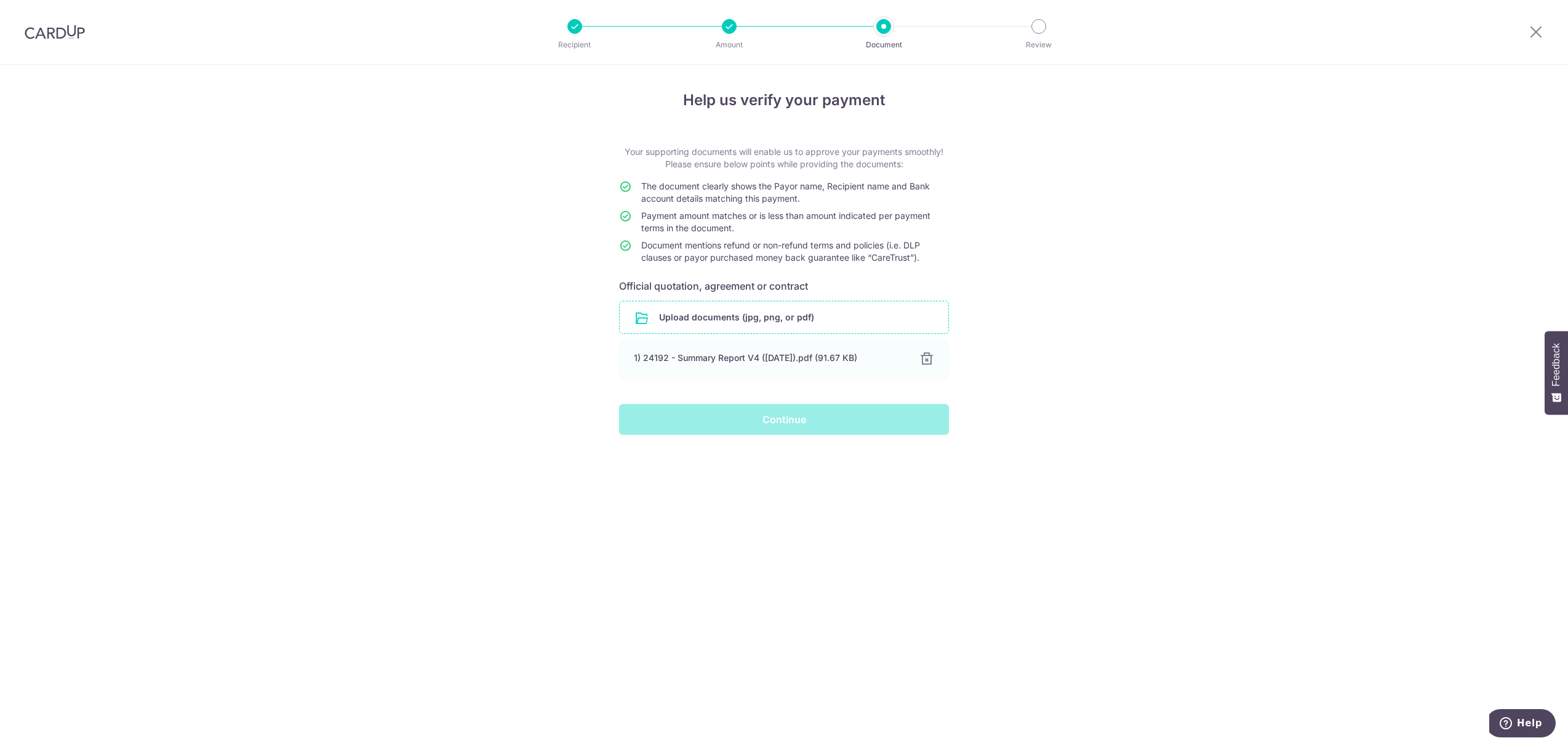
drag, startPoint x: 447, startPoint y: 364, endPoint x: 407, endPoint y: 375, distance: 41.5
click at [407, 375] on div "Help us verify your payment Your supporting documents will enable us to approve…" at bounding box center [784, 405] width 1568 height 681
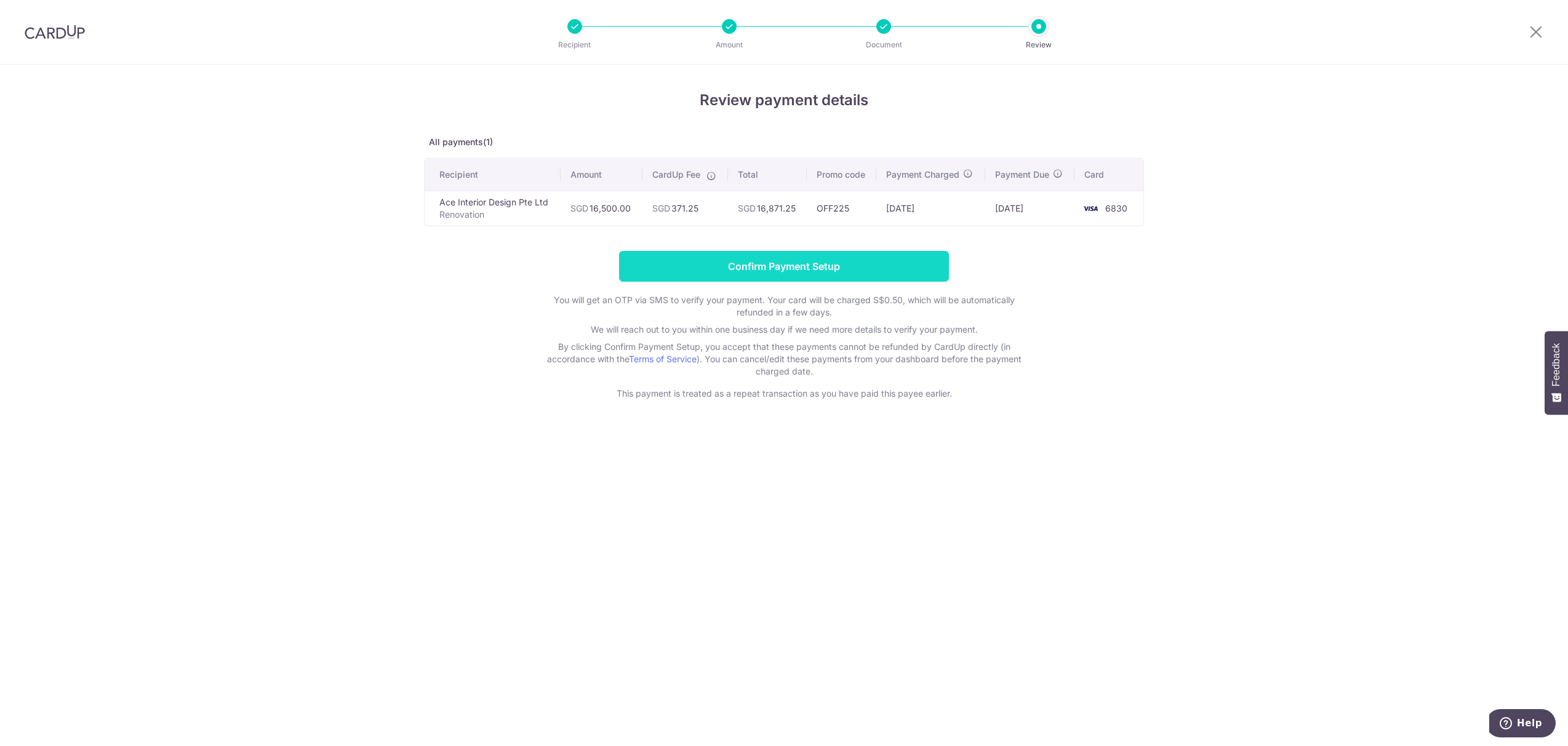
click at [717, 271] on input "Confirm Payment Setup" at bounding box center [784, 266] width 330 height 31
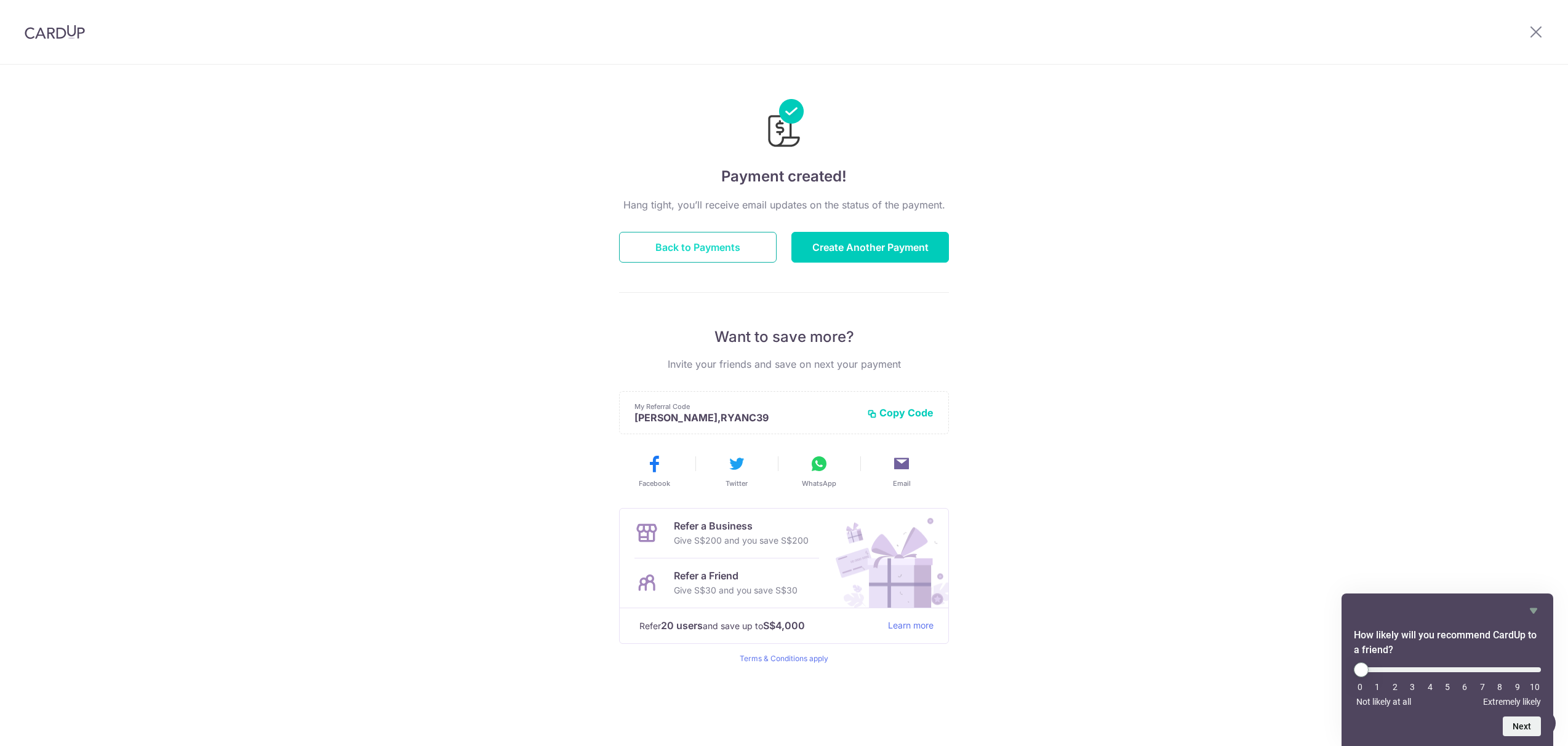
click at [714, 253] on button "Back to Payments" at bounding box center [698, 247] width 158 height 31
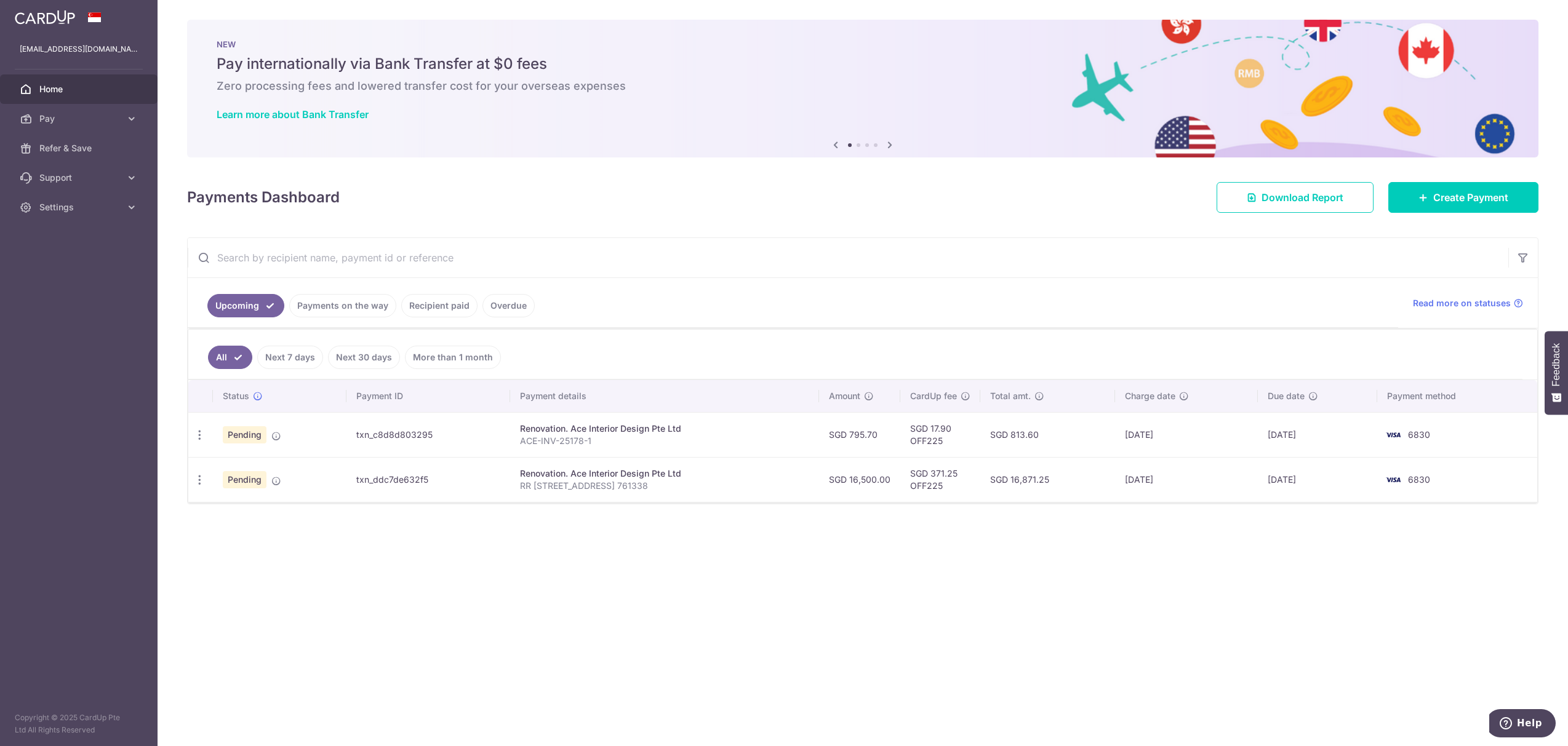
drag, startPoint x: 841, startPoint y: 347, endPoint x: 1203, endPoint y: 581, distance: 431.0
click at [1203, 581] on div "× Pause Schedule Pause all future payments in this series Pause just this one p…" at bounding box center [863, 373] width 1411 height 746
drag, startPoint x: 1300, startPoint y: 599, endPoint x: 867, endPoint y: 366, distance: 491.7
click at [867, 366] on div "× Pause Schedule Pause all future payments in this series Pause just this one p…" at bounding box center [863, 373] width 1411 height 746
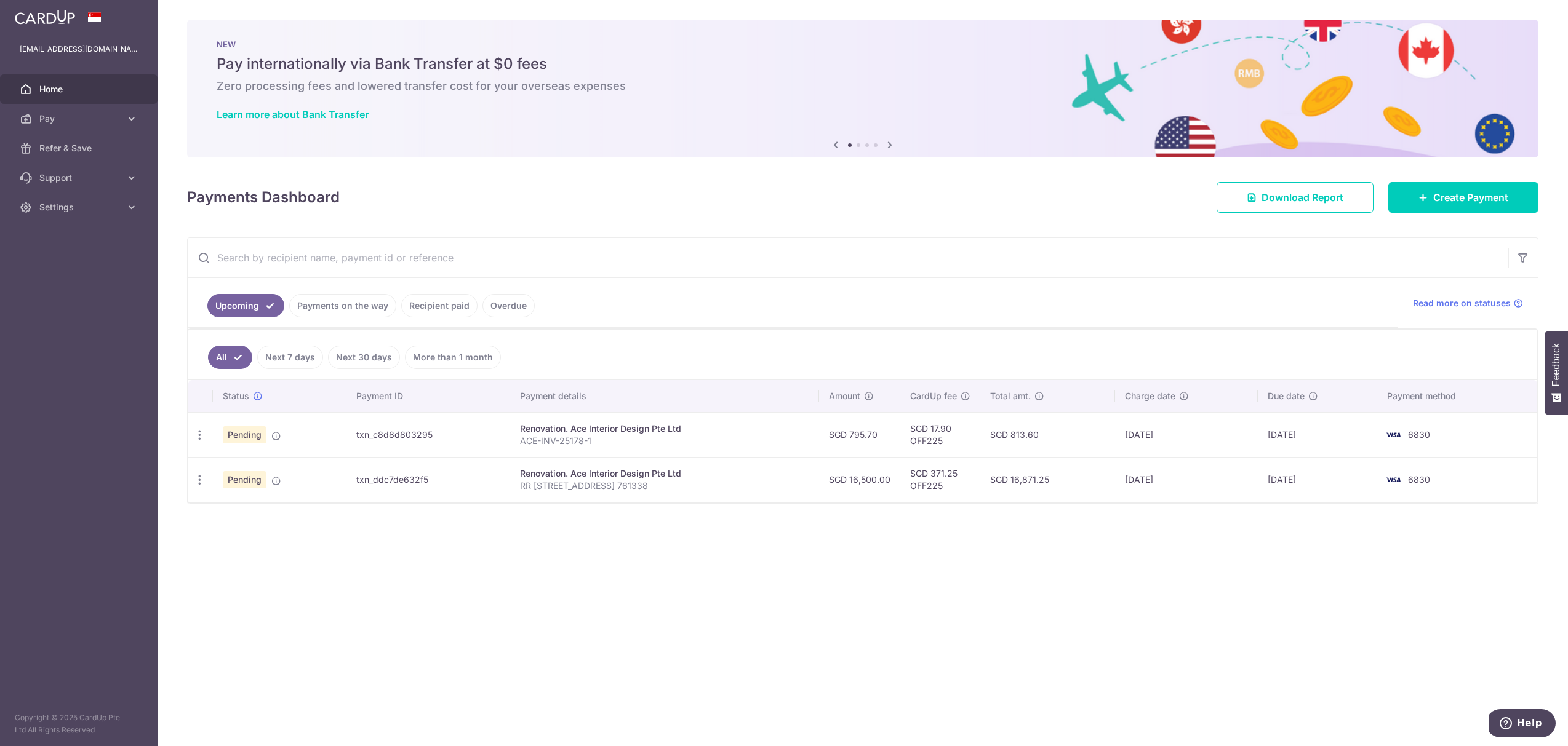
click at [867, 366] on ul "All Next 7 days Next 30 days More than 1 month" at bounding box center [855, 355] width 1334 height 50
drag, startPoint x: 752, startPoint y: 353, endPoint x: 1247, endPoint y: 552, distance: 533.5
click at [1247, 552] on div "× Pause Schedule Pause all future payments in this series Pause just this one p…" at bounding box center [863, 373] width 1411 height 746
drag, startPoint x: 1354, startPoint y: 559, endPoint x: 788, endPoint y: 358, distance: 600.6
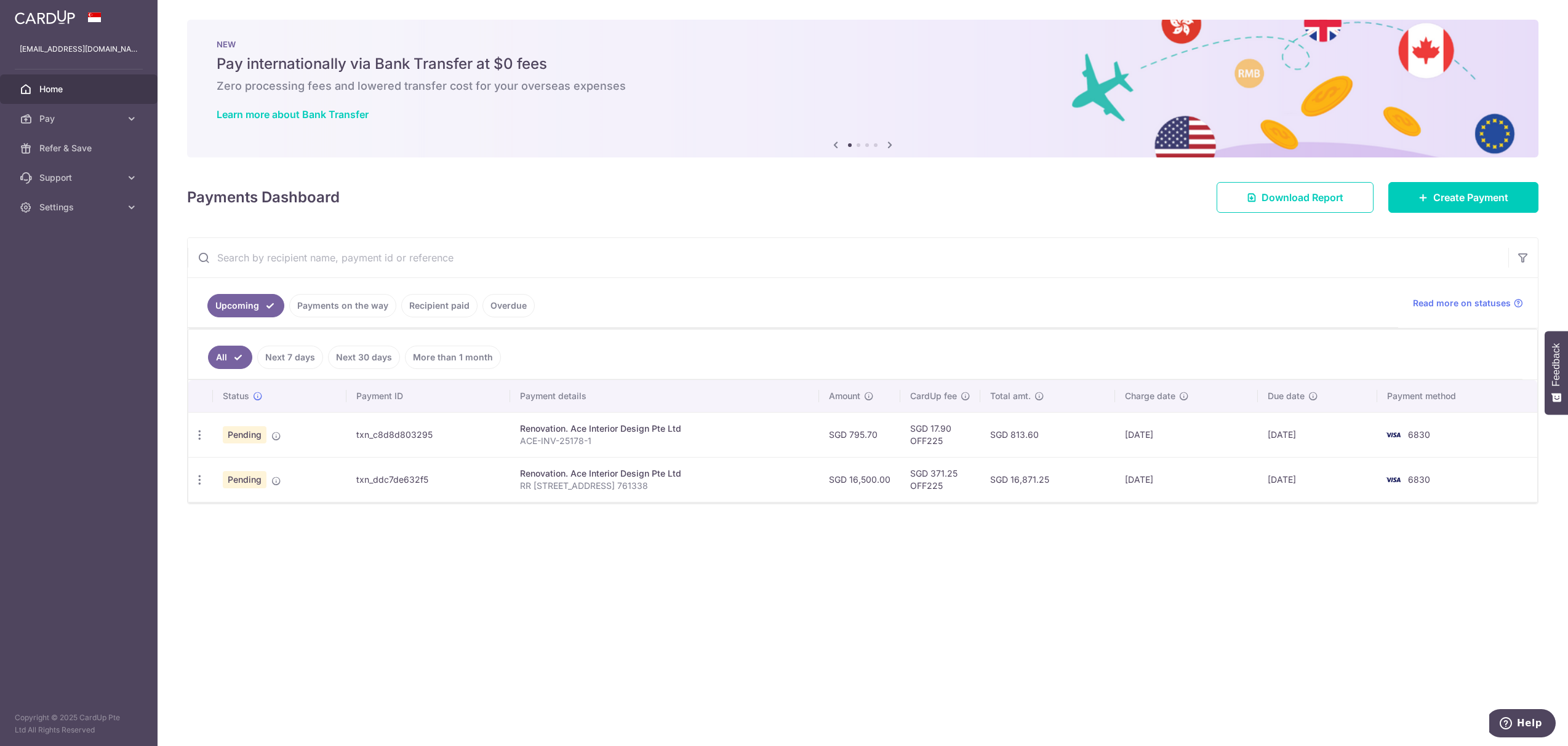
click at [789, 358] on div "× Pause Schedule Pause all future payments in this series Pause just this one p…" at bounding box center [863, 373] width 1411 height 746
click at [788, 358] on ul "All Next 7 days Next 30 days More than 1 month" at bounding box center [855, 355] width 1334 height 50
drag, startPoint x: 662, startPoint y: 340, endPoint x: 1279, endPoint y: 595, distance: 667.6
click at [1279, 595] on div "× Pause Schedule Pause all future payments in this series Pause just this one p…" at bounding box center [863, 373] width 1411 height 746
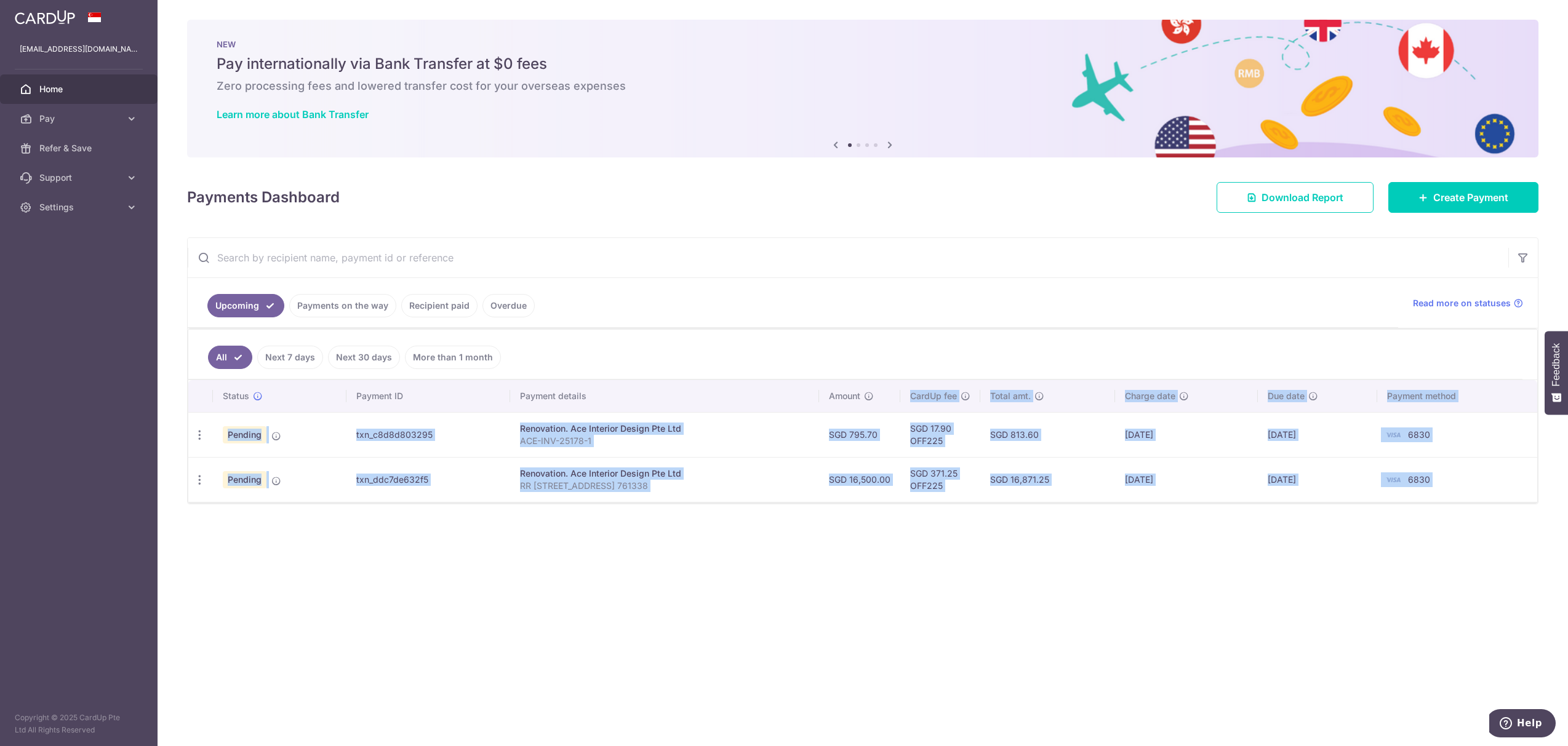
drag, startPoint x: 1389, startPoint y: 599, endPoint x: 870, endPoint y: 398, distance: 556.6
click at [871, 399] on div "× Pause Schedule Pause all future payments in this series Pause just this one p…" at bounding box center [863, 373] width 1411 height 746
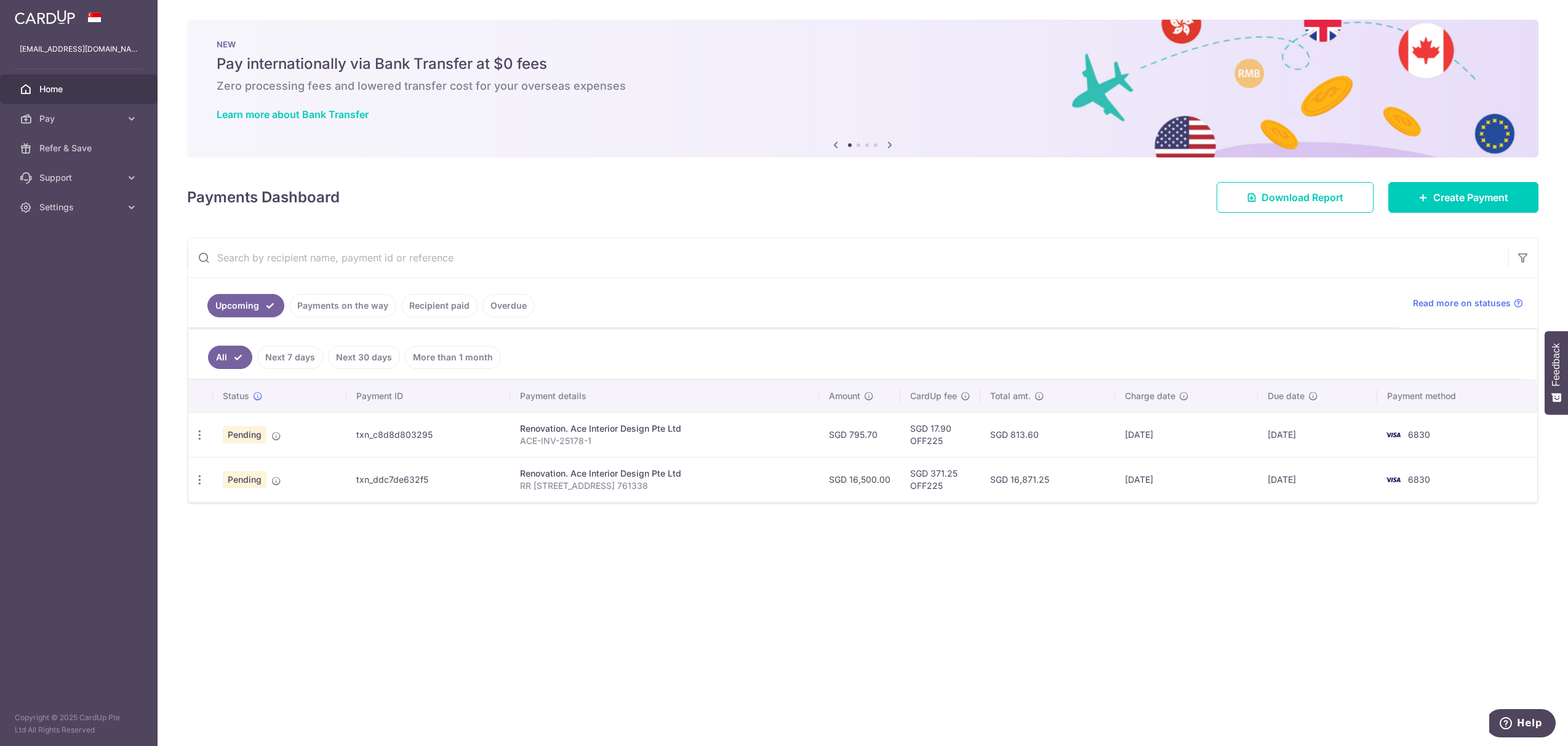
click at [820, 375] on ul "All Next 7 days Next 30 days More than 1 month" at bounding box center [855, 355] width 1334 height 50
drag, startPoint x: 746, startPoint y: 347, endPoint x: 1212, endPoint y: 561, distance: 512.8
click at [1212, 561] on div "× Pause Schedule Pause all future payments in this series Pause just this one p…" at bounding box center [863, 373] width 1411 height 746
drag, startPoint x: 1332, startPoint y: 564, endPoint x: 803, endPoint y: 341, distance: 574.1
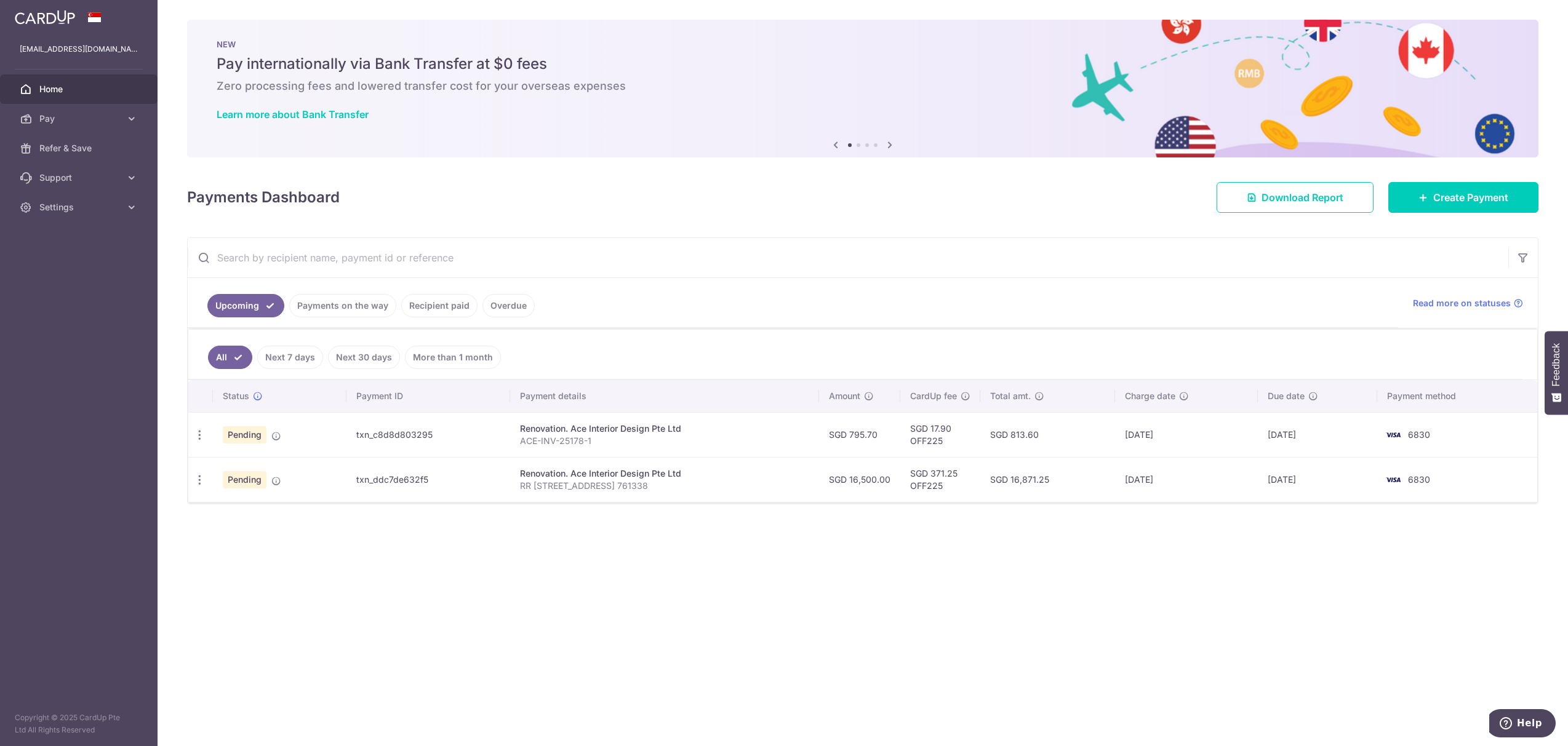
click at [803, 341] on div "× Pause Schedule Pause all future payments in this series Pause just this one p…" at bounding box center [863, 373] width 1411 height 746
click at [760, 333] on ul "All Next 7 days Next 30 days More than 1 month" at bounding box center [855, 355] width 1334 height 50
drag, startPoint x: 731, startPoint y: 324, endPoint x: 1326, endPoint y: 540, distance: 633.0
click at [1326, 540] on div "× Pause Schedule Pause all future payments in this series Pause just this one p…" at bounding box center [863, 373] width 1411 height 746
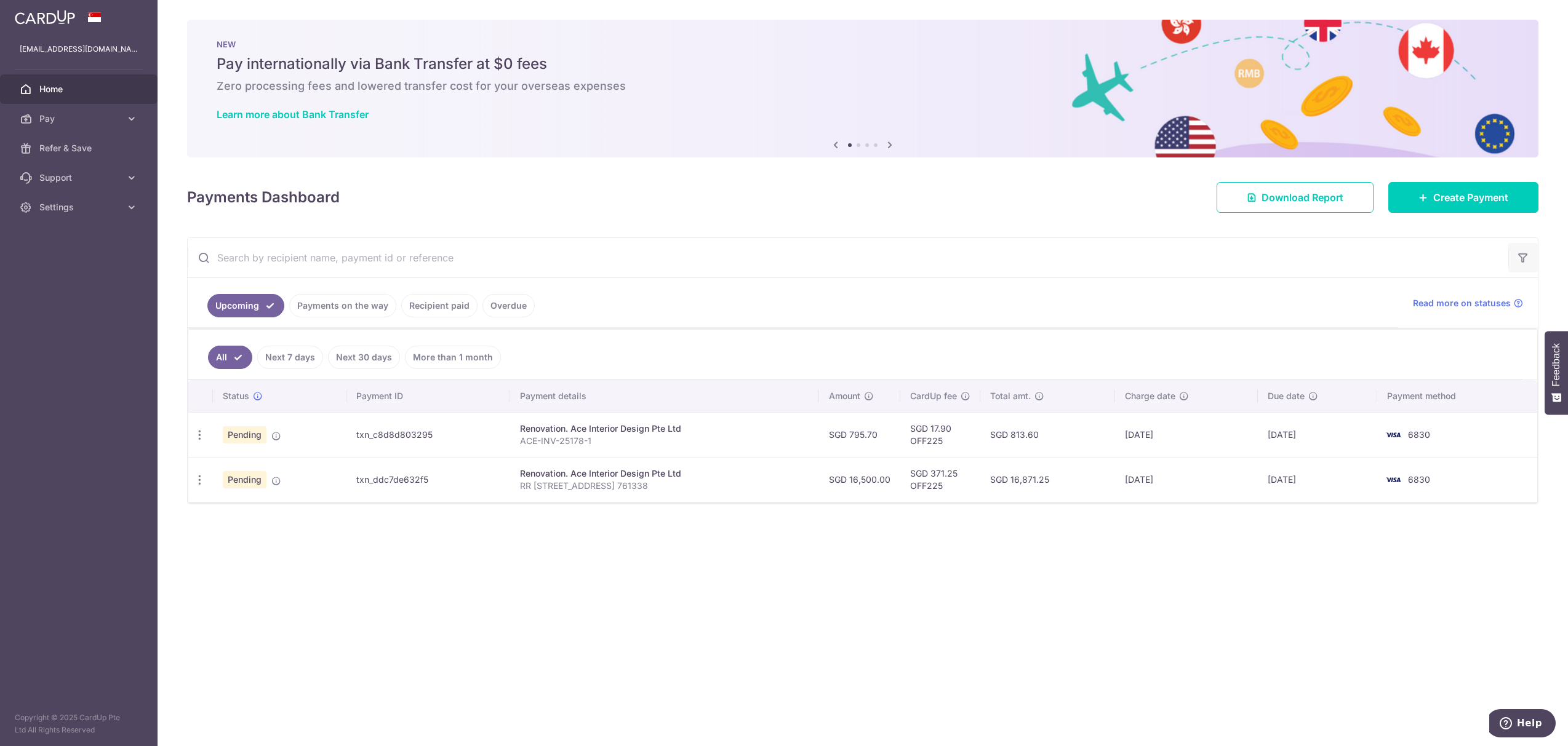
click at [1520, 266] on button "button" at bounding box center [1523, 257] width 29 height 29
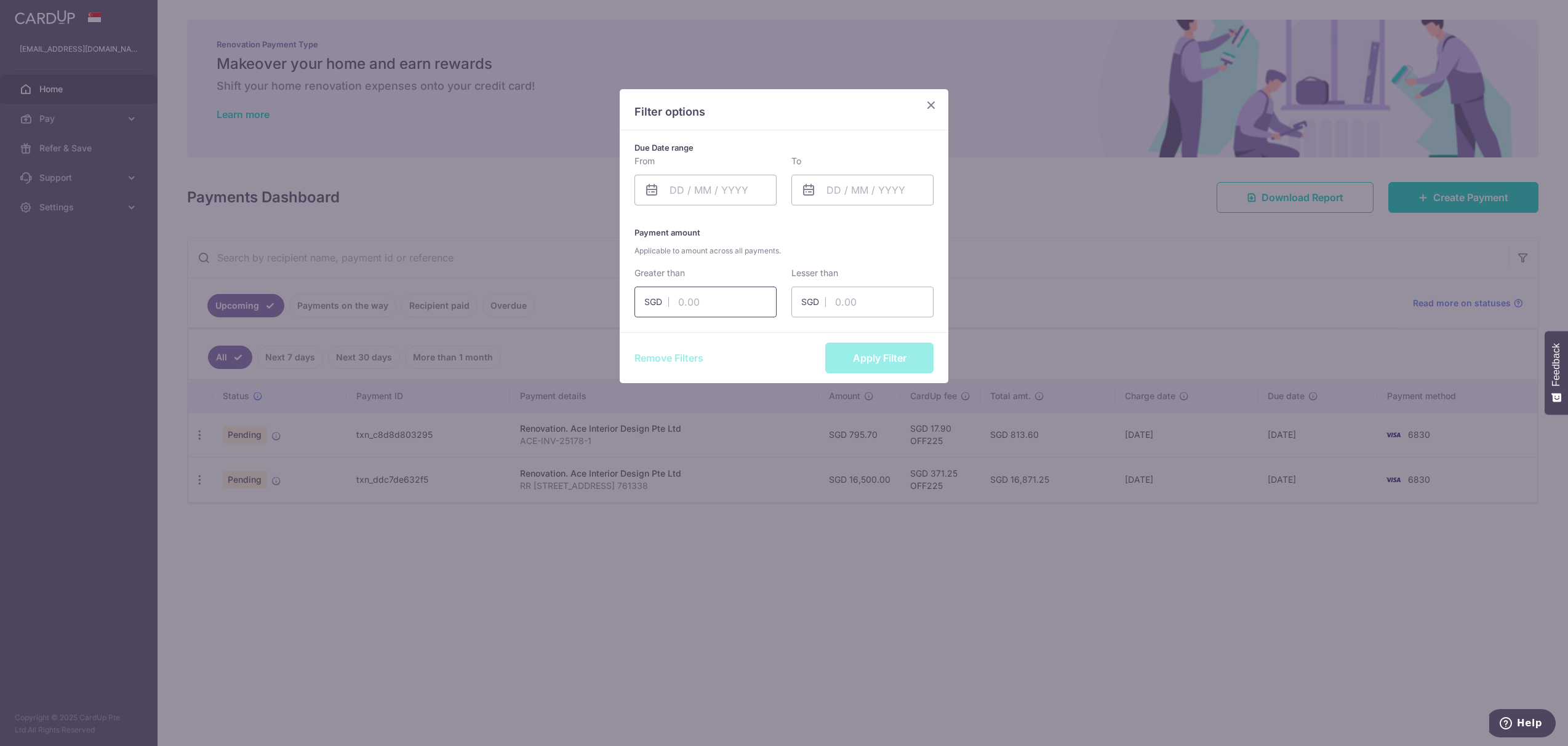
click at [707, 292] on input "text" at bounding box center [705, 302] width 142 height 31
click at [693, 204] on input "text" at bounding box center [705, 190] width 142 height 31
click at [675, 299] on link "6" at bounding box center [684, 302] width 20 height 20
type input "[DATE]"
click at [857, 367] on button "Apply Filter" at bounding box center [879, 358] width 108 height 31
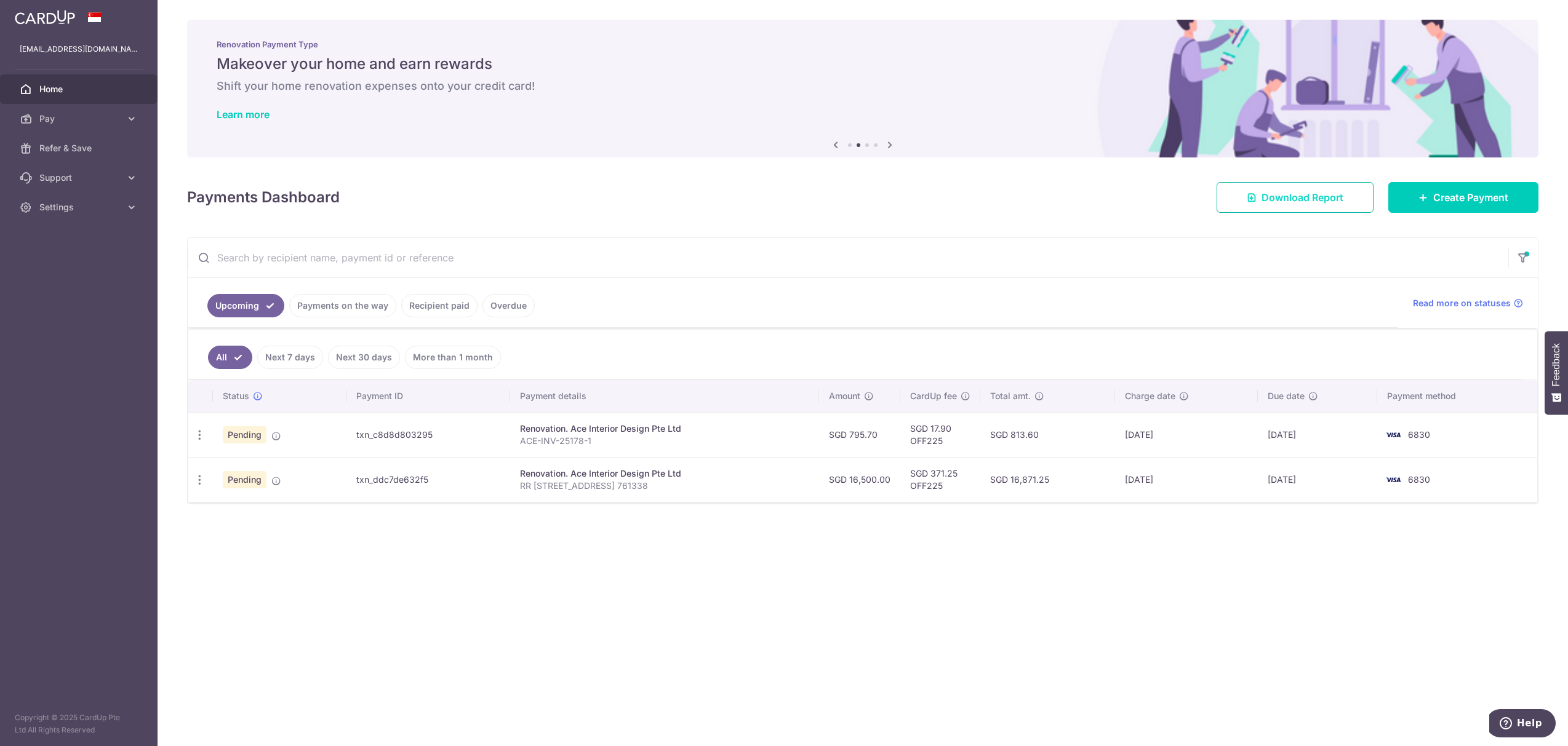
click at [1256, 183] on link "Download Report" at bounding box center [1295, 198] width 157 height 31
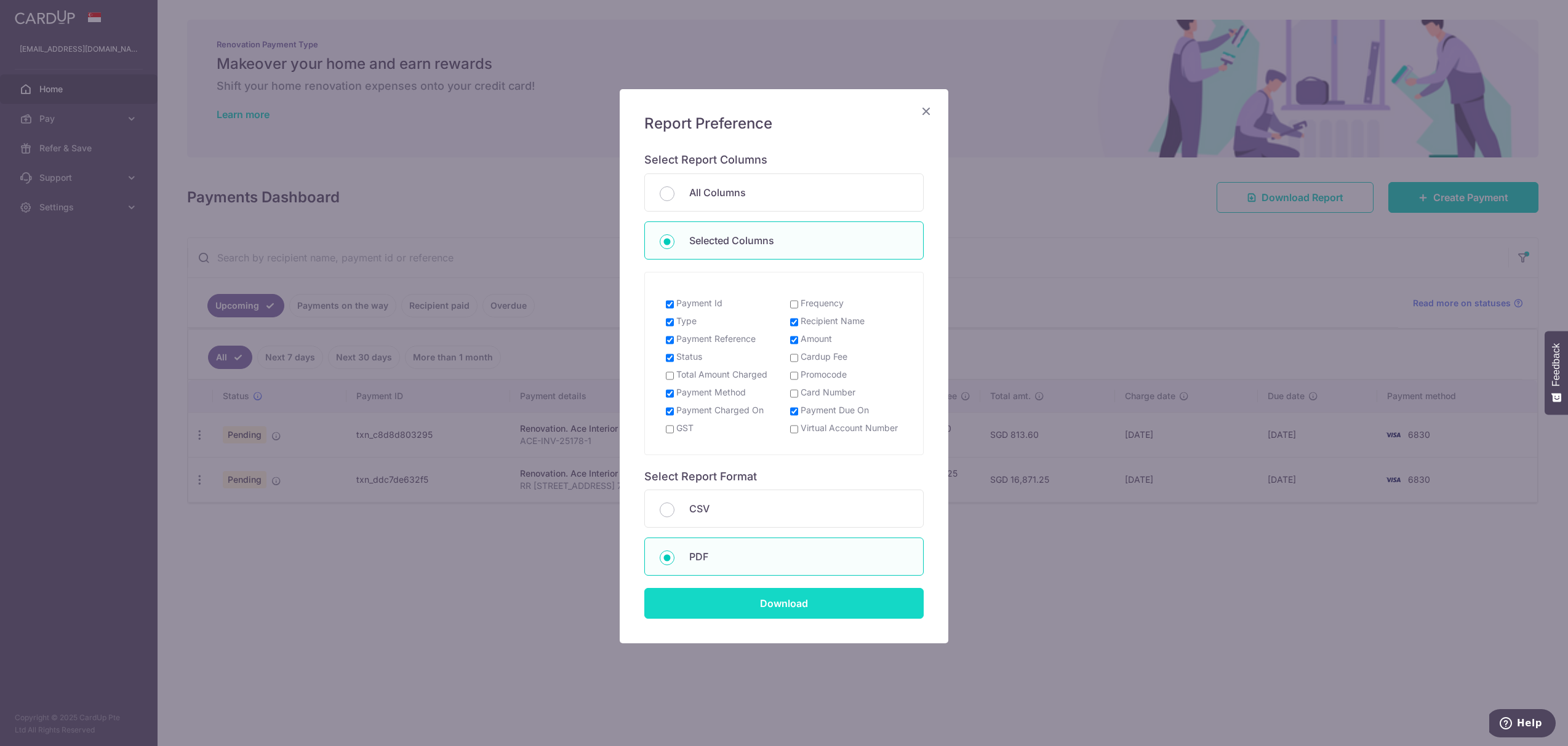
click at [768, 603] on input "Download" at bounding box center [784, 603] width 280 height 31
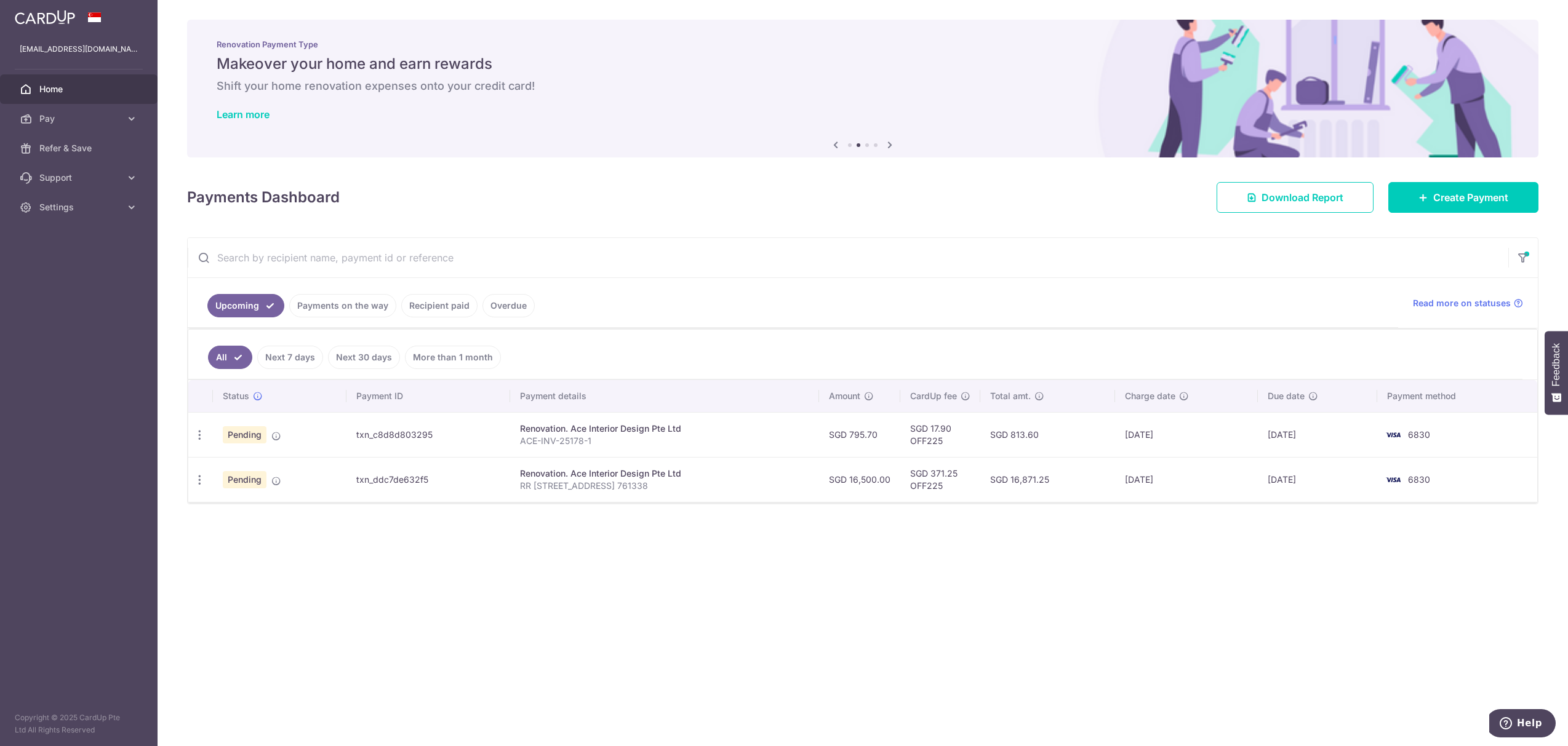
click at [682, 58] on h5 "Makeover your home and earn rewards" at bounding box center [863, 64] width 1292 height 20
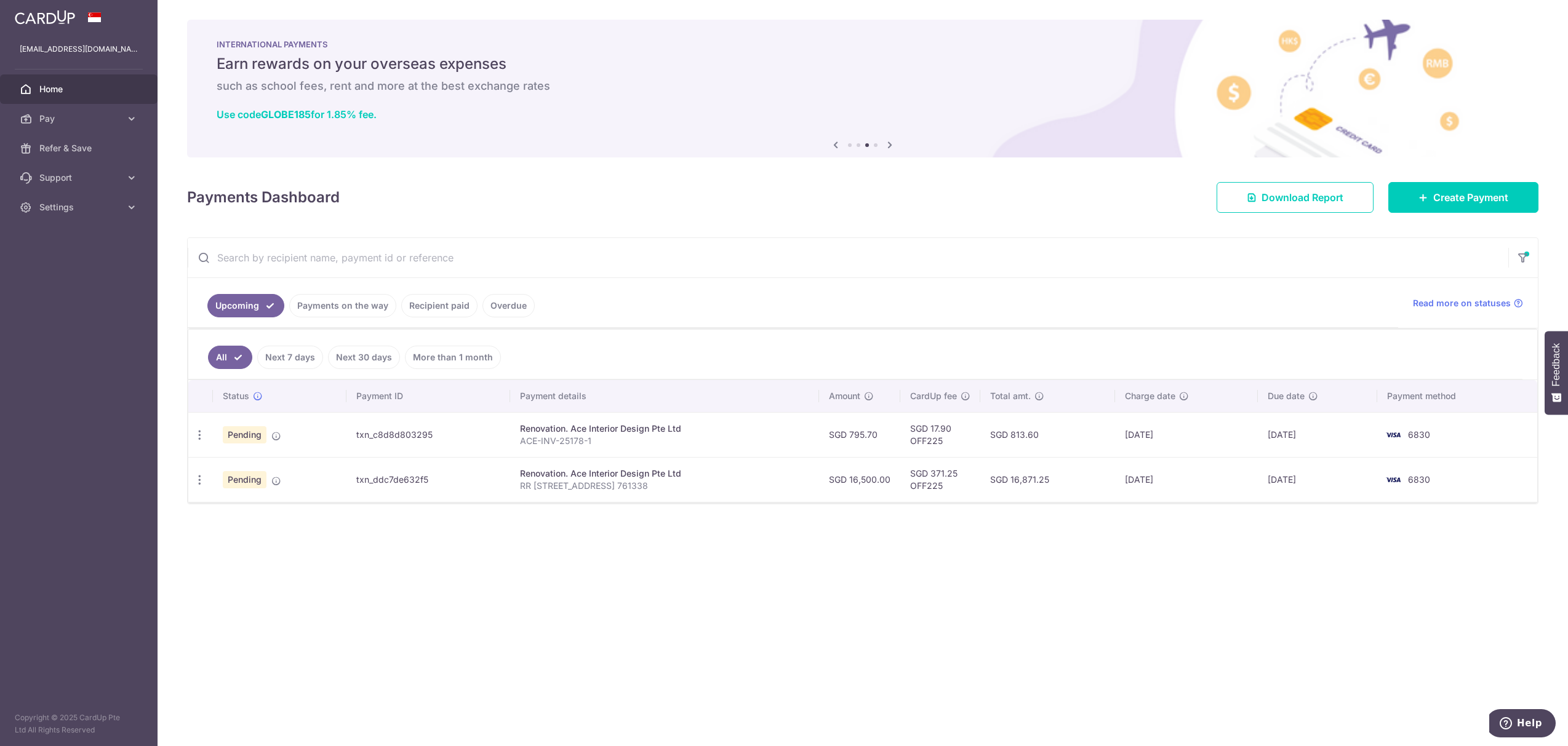
click at [513, 547] on div "× Pause Schedule Pause all future payments in this series Pause just this one p…" at bounding box center [863, 373] width 1411 height 746
drag, startPoint x: 595, startPoint y: 337, endPoint x: 884, endPoint y: 576, distance: 375.0
click at [884, 576] on div "× Pause Schedule Pause all future payments in this series Pause just this one p…" at bounding box center [863, 373] width 1411 height 746
drag, startPoint x: 884, startPoint y: 576, endPoint x: 995, endPoint y: 576, distance: 111.0
click at [884, 576] on div "× Pause Schedule Pause all future payments in this series Pause just this one p…" at bounding box center [863, 373] width 1411 height 746
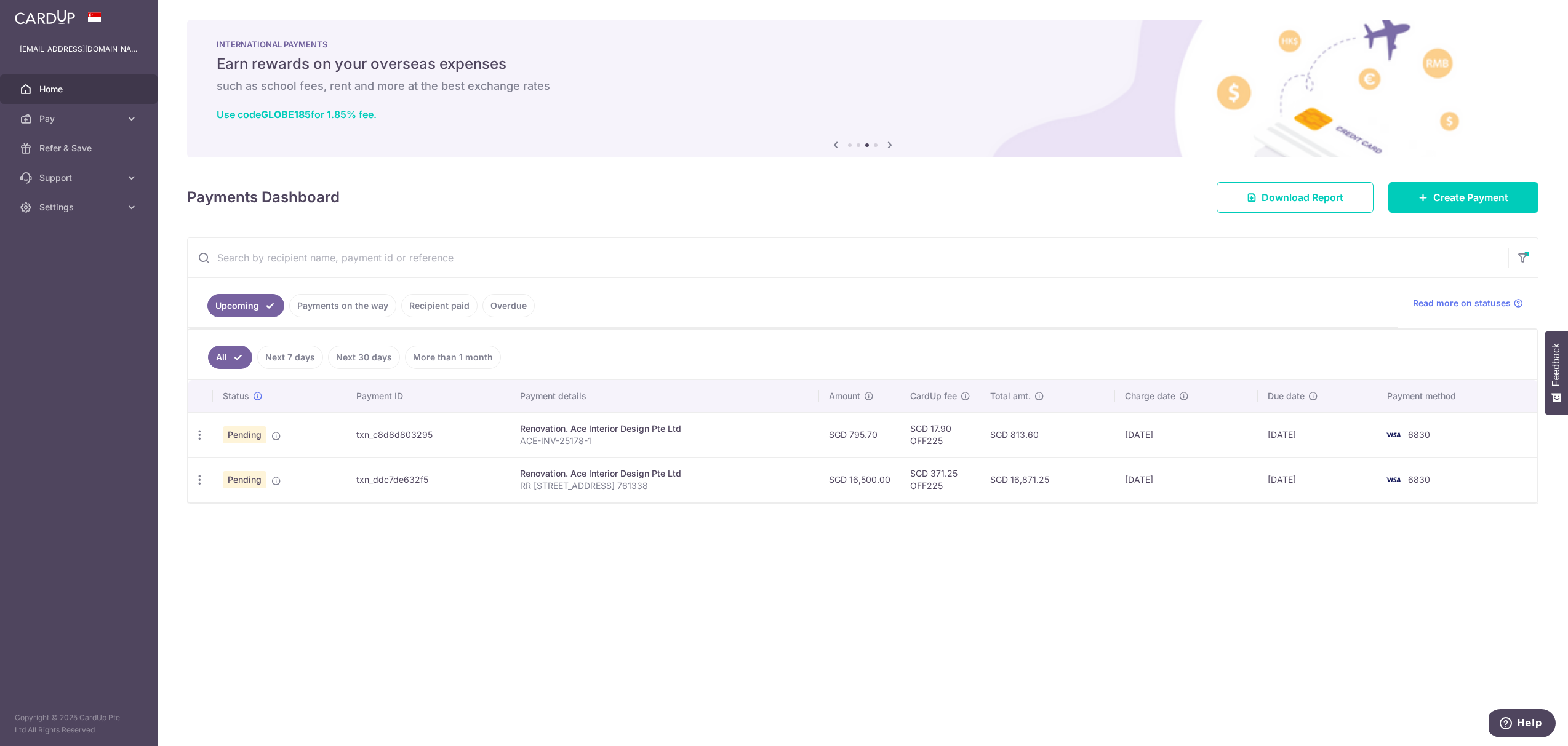
click at [702, 371] on ul "All Next 7 days Next 30 days More than 1 month" at bounding box center [855, 355] width 1334 height 50
drag, startPoint x: 676, startPoint y: 335, endPoint x: 1063, endPoint y: 498, distance: 419.9
click at [1063, 498] on div "All Next 7 days Next 30 days More than 1 month Status Payment ID Payment detail…" at bounding box center [863, 416] width 1350 height 175
click at [1063, 498] on td "SGD 16,871.25" at bounding box center [1047, 480] width 135 height 45
click at [1116, 518] on div "× Pause Schedule Pause all future payments in this series Pause just this one p…" at bounding box center [863, 373] width 1411 height 746
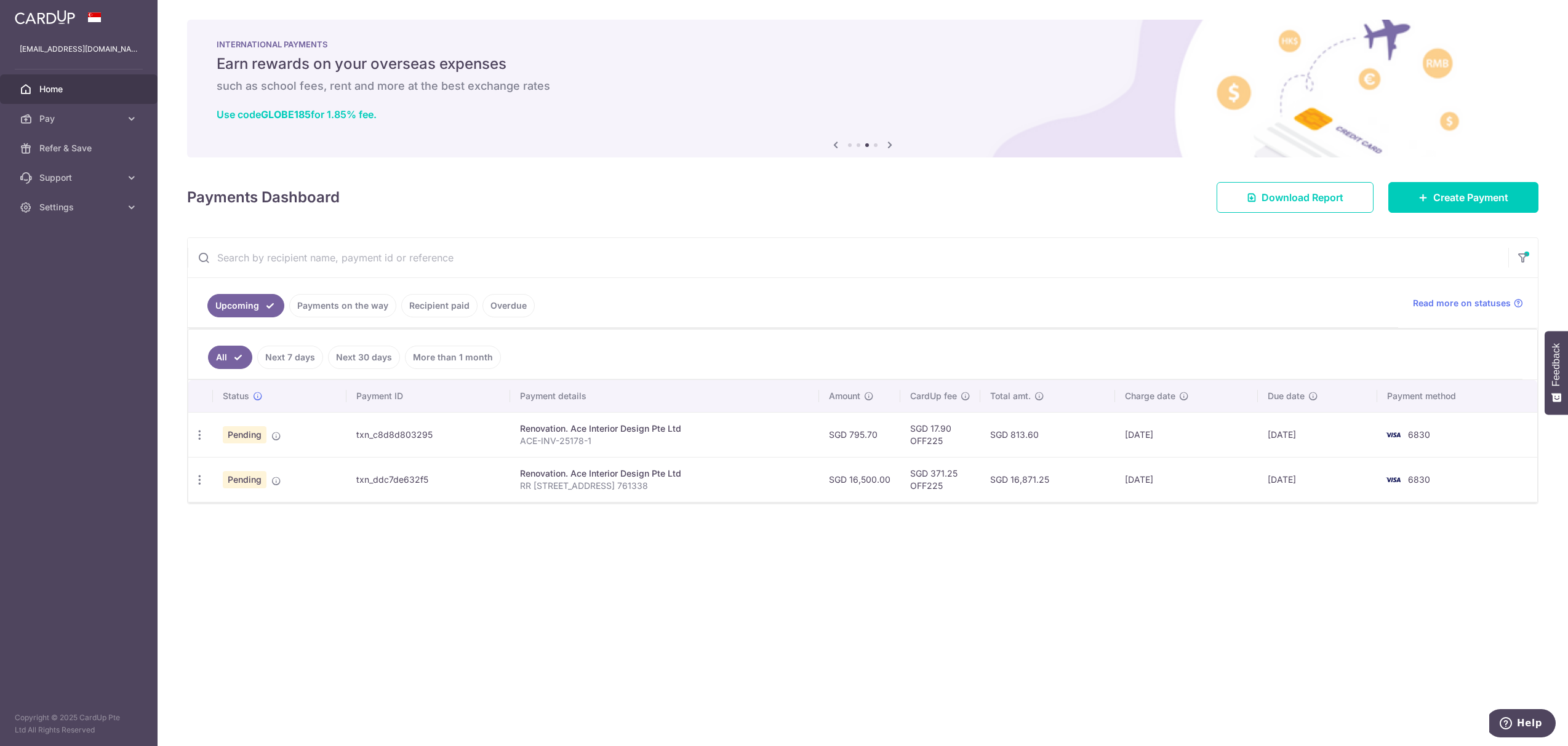
drag, startPoint x: 1136, startPoint y: 536, endPoint x: 725, endPoint y: 323, distance: 462.9
click at [725, 323] on div "× Pause Schedule Pause all future payments in this series Pause just this one p…" at bounding box center [863, 373] width 1411 height 746
click at [725, 323] on ul "Upcoming Payments on the way Recipient paid Overdue" at bounding box center [792, 303] width 1211 height 50
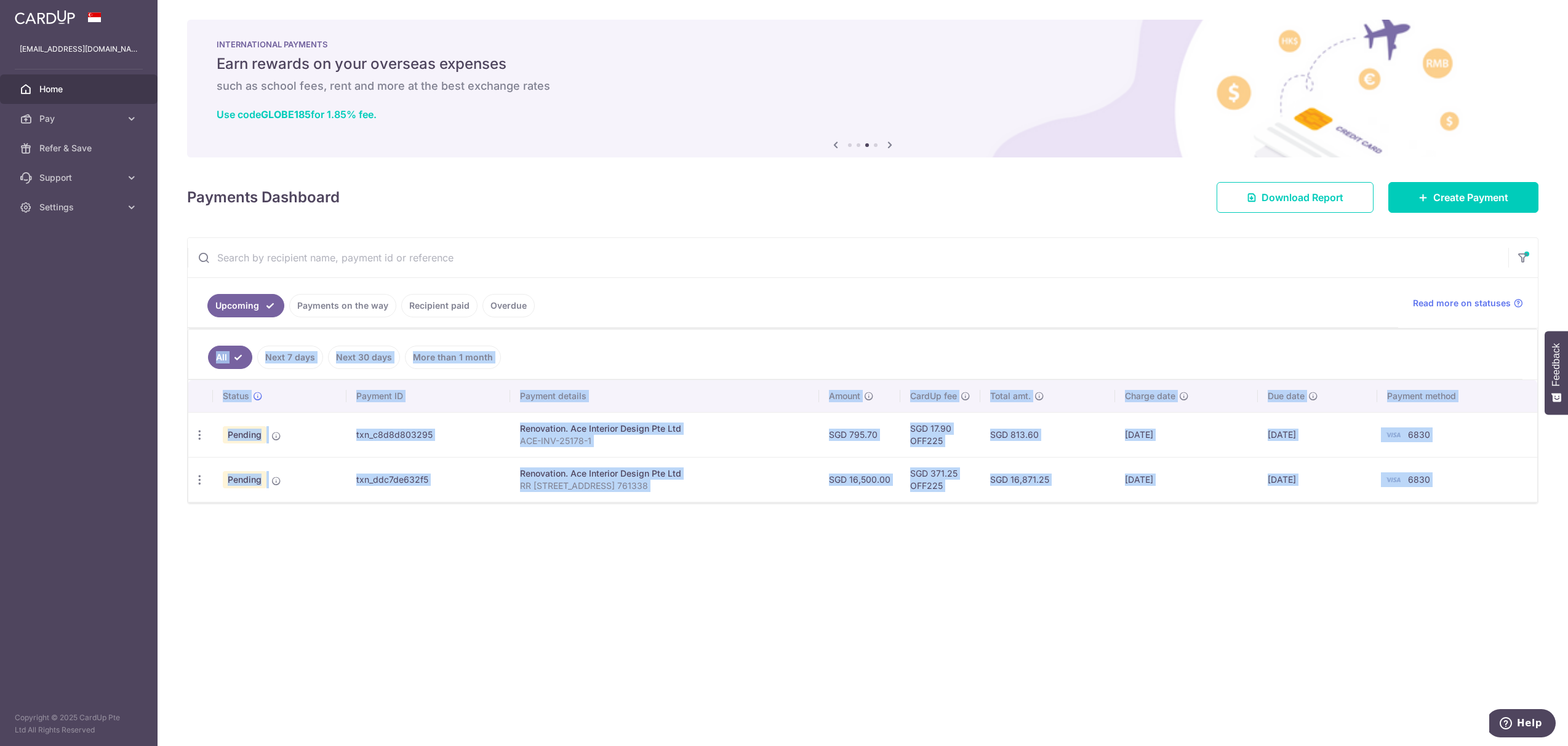
drag, startPoint x: 693, startPoint y: 331, endPoint x: 1287, endPoint y: 544, distance: 631.0
click at [1287, 544] on div "× Pause Schedule Pause all future payments in this series Pause just this one p…" at bounding box center [863, 373] width 1411 height 746
